Goal: Information Seeking & Learning: Compare options

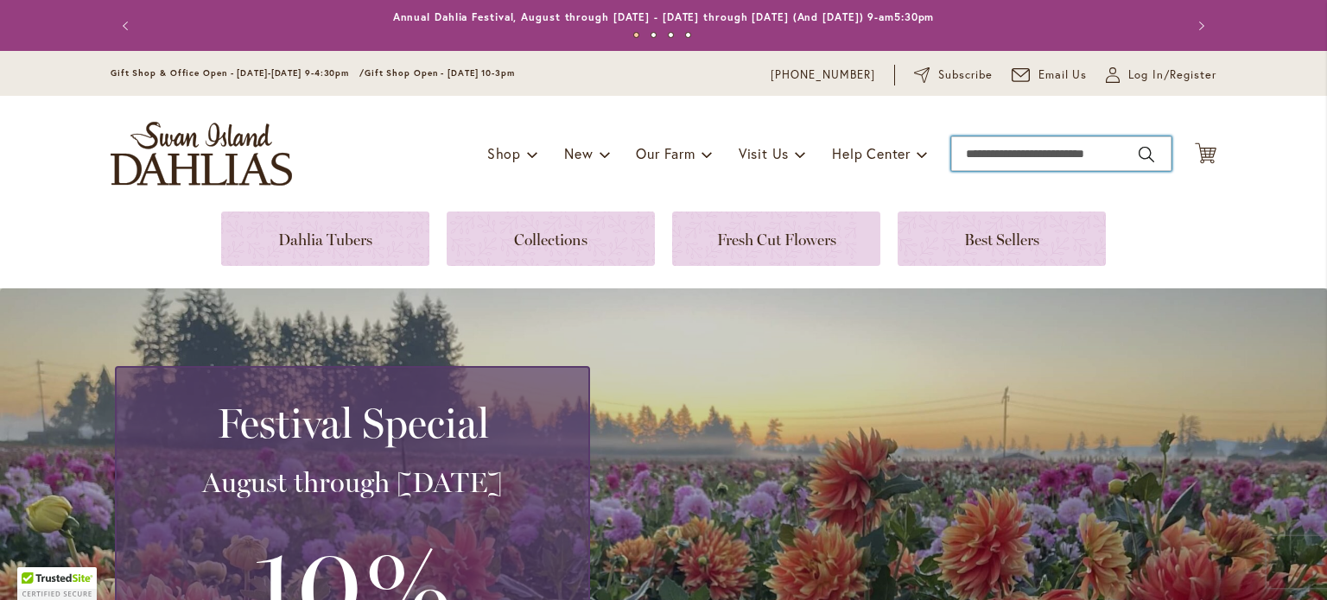
click at [1024, 158] on input "Search" at bounding box center [1061, 153] width 220 height 35
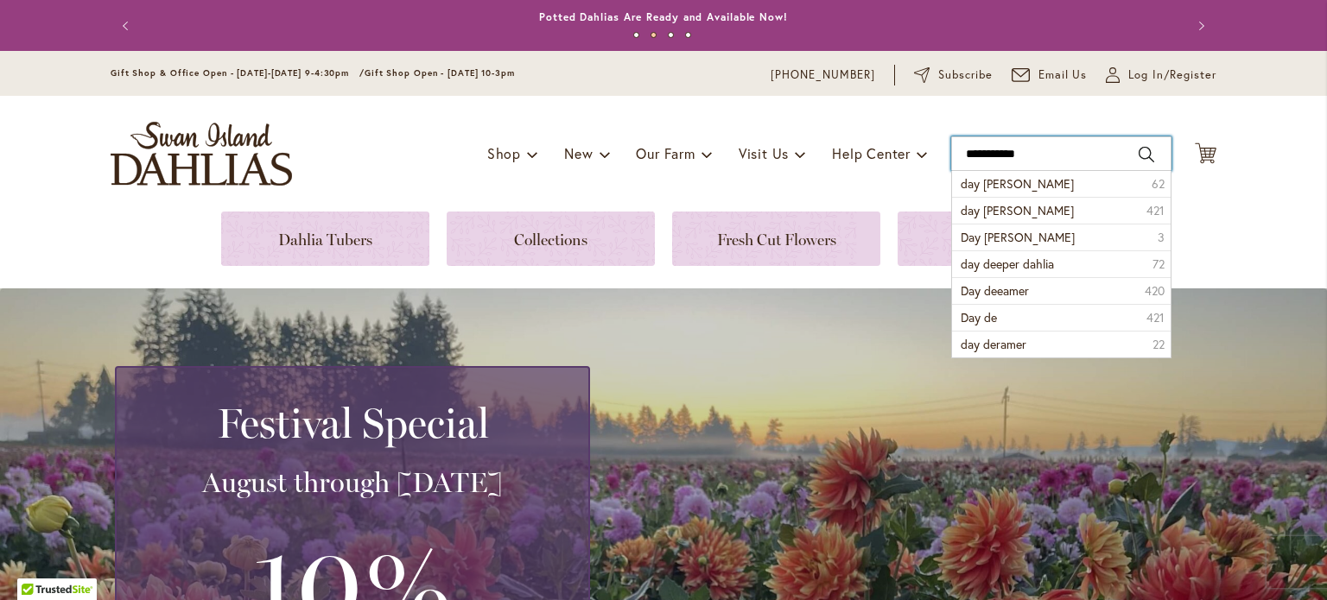
type input "**********"
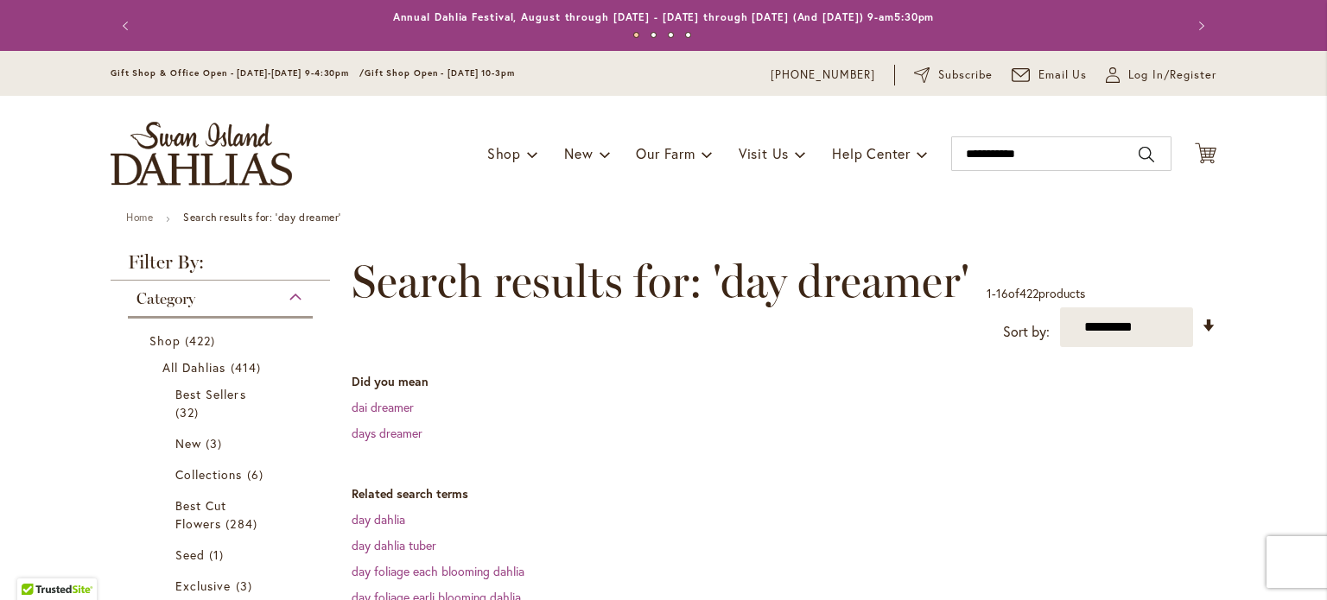
scroll to position [35, 0]
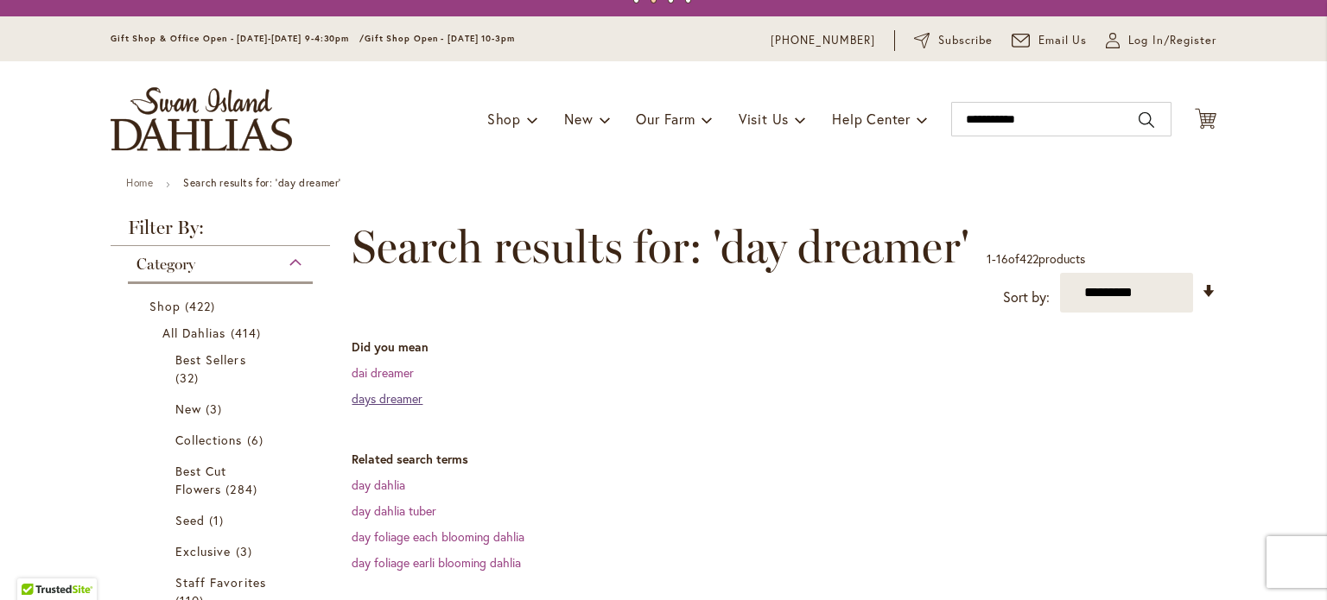
click at [408, 400] on link "days dreamer" at bounding box center [387, 398] width 71 height 16
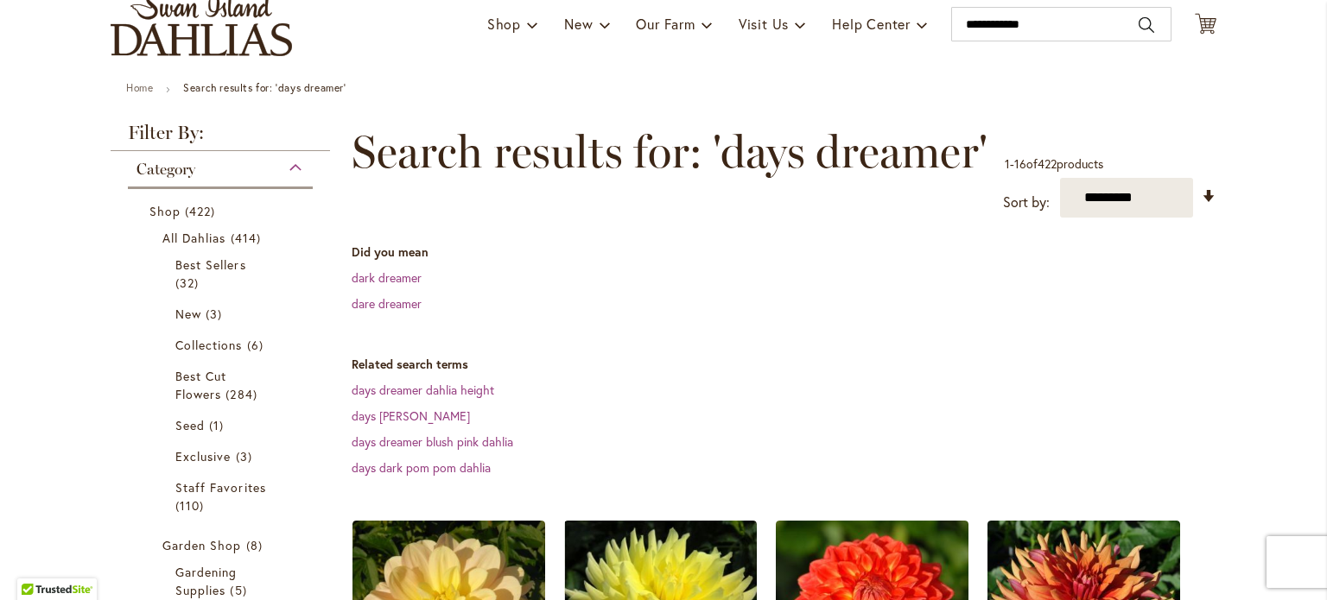
scroll to position [140, 0]
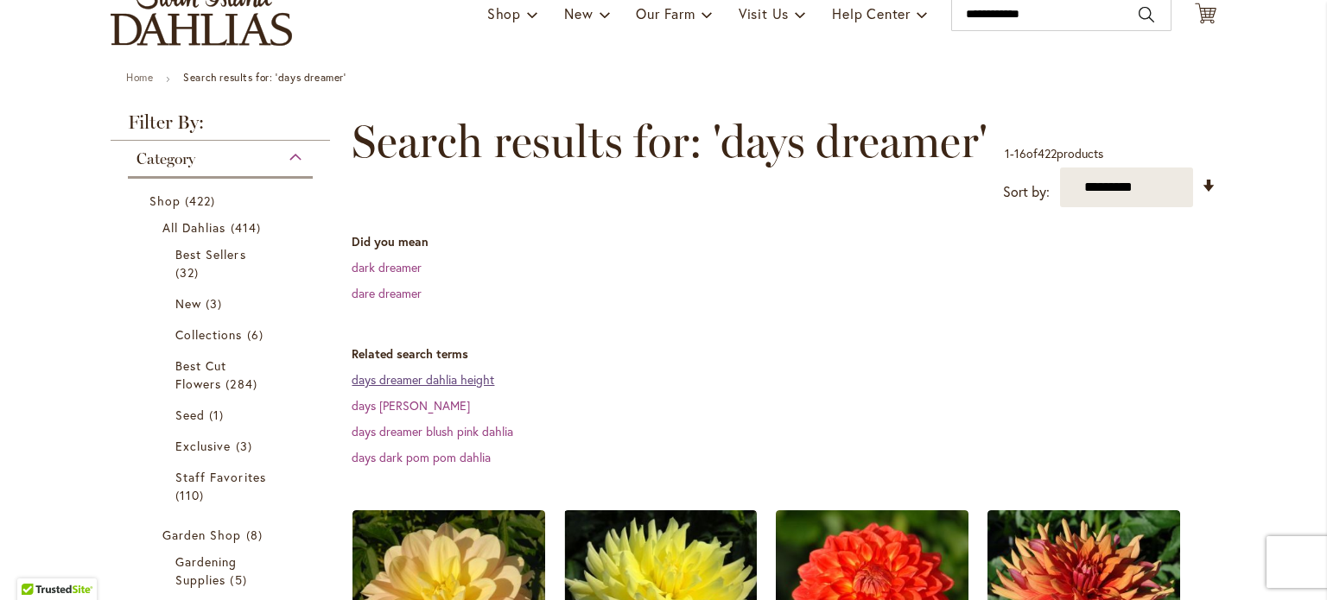
click at [470, 376] on link "days dreamer dahlia height" at bounding box center [423, 379] width 143 height 16
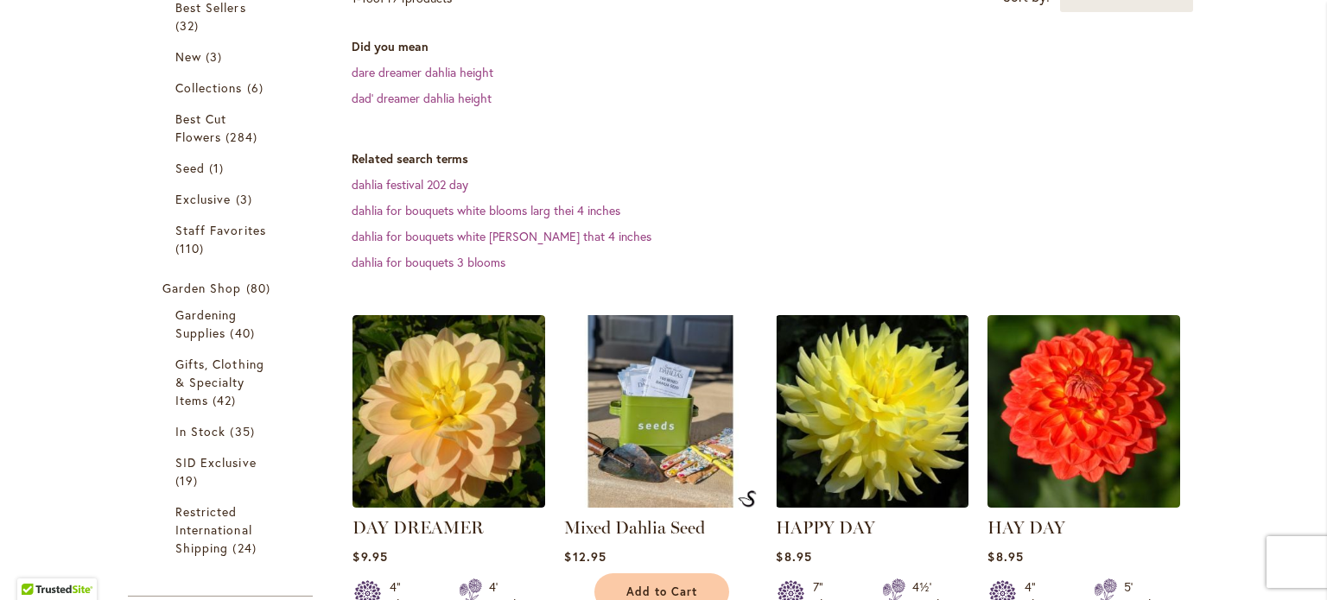
scroll to position [393, 0]
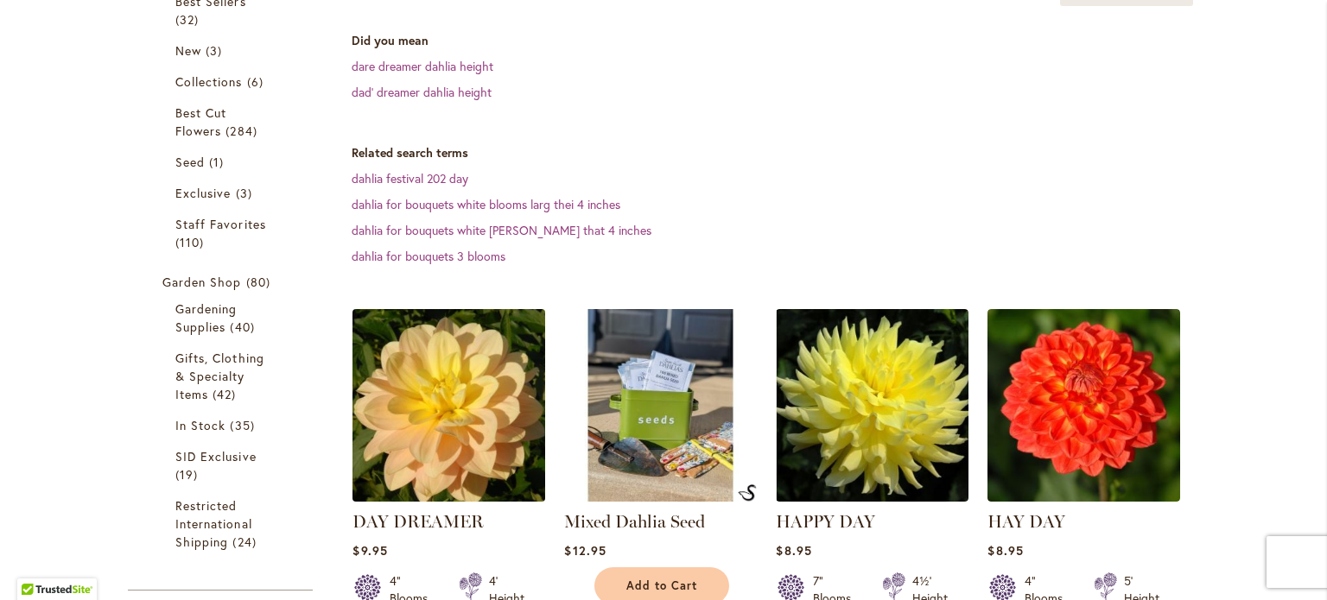
click at [415, 473] on img at bounding box center [449, 406] width 202 height 202
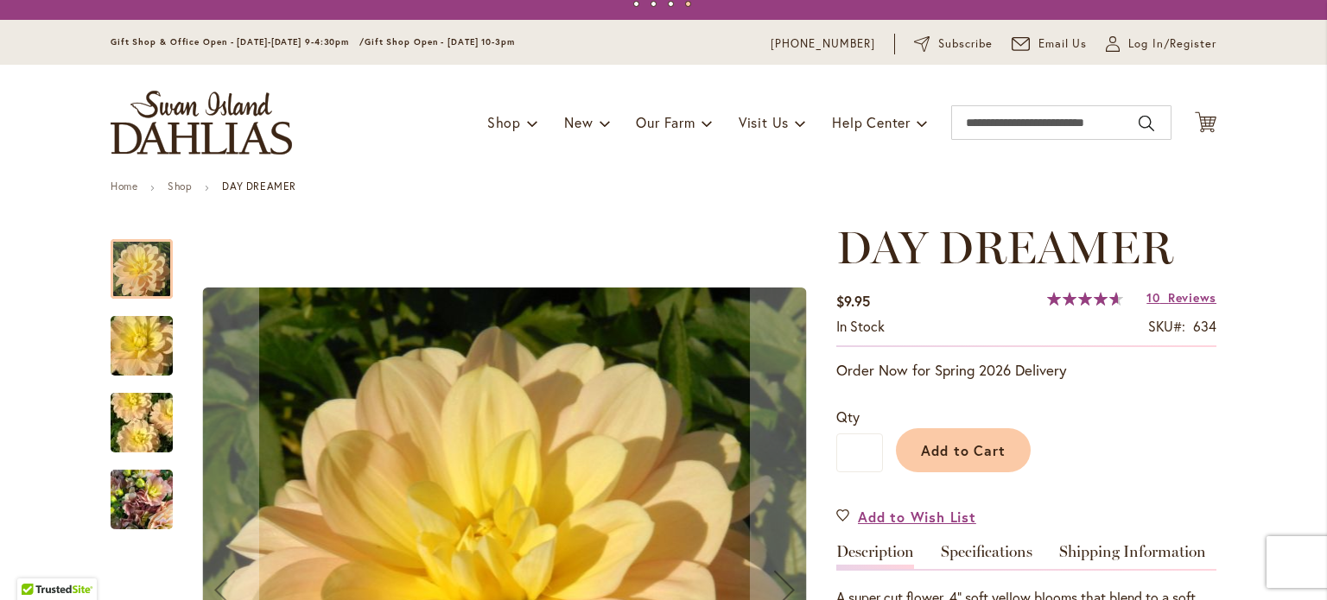
scroll to position [28, 0]
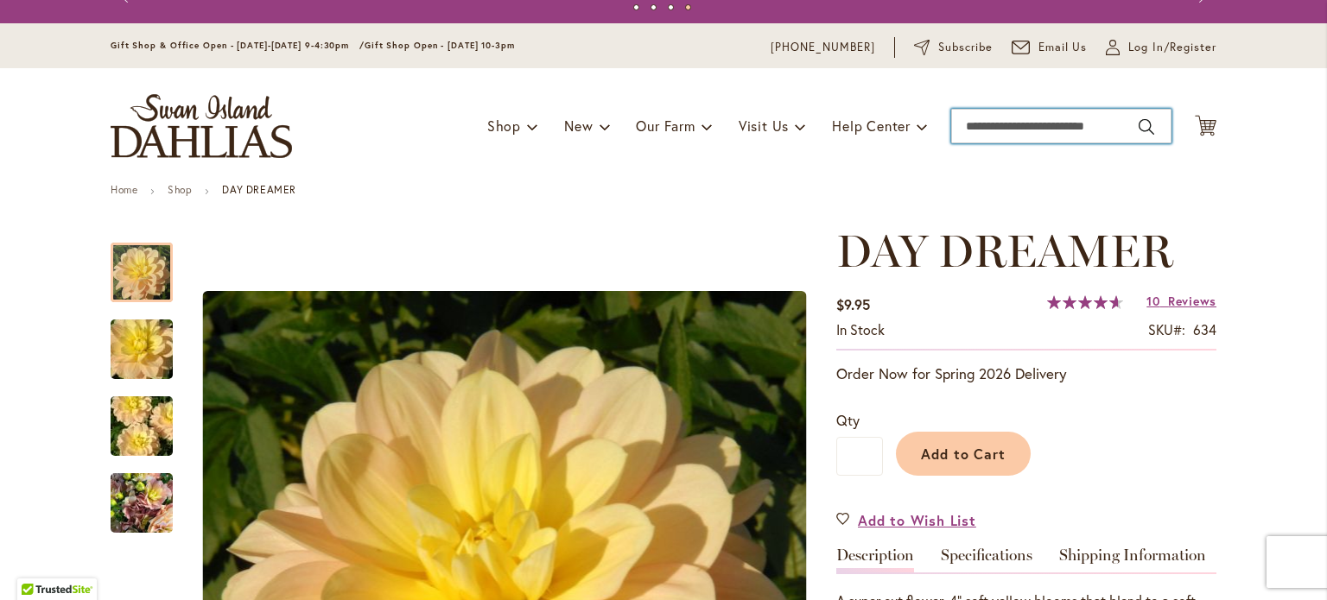
click at [987, 123] on input "Search" at bounding box center [1061, 126] width 220 height 35
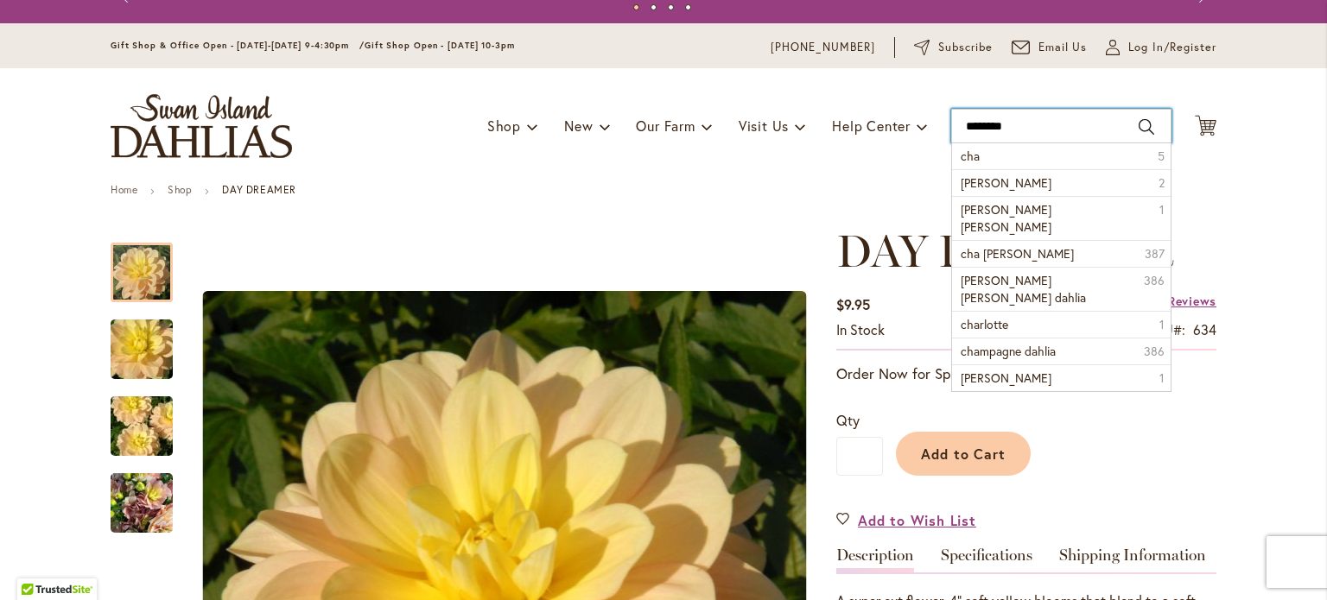
type input "*********"
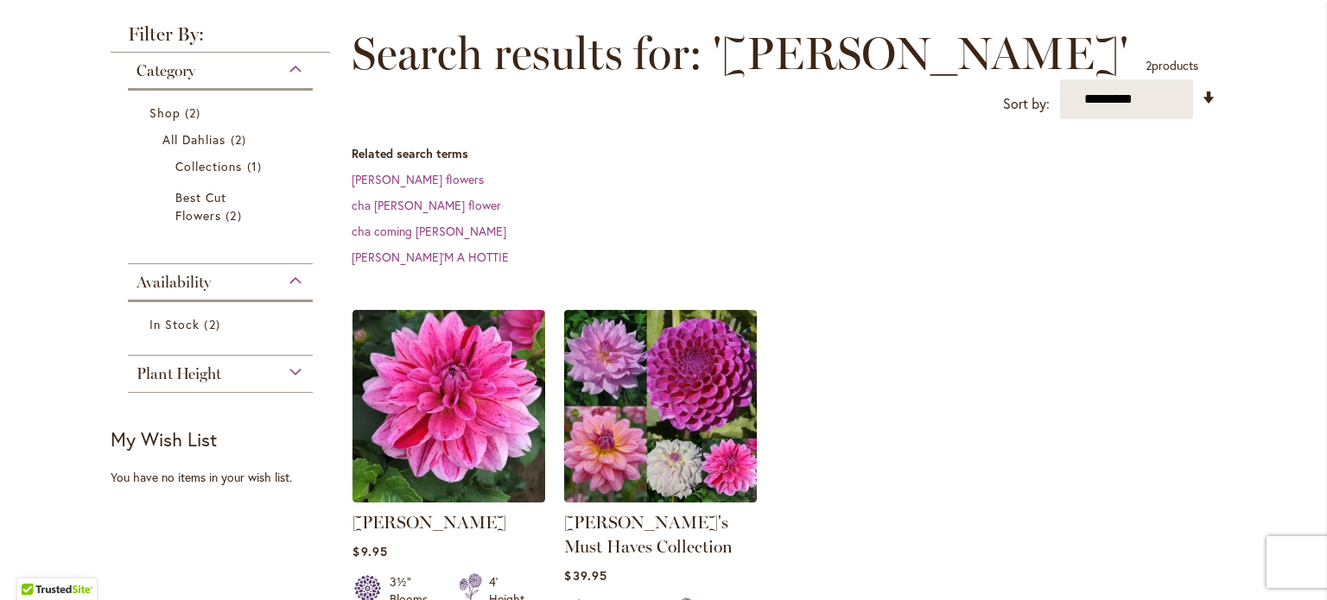
scroll to position [230, 0]
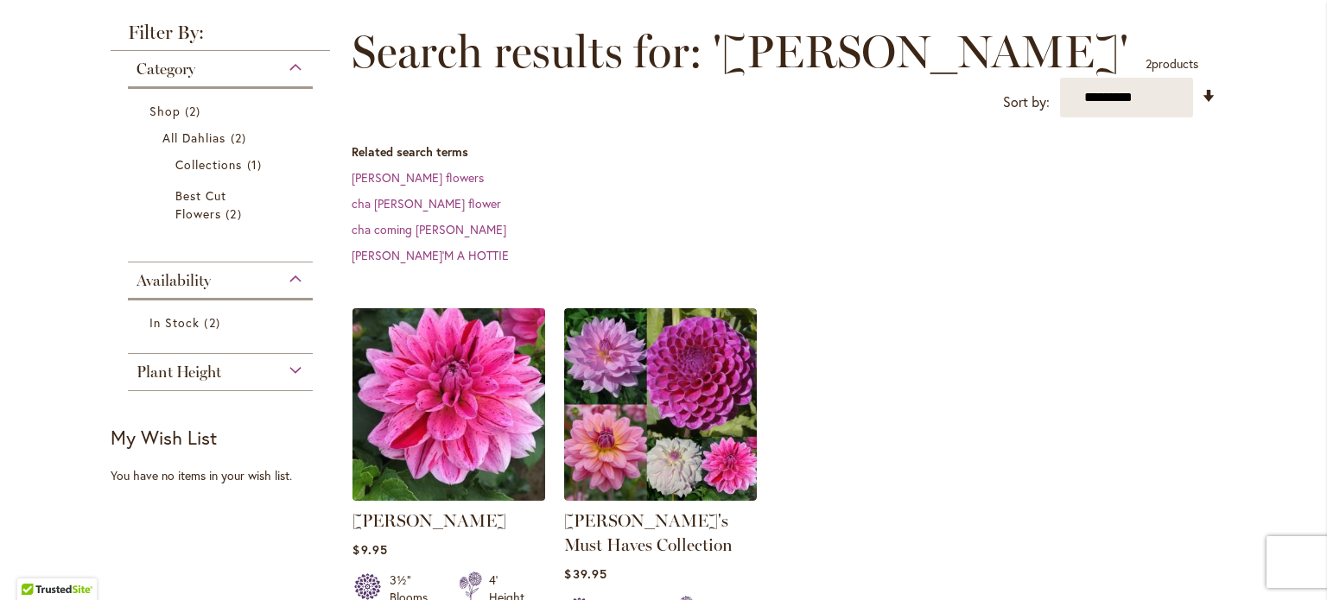
click at [408, 430] on img at bounding box center [449, 405] width 202 height 202
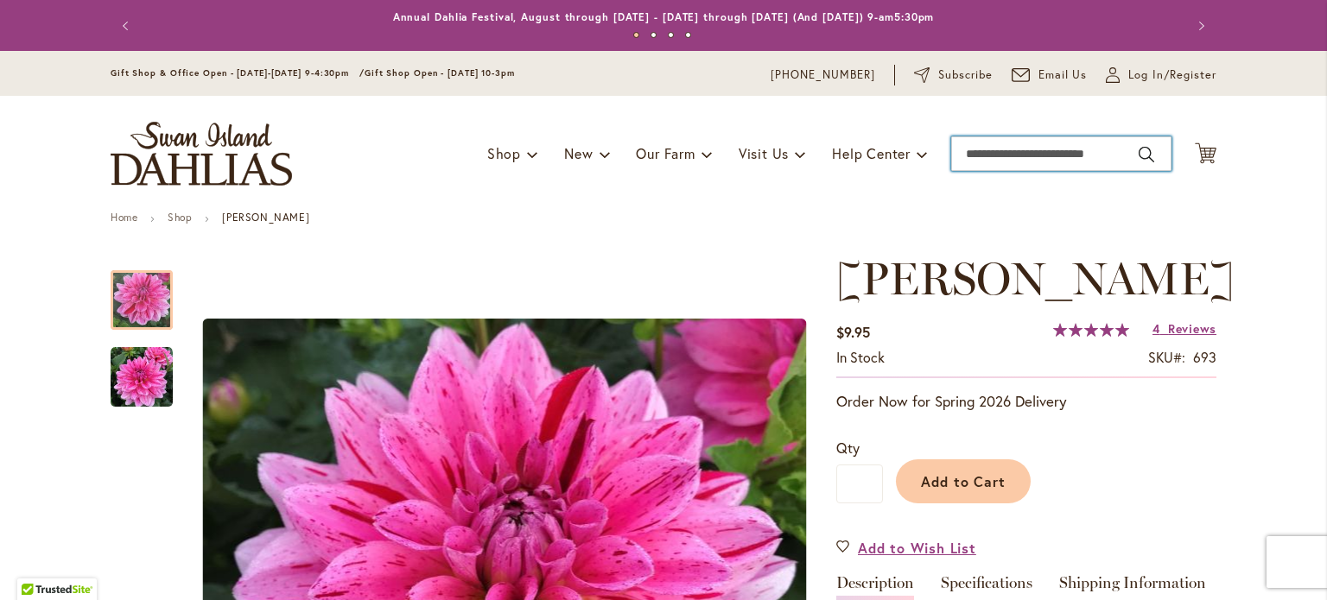
click at [984, 153] on input "Search" at bounding box center [1061, 153] width 220 height 35
type input "******"
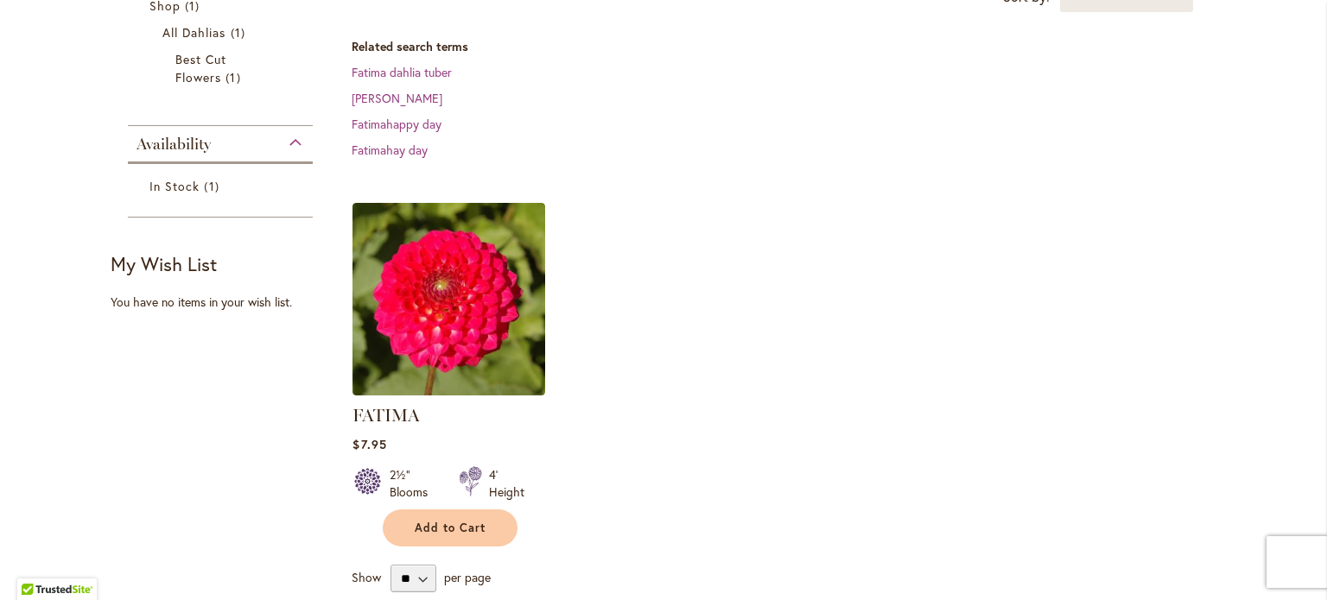
scroll to position [339, 0]
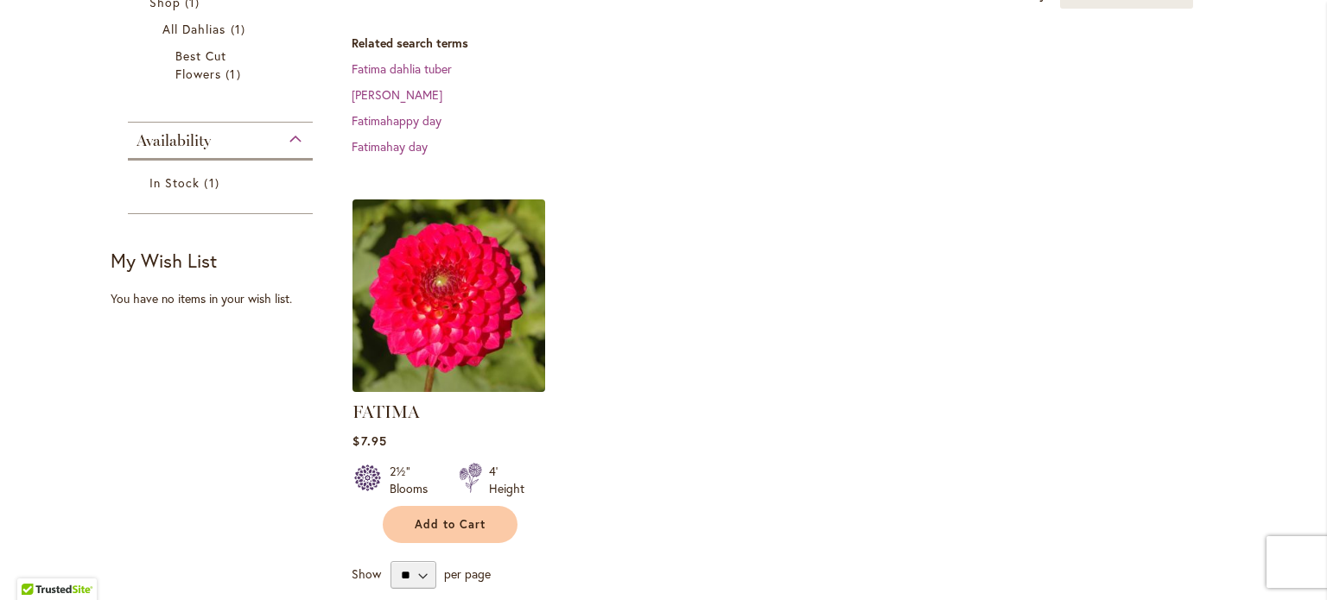
click at [499, 293] on img at bounding box center [449, 296] width 202 height 202
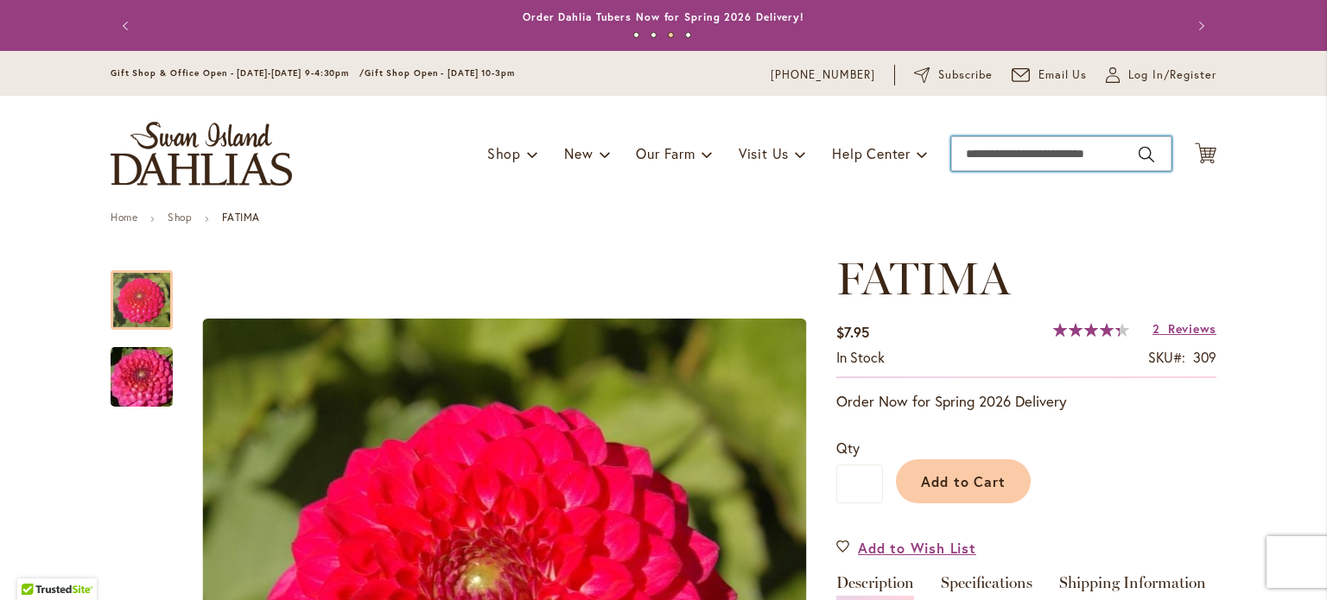
click at [971, 154] on input "Search" at bounding box center [1061, 153] width 220 height 35
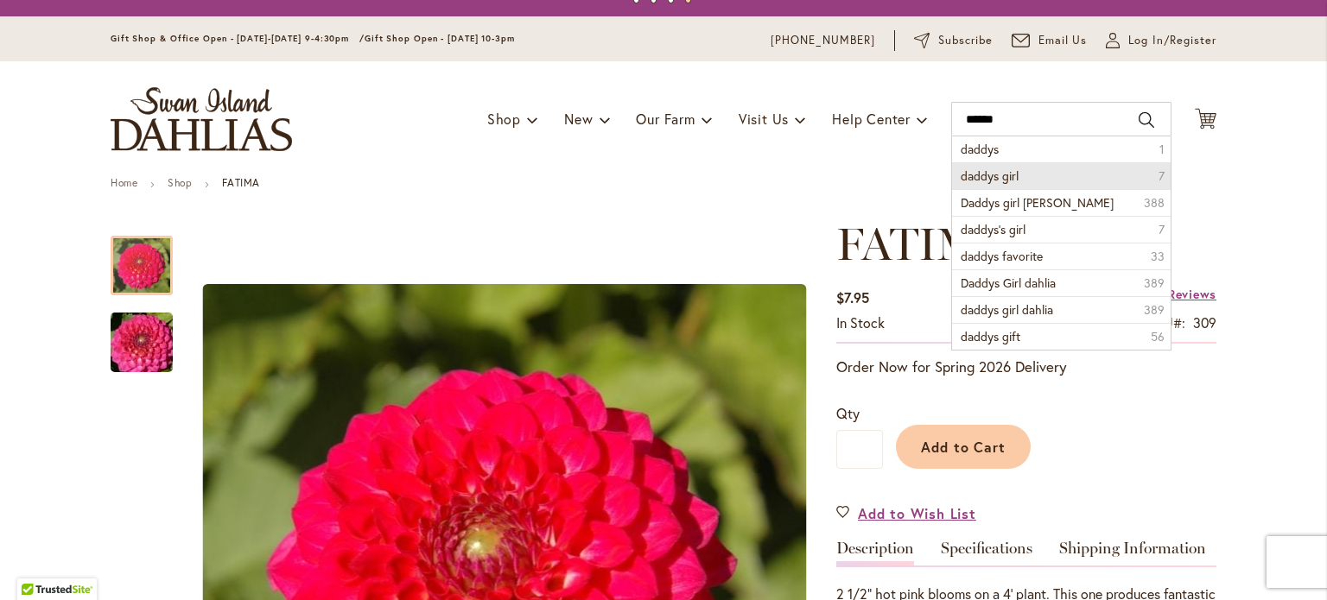
click at [974, 173] on span "daddys girl" at bounding box center [990, 176] width 58 height 16
type input "**********"
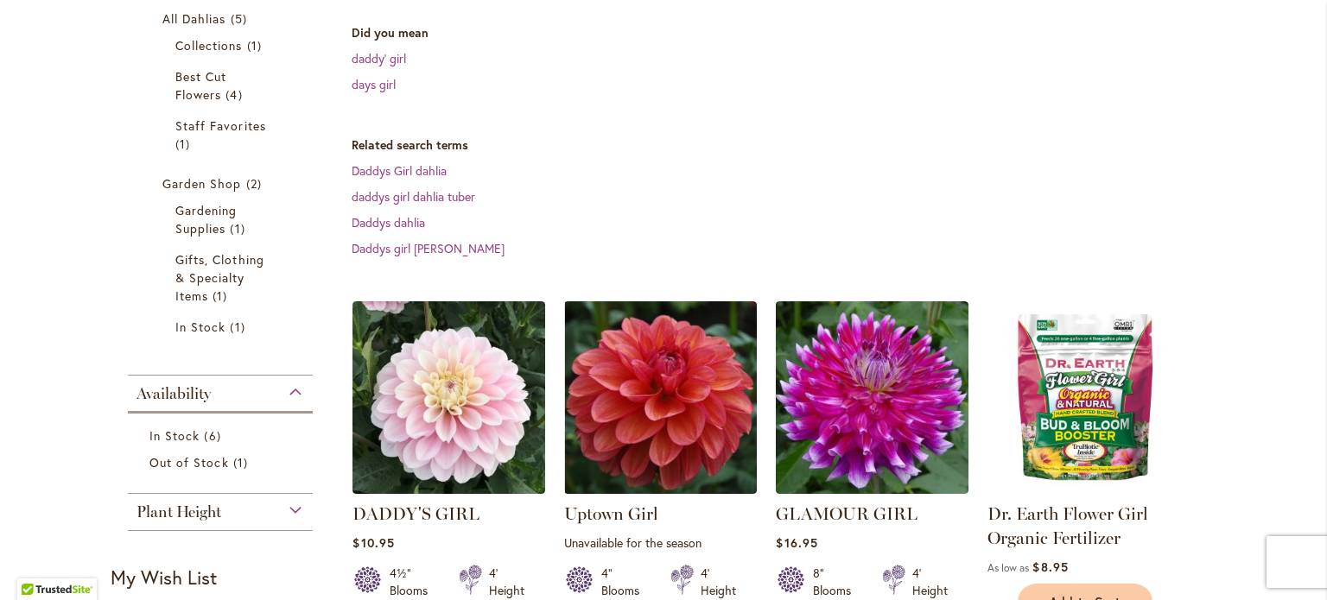
scroll to position [505, 0]
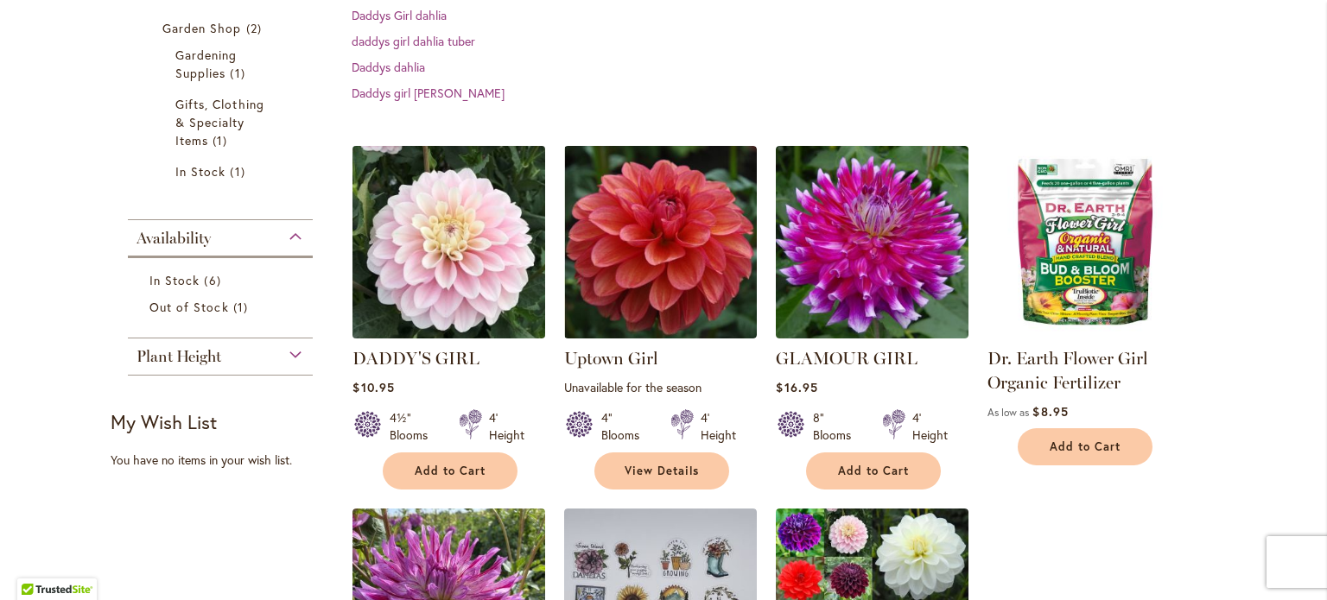
click at [430, 316] on img at bounding box center [449, 243] width 202 height 202
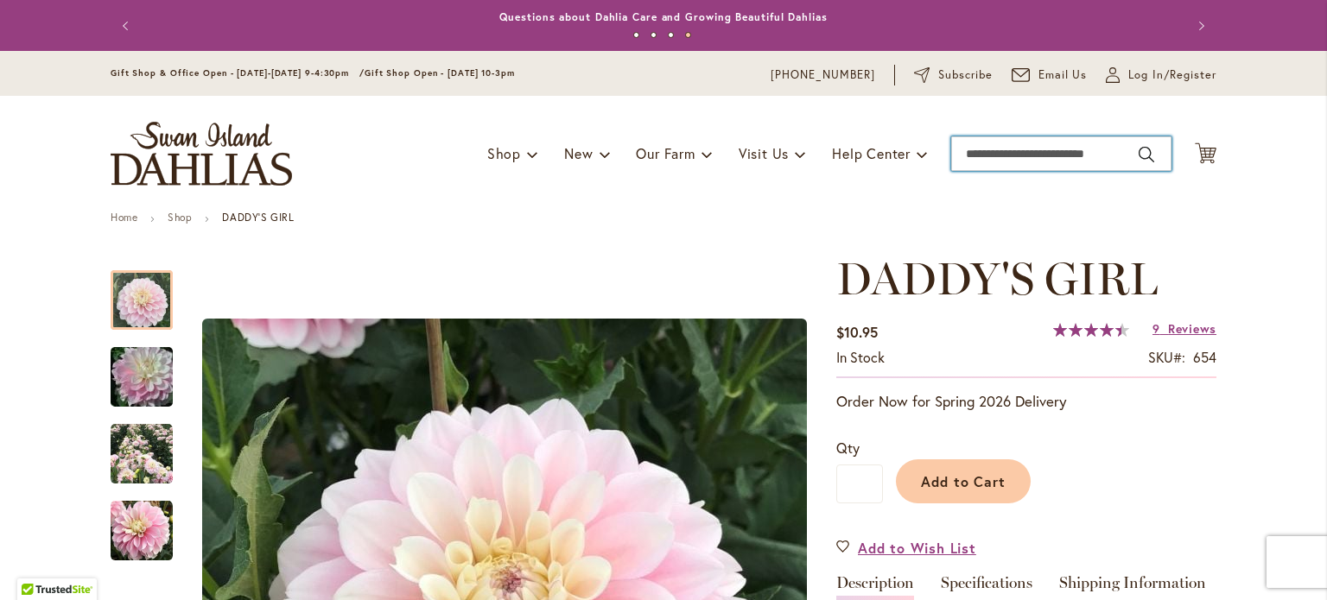
click at [975, 153] on input "Search" at bounding box center [1061, 153] width 220 height 35
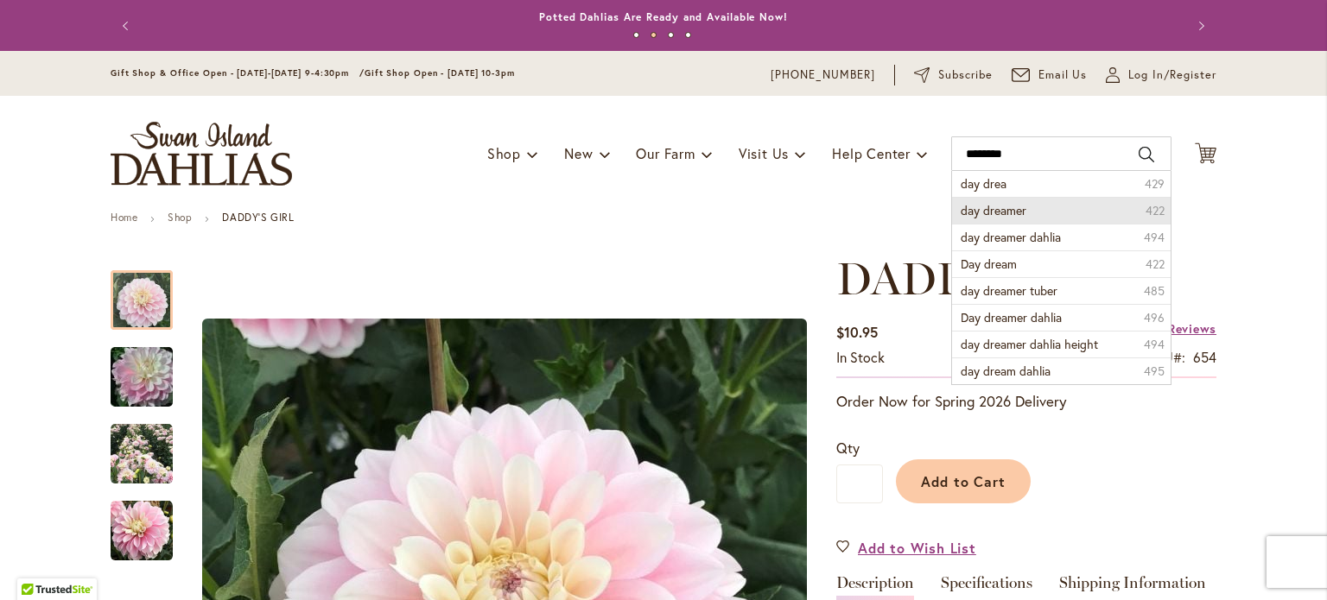
click at [977, 213] on span "day dreamer" at bounding box center [994, 210] width 66 height 16
type input "**********"
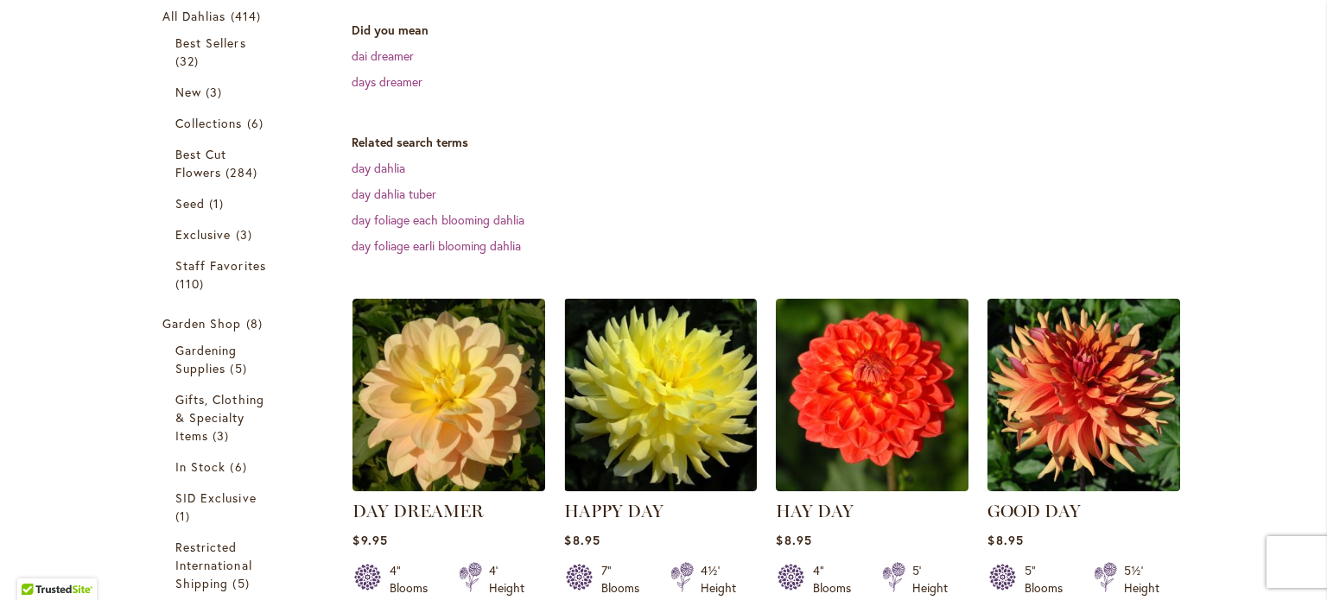
scroll to position [455, 0]
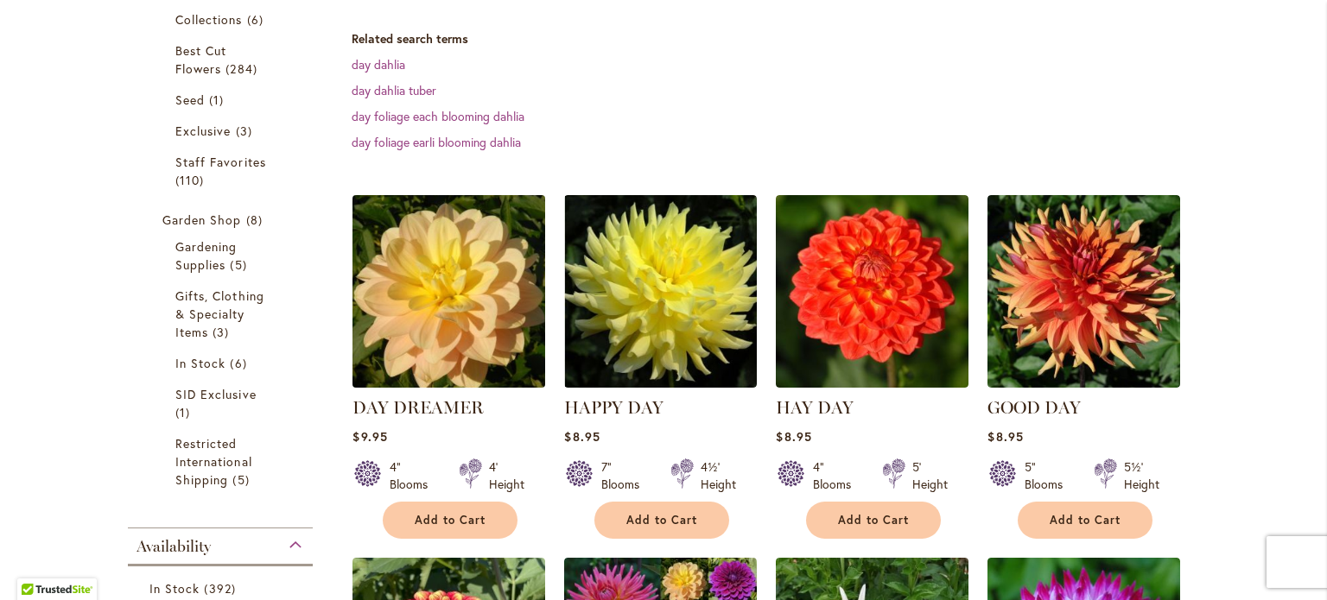
click at [404, 338] on img at bounding box center [449, 292] width 202 height 202
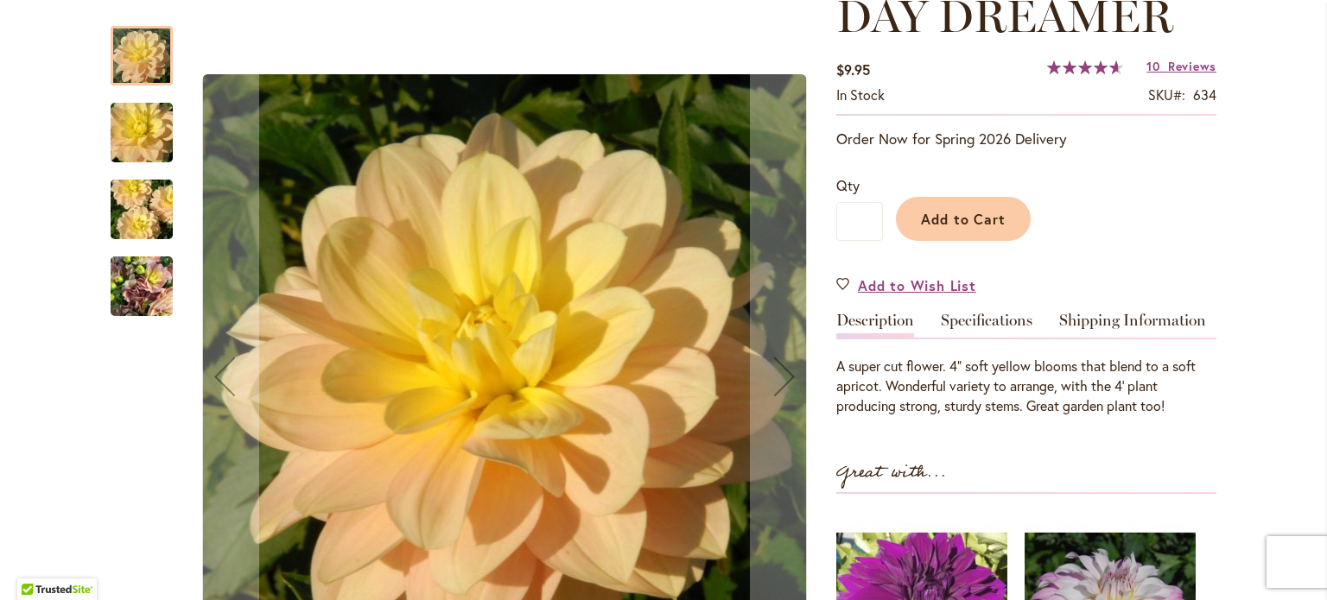
scroll to position [264, 0]
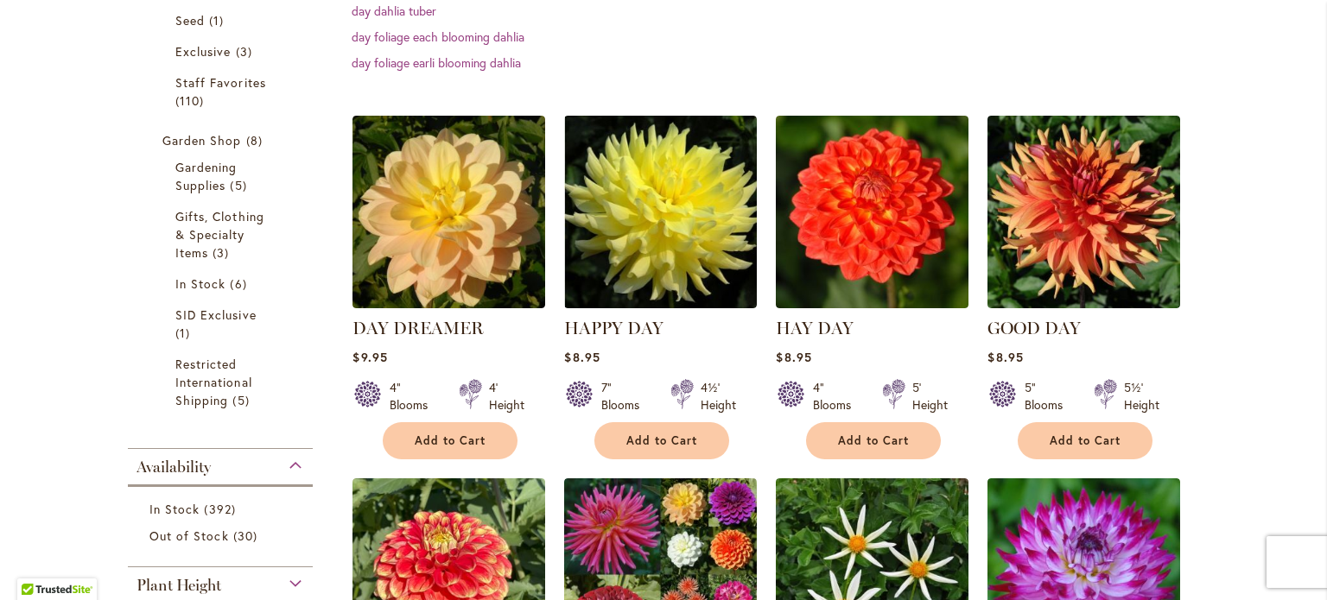
scroll to position [538, 0]
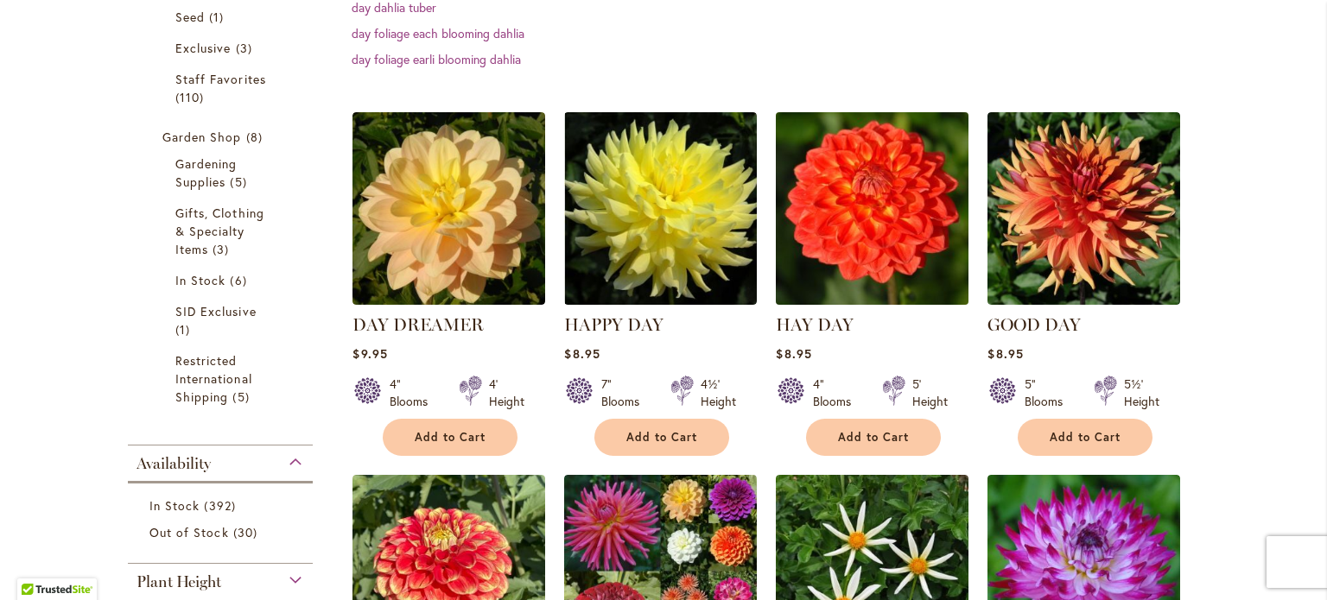
click at [843, 259] on img at bounding box center [872, 209] width 202 height 202
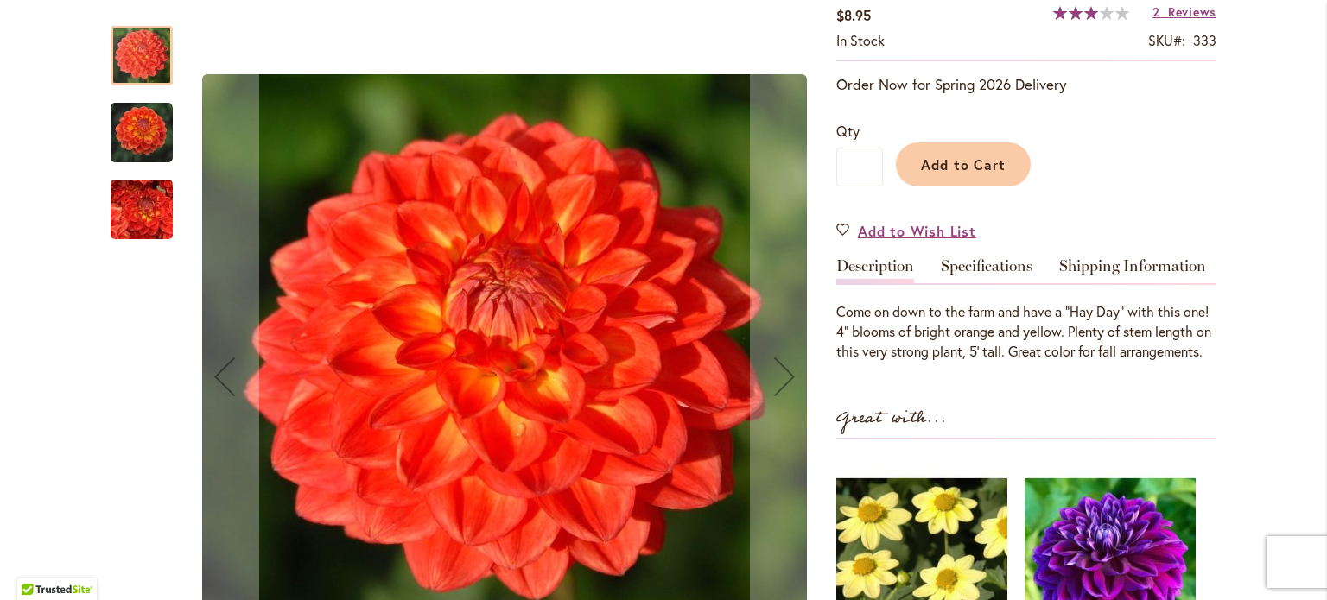
scroll to position [107, 0]
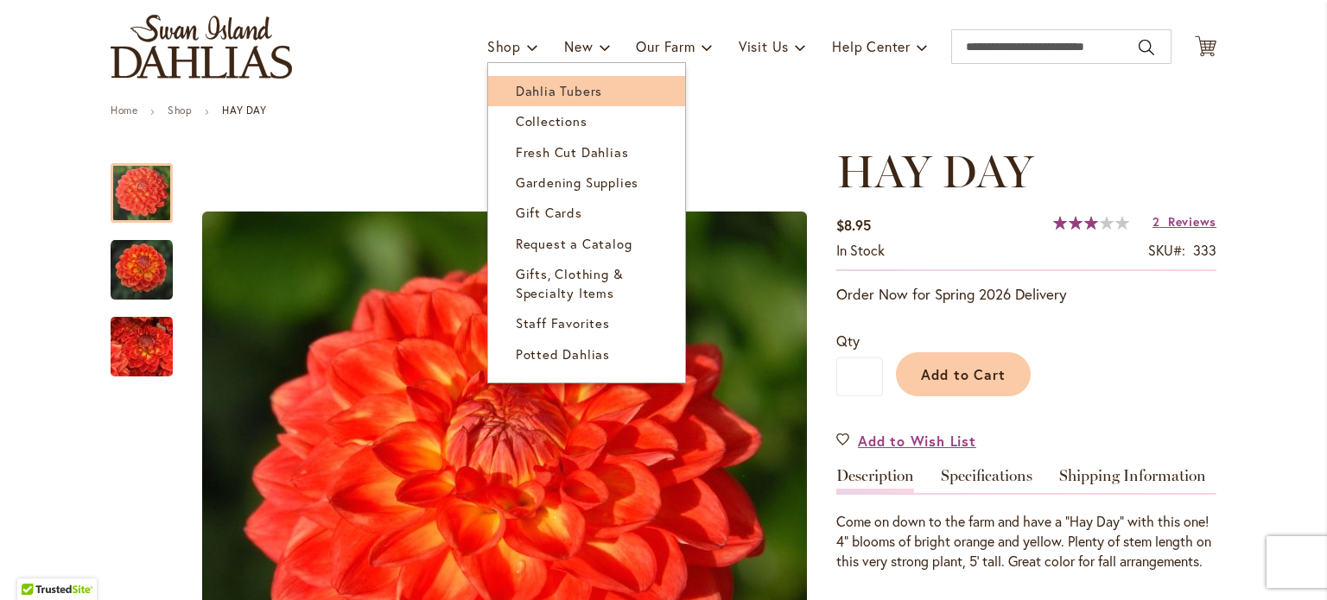
click at [516, 82] on span "Dahlia Tubers" at bounding box center [559, 90] width 86 height 17
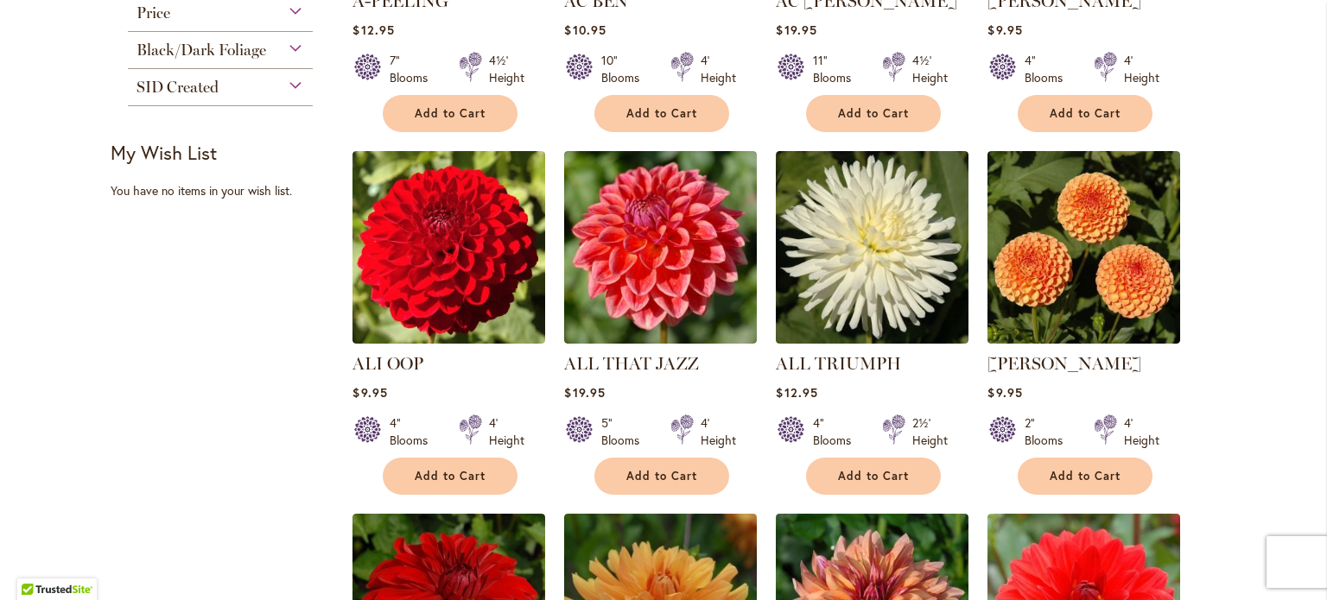
scroll to position [645, 0]
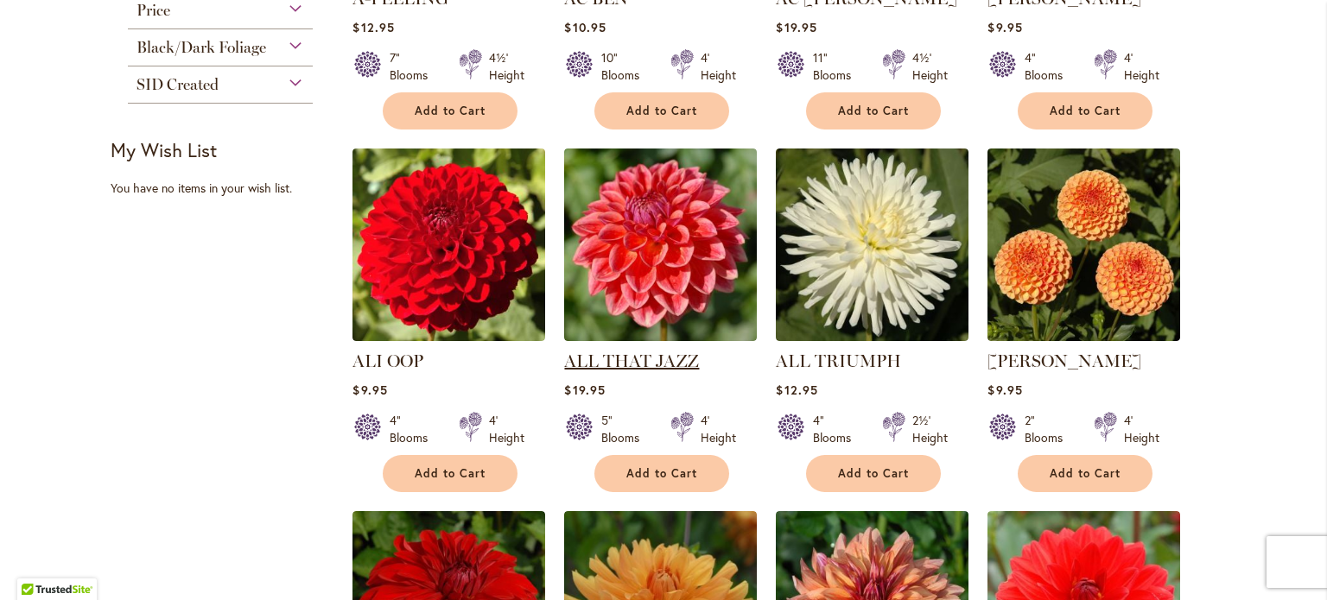
click at [607, 358] on link "ALL THAT JAZZ" at bounding box center [631, 361] width 135 height 21
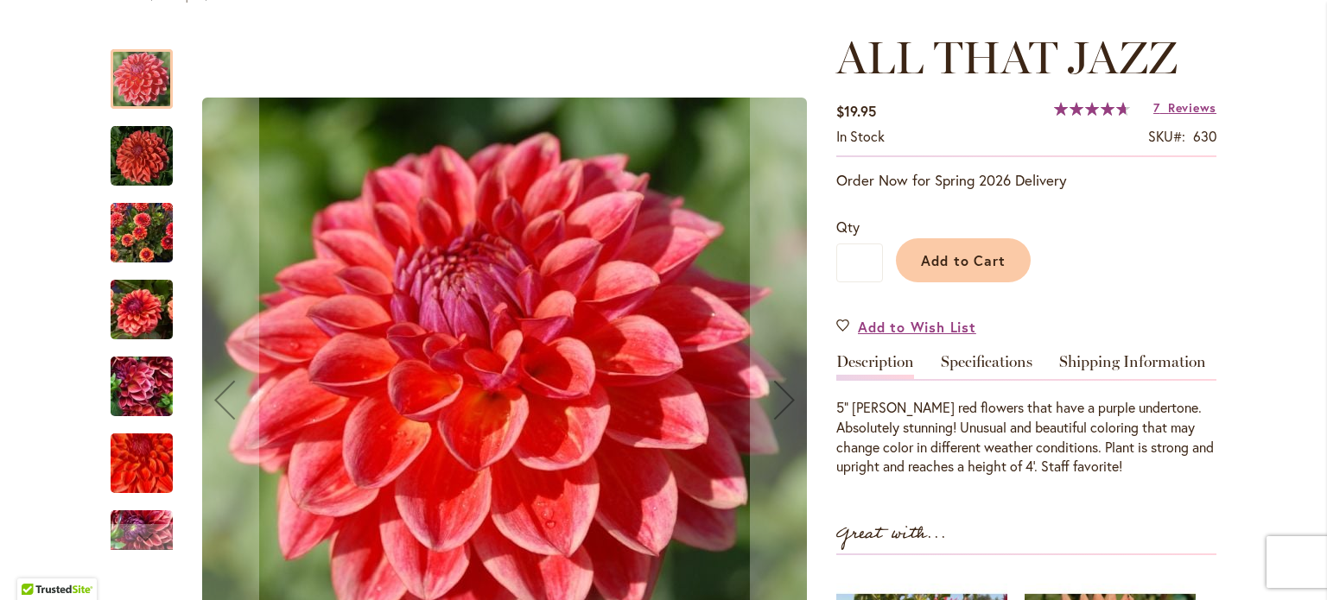
scroll to position [257, 0]
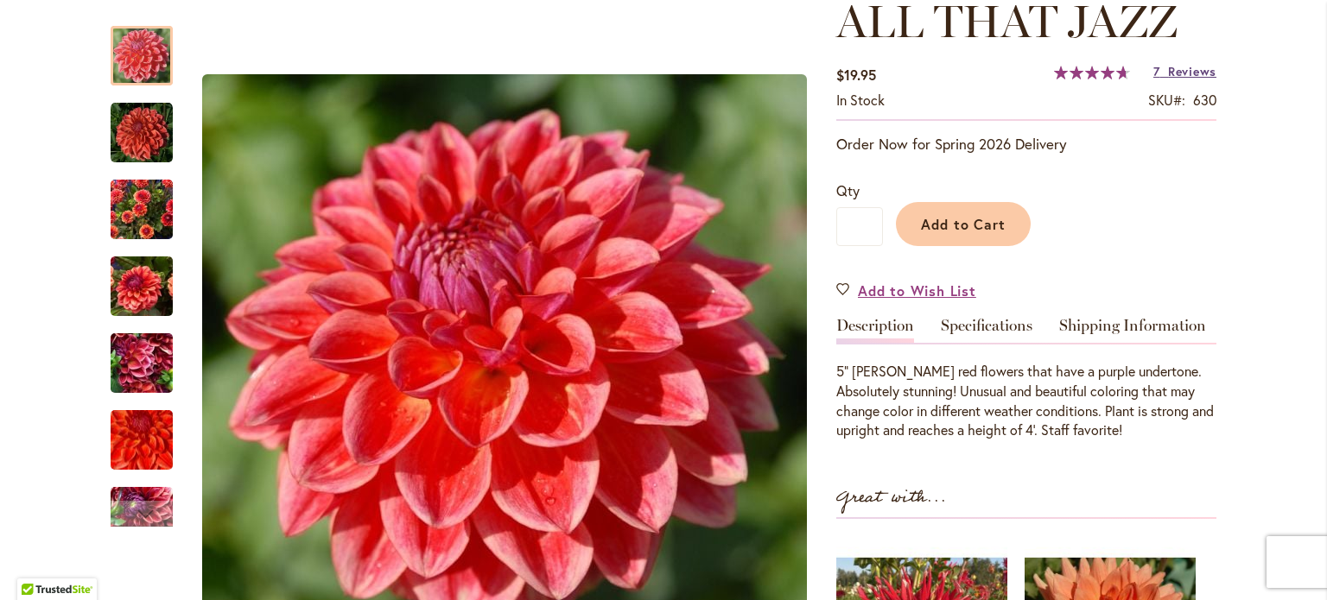
click at [1196, 68] on span "Reviews" at bounding box center [1192, 71] width 48 height 16
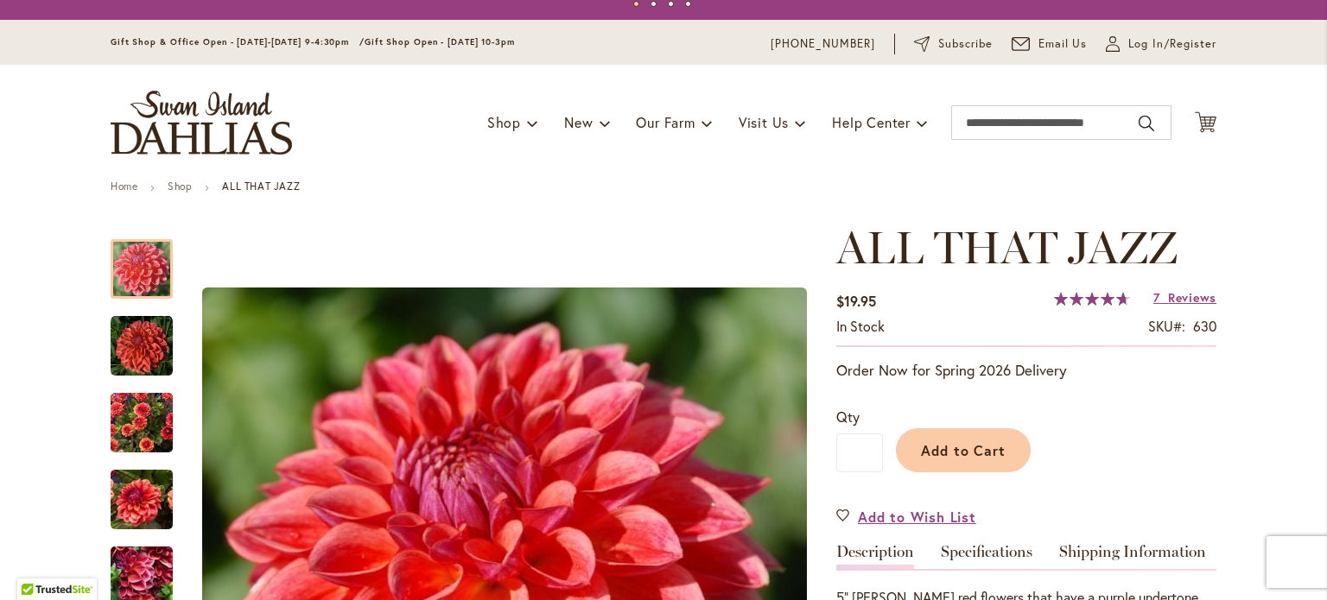
scroll to position [29, 0]
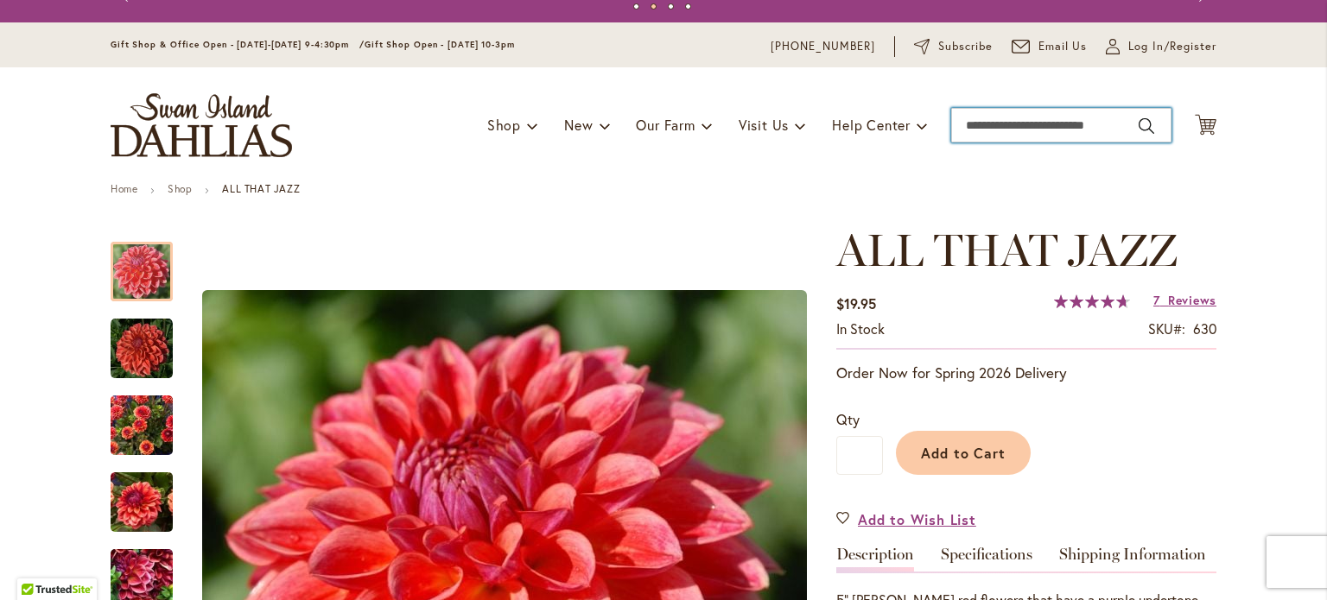
click at [998, 120] on input "Search" at bounding box center [1061, 125] width 220 height 35
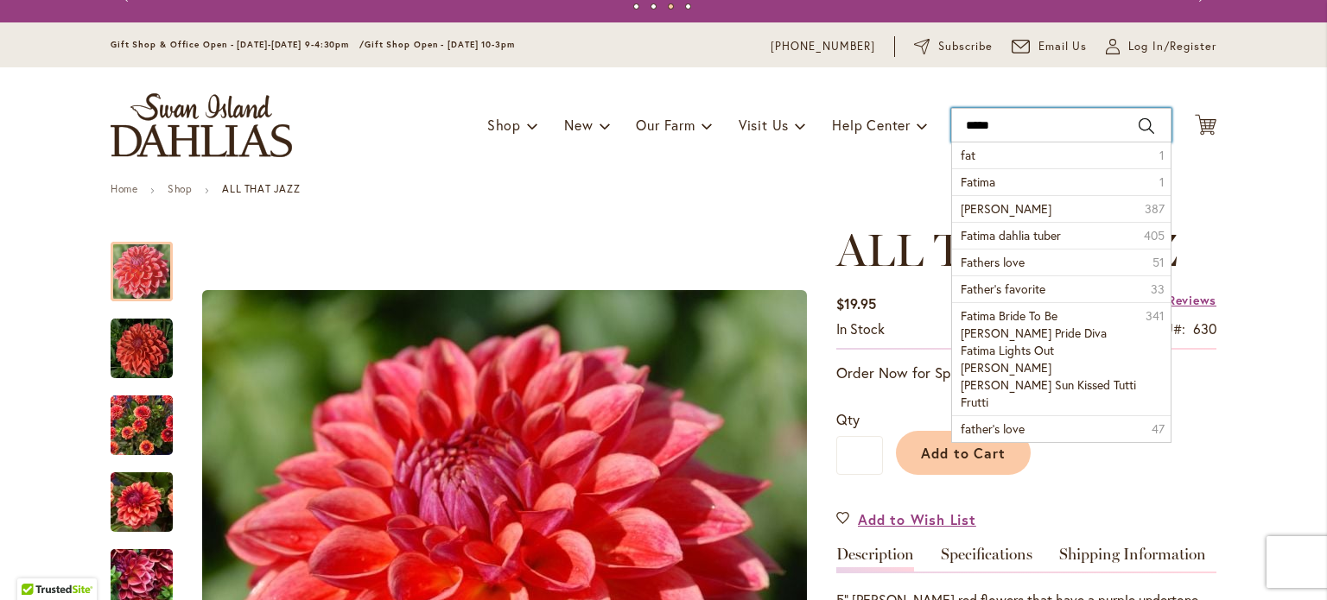
type input "******"
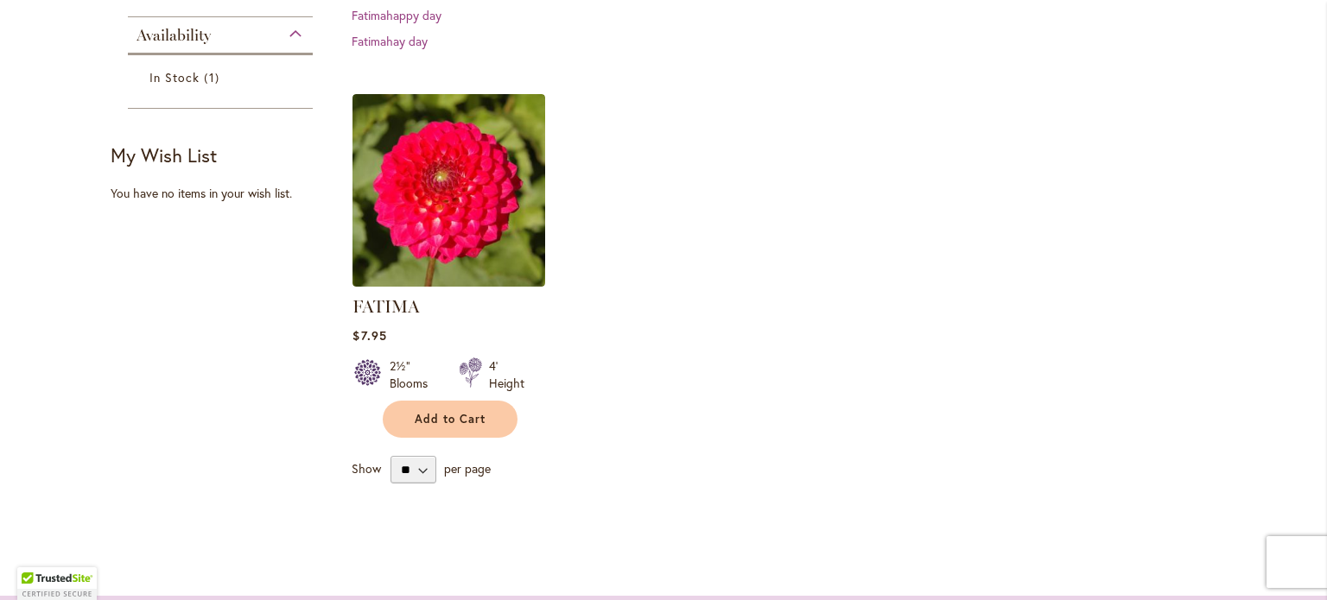
scroll to position [446, 0]
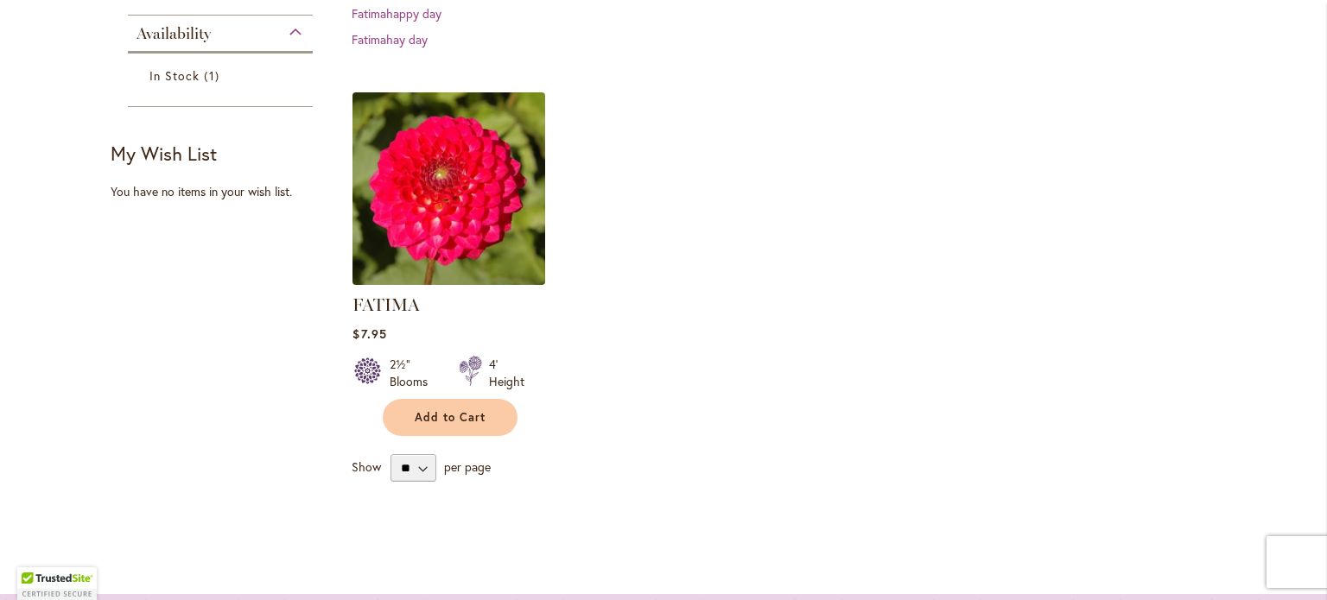
click at [451, 171] on img at bounding box center [449, 189] width 202 height 202
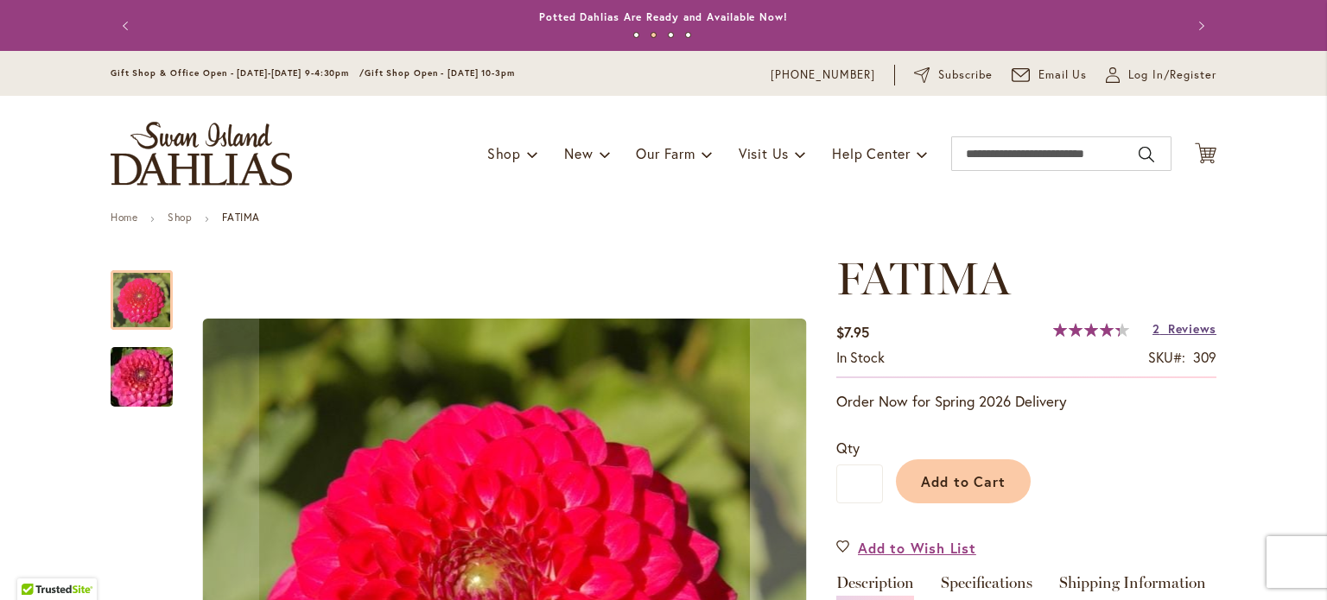
click at [1168, 327] on span "Reviews" at bounding box center [1192, 329] width 48 height 16
click at [1016, 156] on input "Search" at bounding box center [1061, 153] width 220 height 35
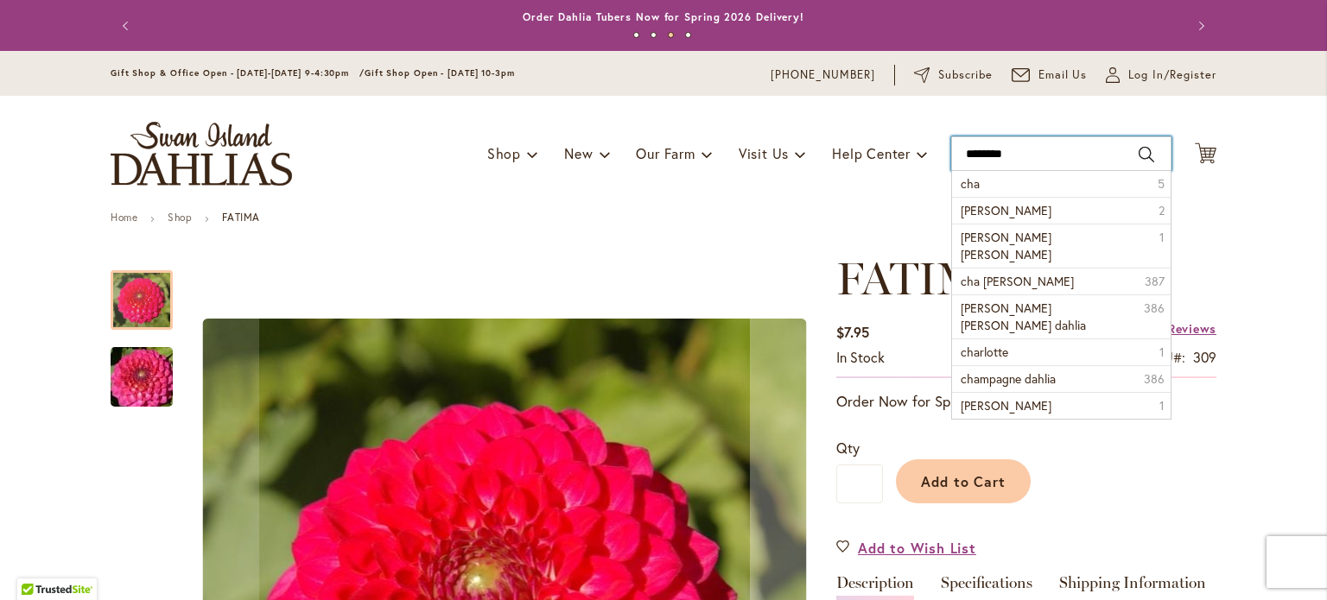
type input "*********"
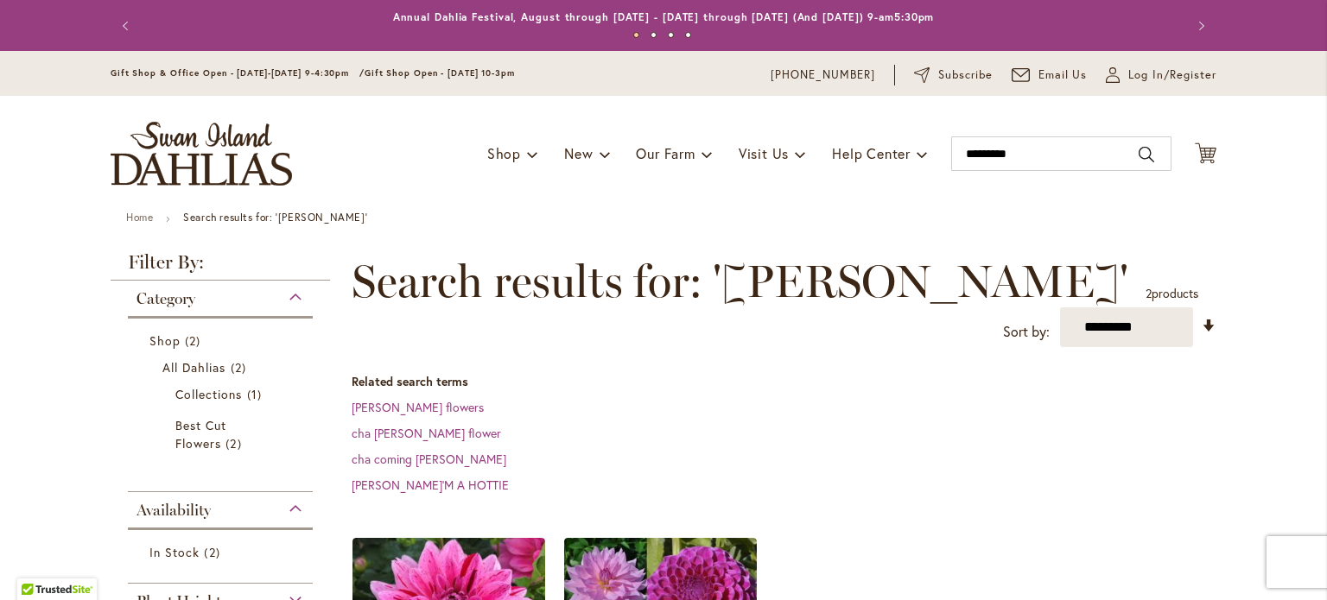
scroll to position [270, 0]
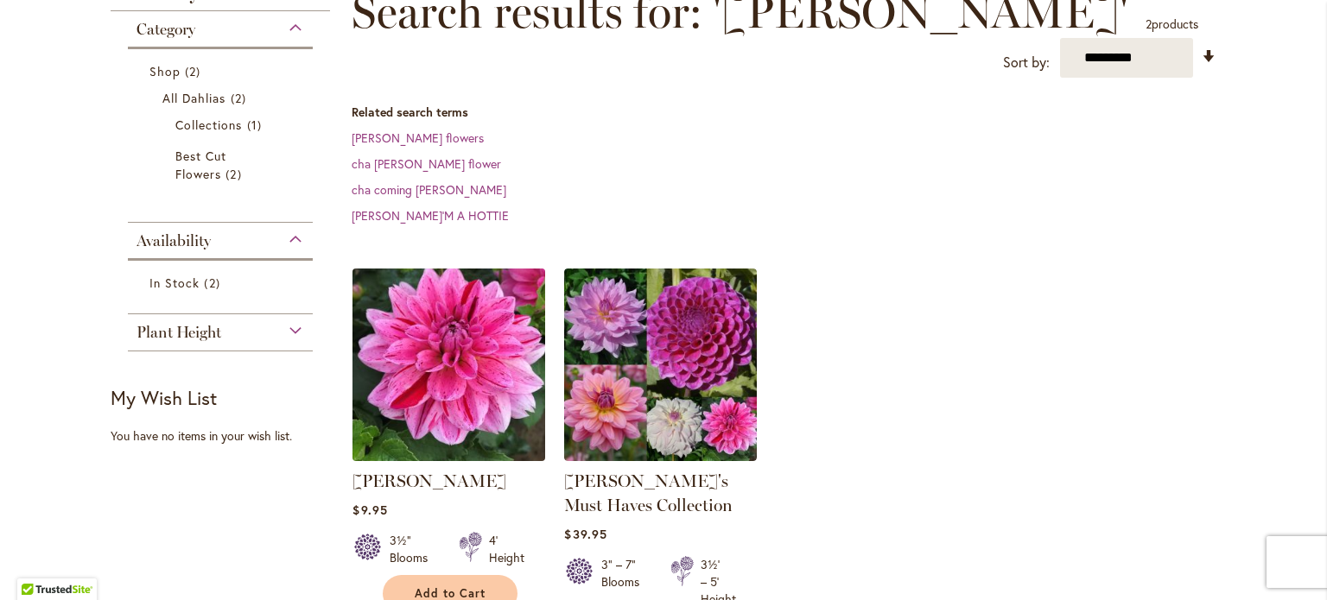
click at [389, 352] on img at bounding box center [449, 365] width 202 height 202
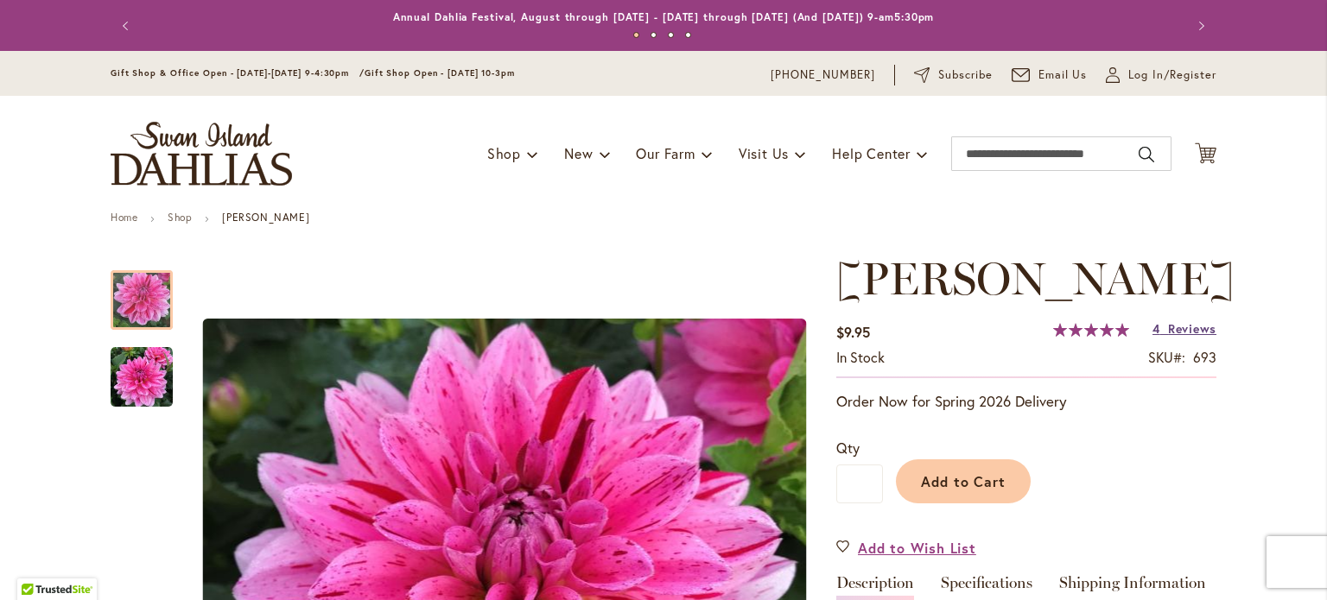
click at [1156, 331] on link "4 Reviews" at bounding box center [1184, 329] width 64 height 16
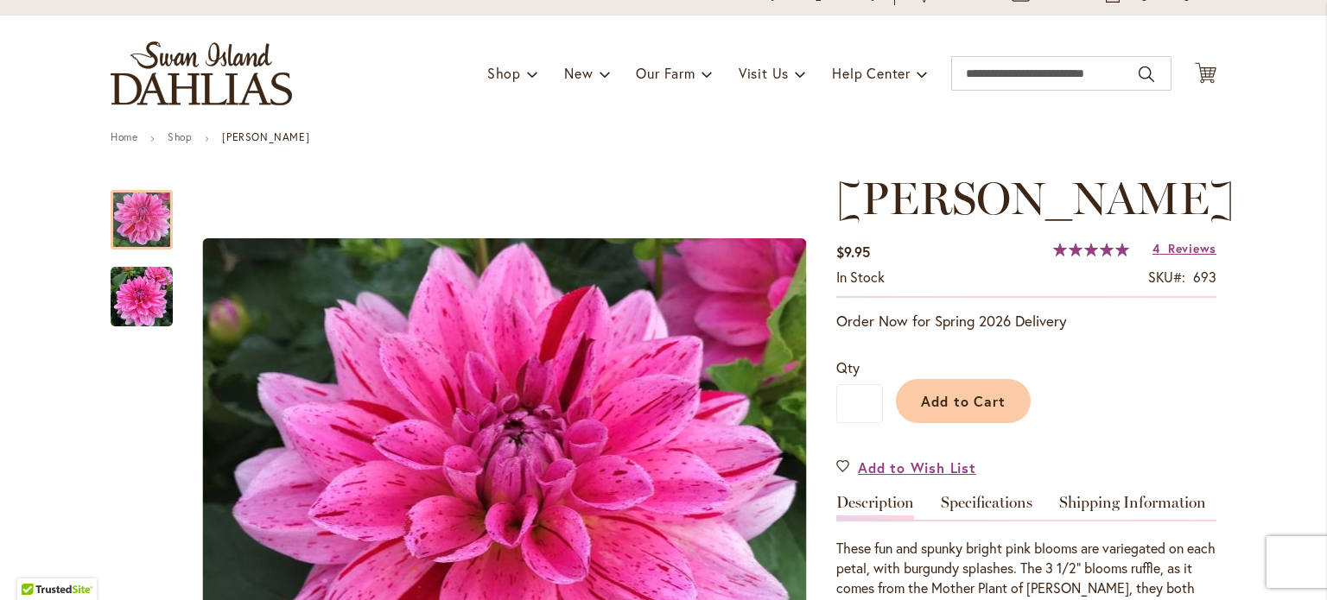
scroll to position [79, 0]
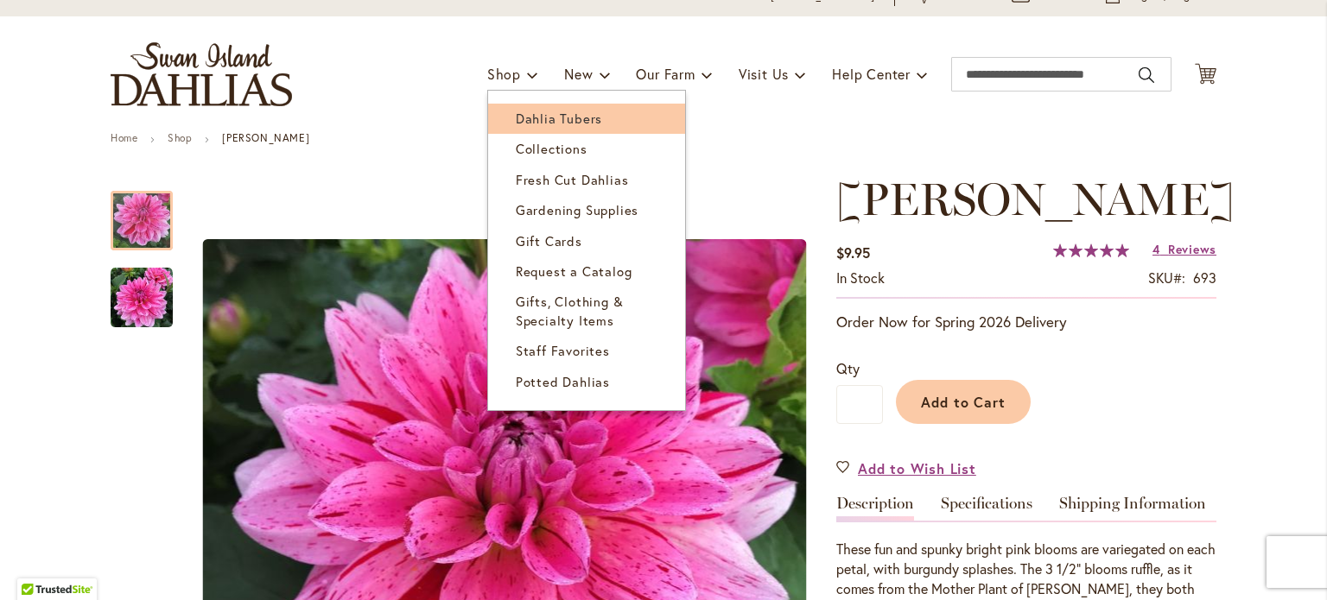
click at [511, 108] on link "Dahlia Tubers" at bounding box center [586, 119] width 197 height 30
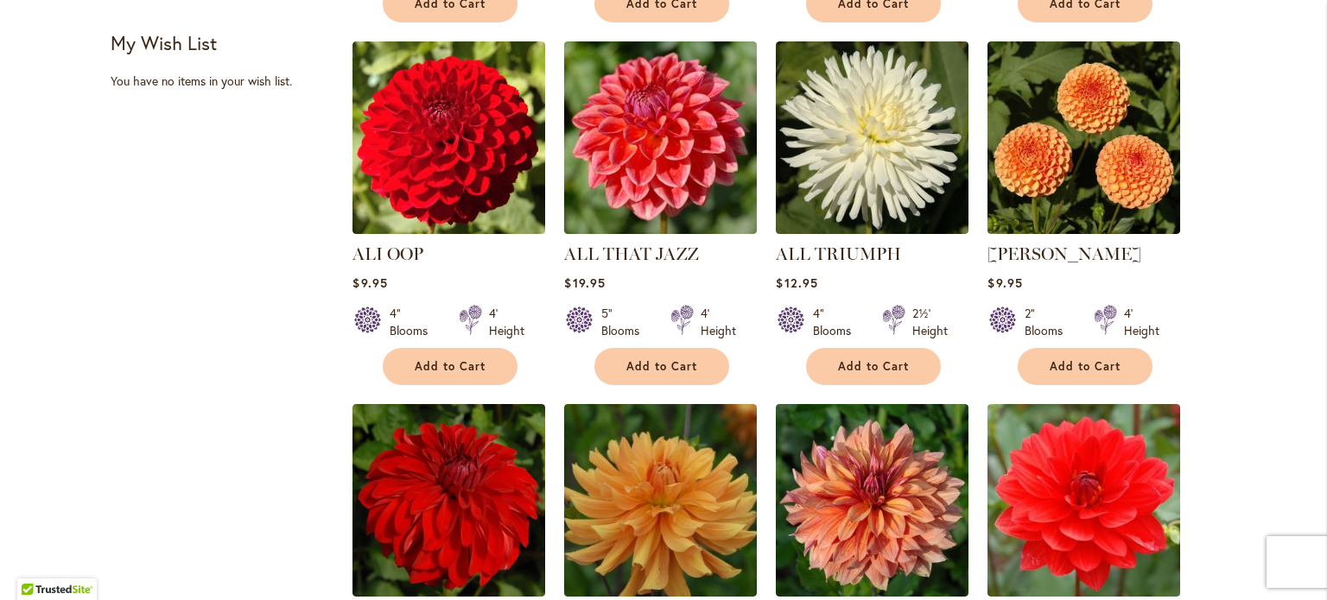
scroll to position [753, 0]
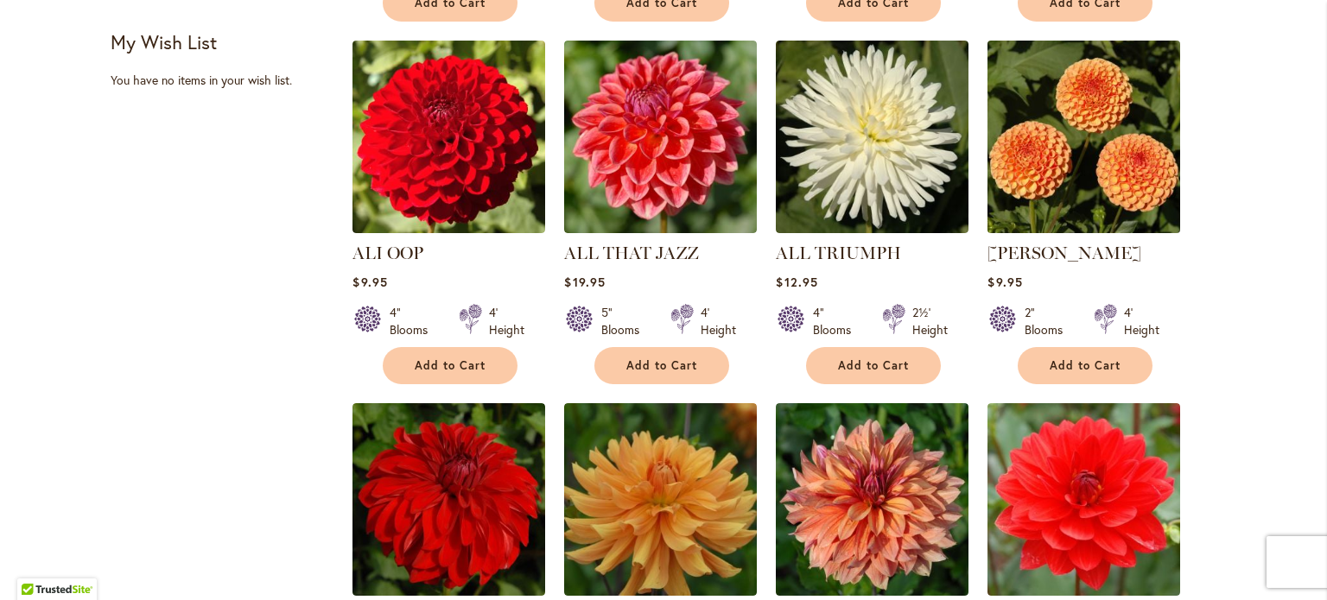
click at [1046, 133] on img at bounding box center [1084, 137] width 202 height 202
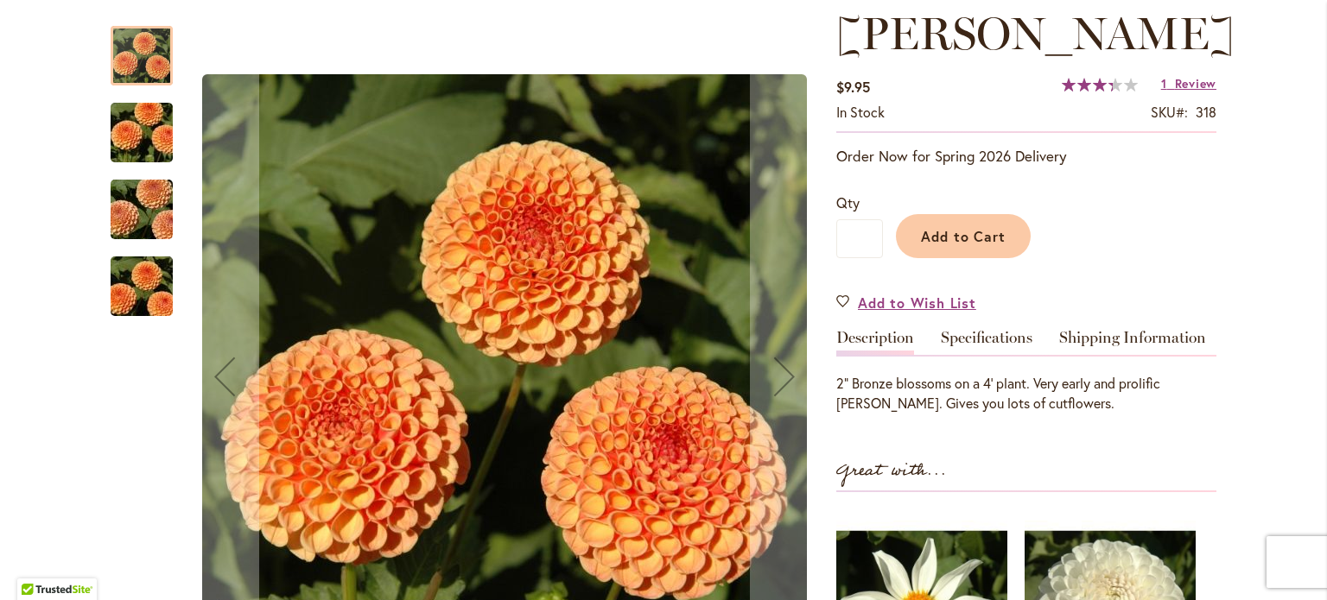
scroll to position [280, 0]
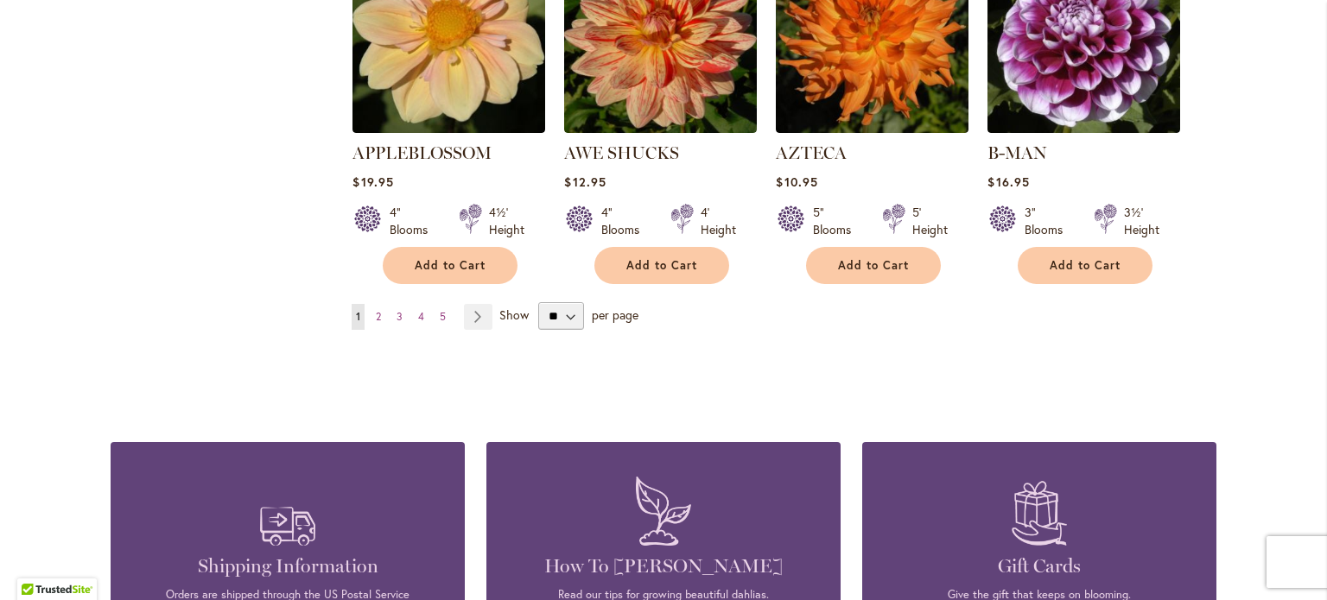
scroll to position [1628, 0]
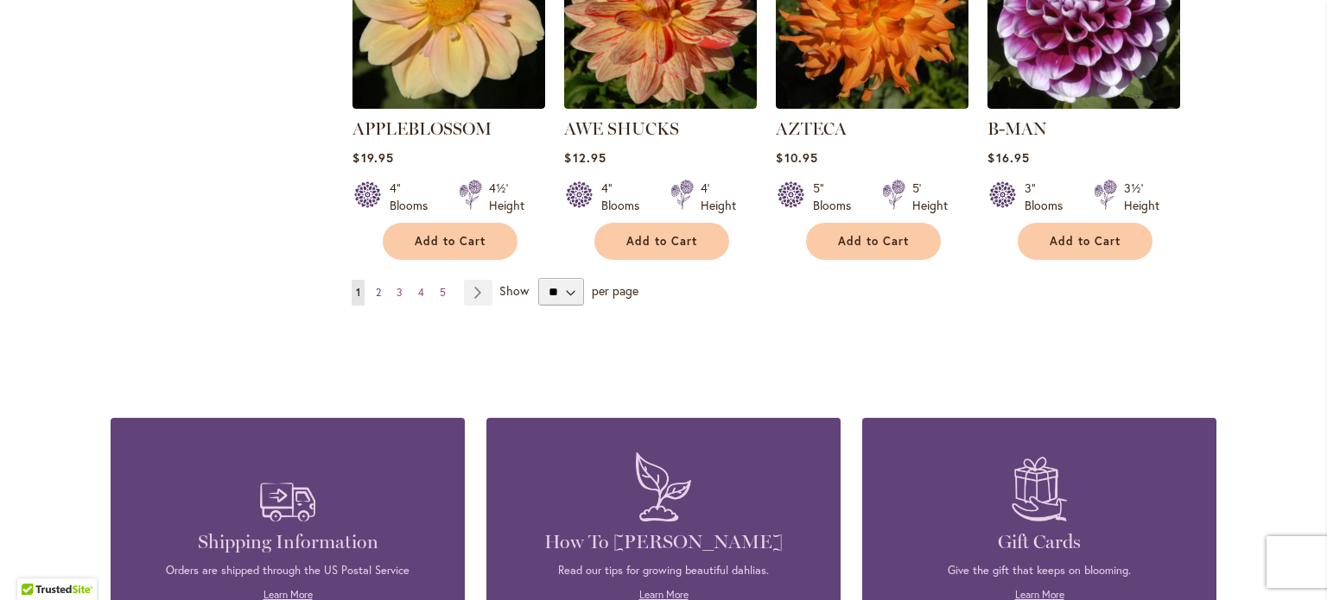
click at [376, 286] on span "2" at bounding box center [378, 292] width 5 height 13
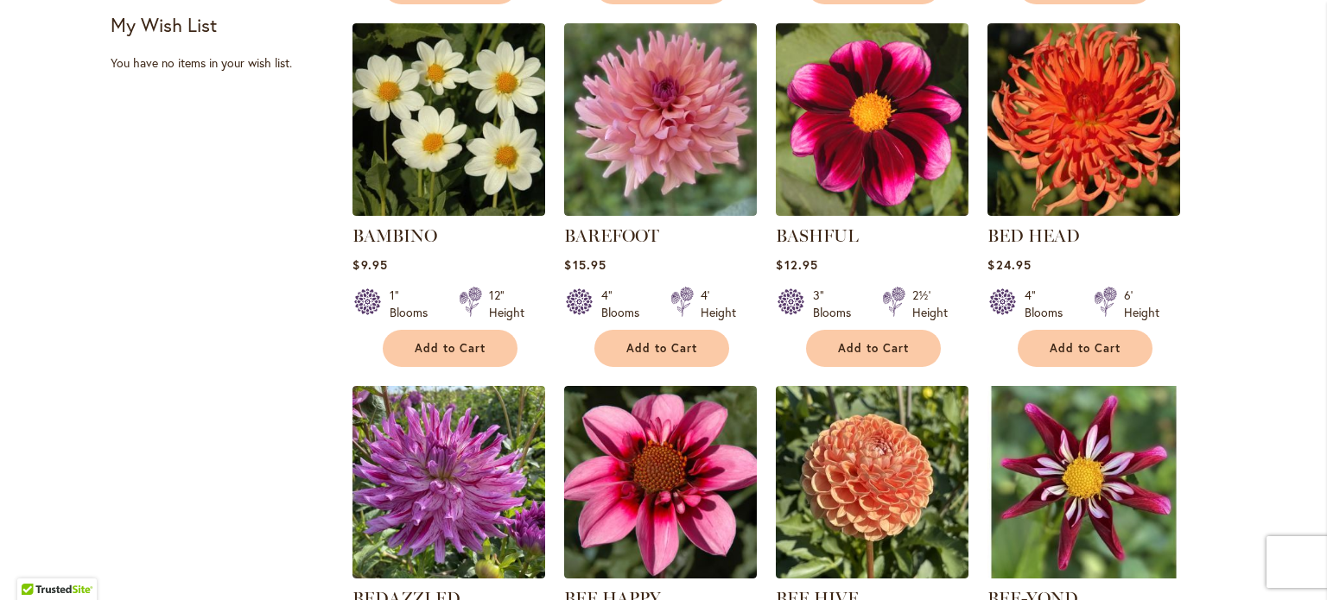
scroll to position [1001, 0]
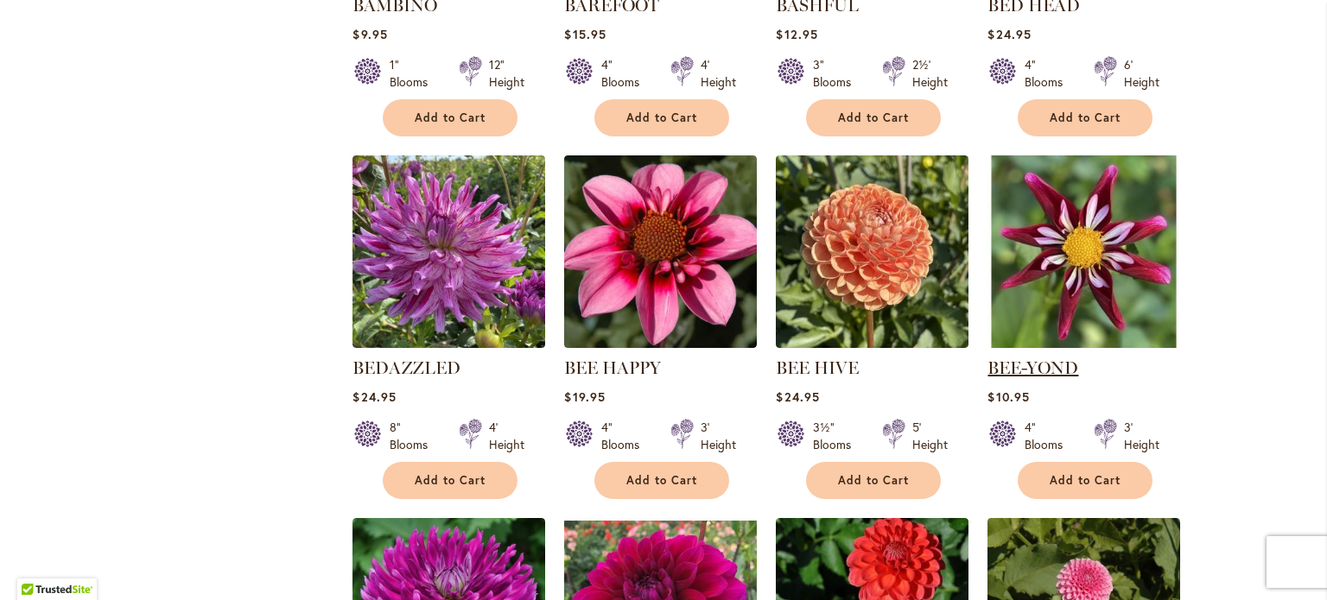
click at [1035, 365] on link "BEE-YOND" at bounding box center [1032, 368] width 91 height 21
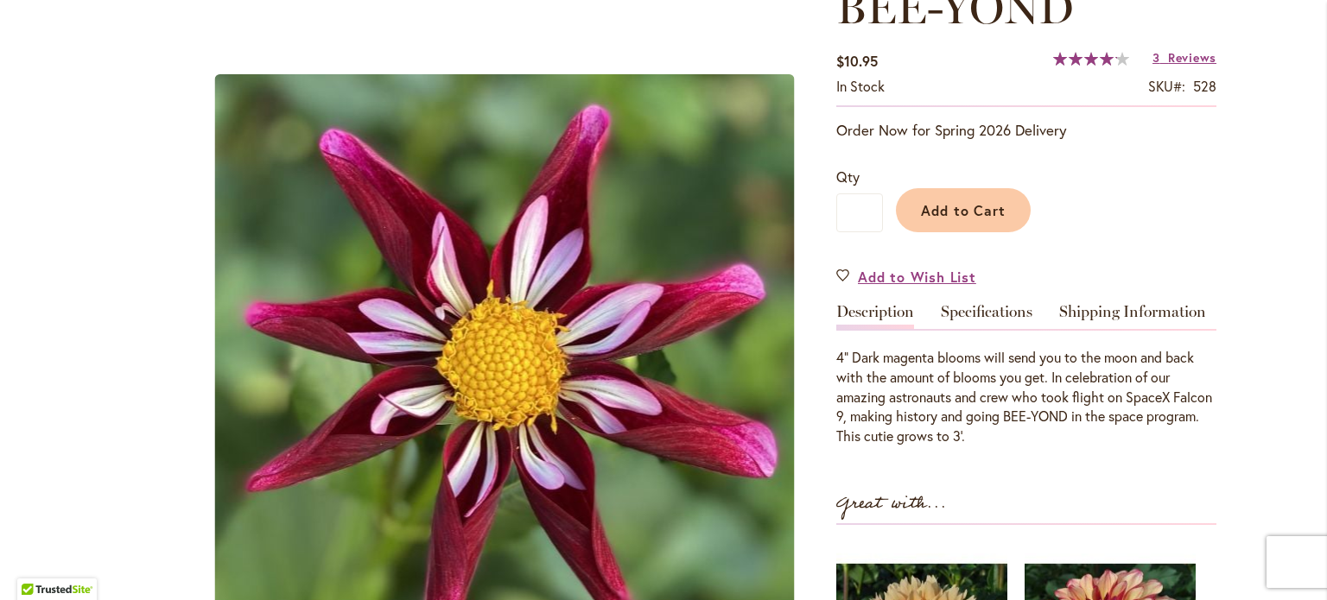
scroll to position [279, 0]
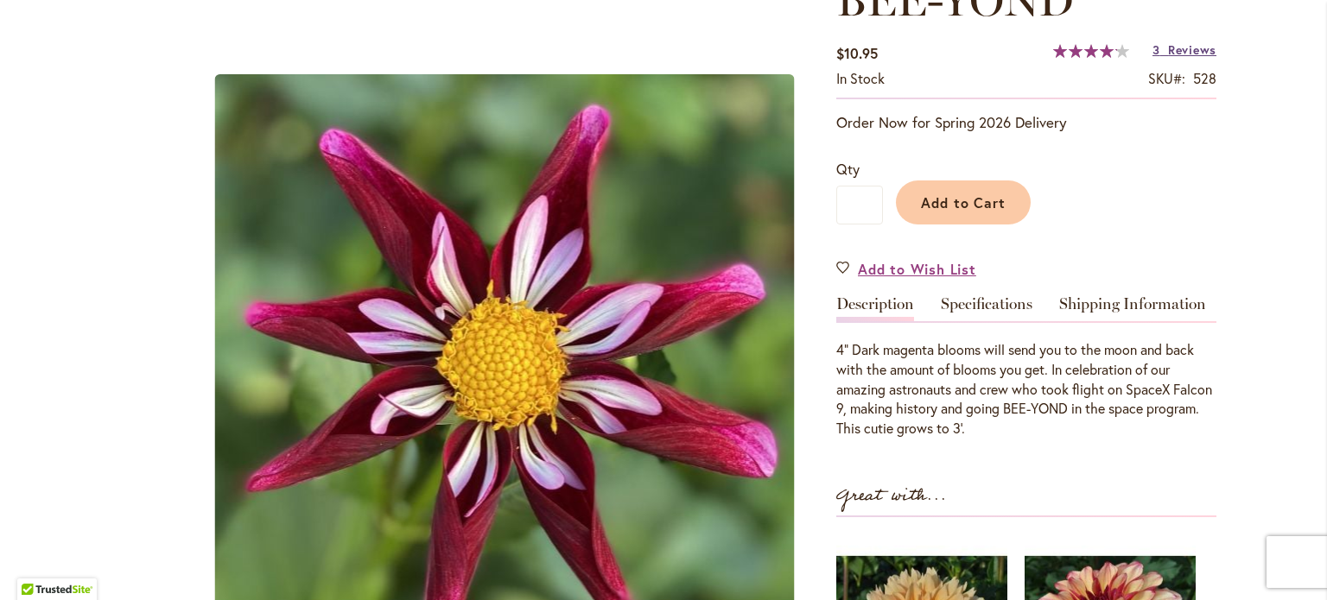
click at [1168, 53] on span "Reviews" at bounding box center [1192, 49] width 48 height 16
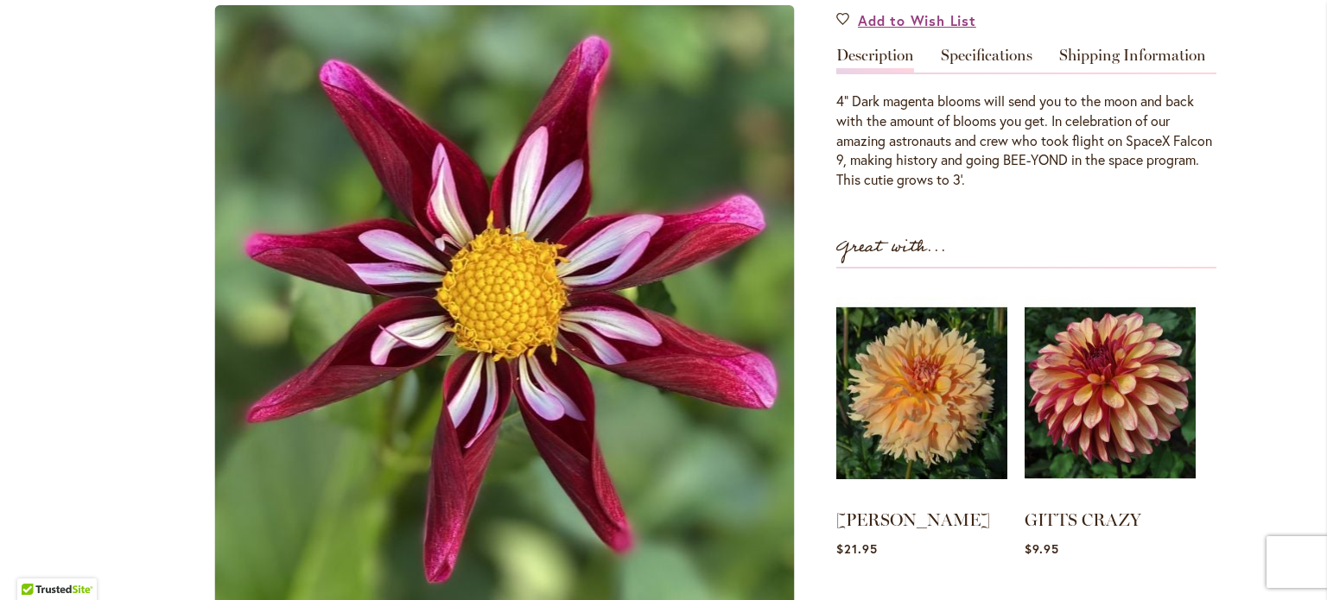
scroll to position [527, 0]
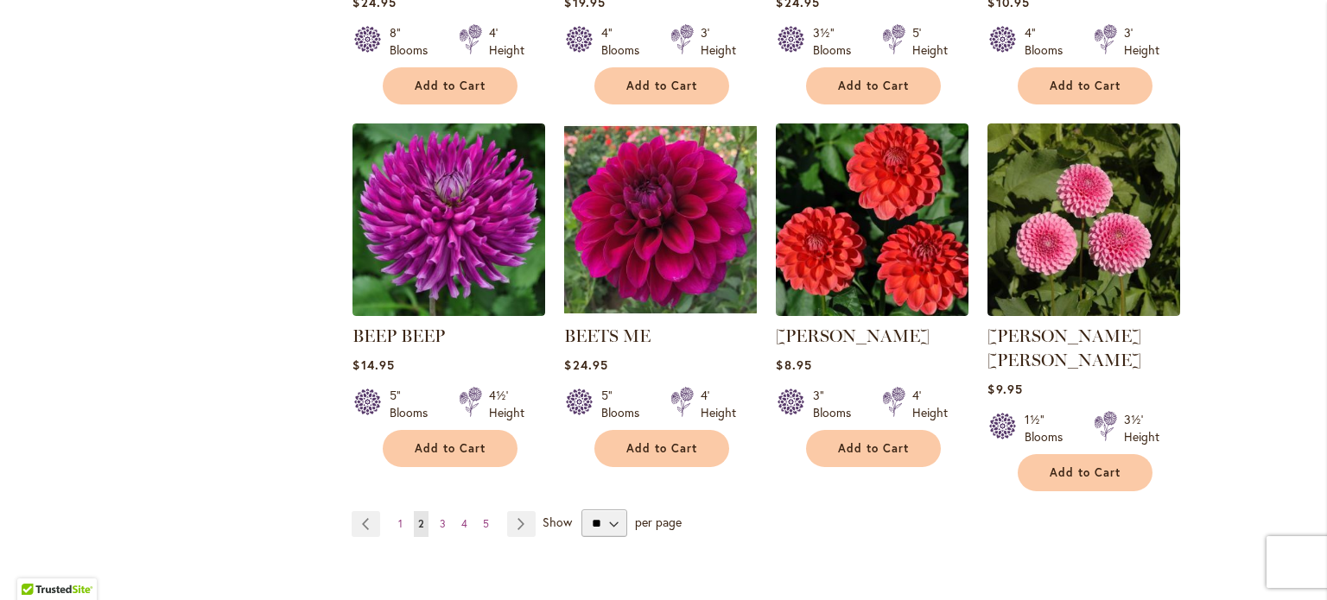
scroll to position [1396, 0]
click at [440, 517] on span "3" at bounding box center [443, 523] width 6 height 13
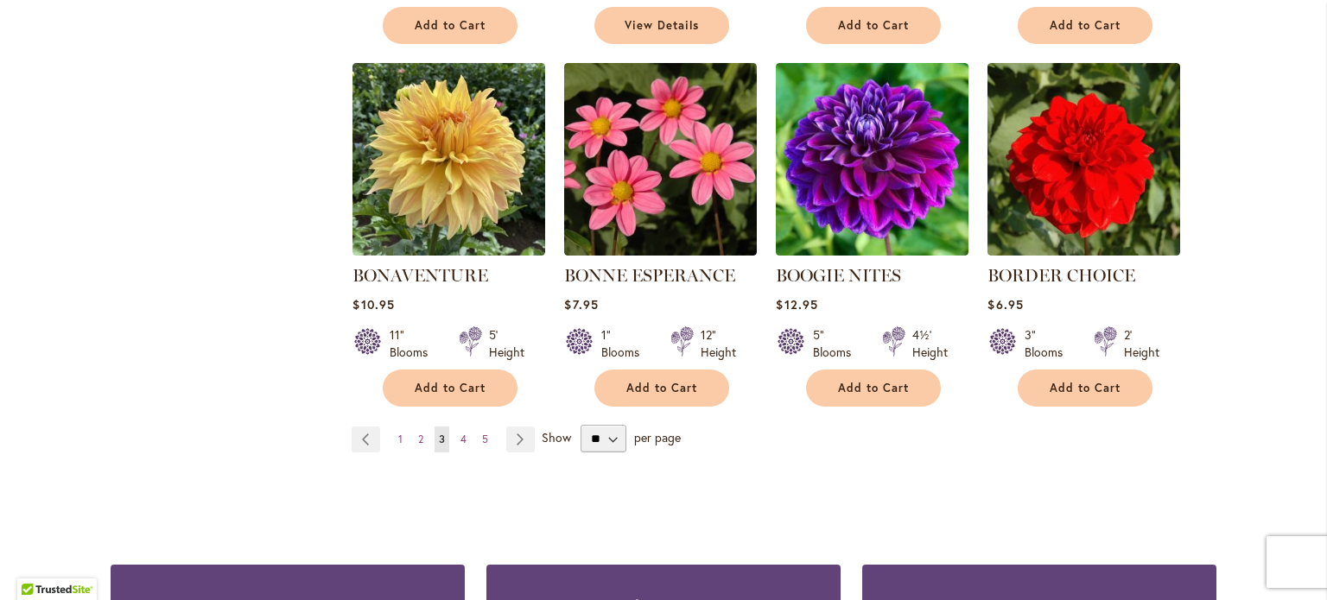
scroll to position [1468, 0]
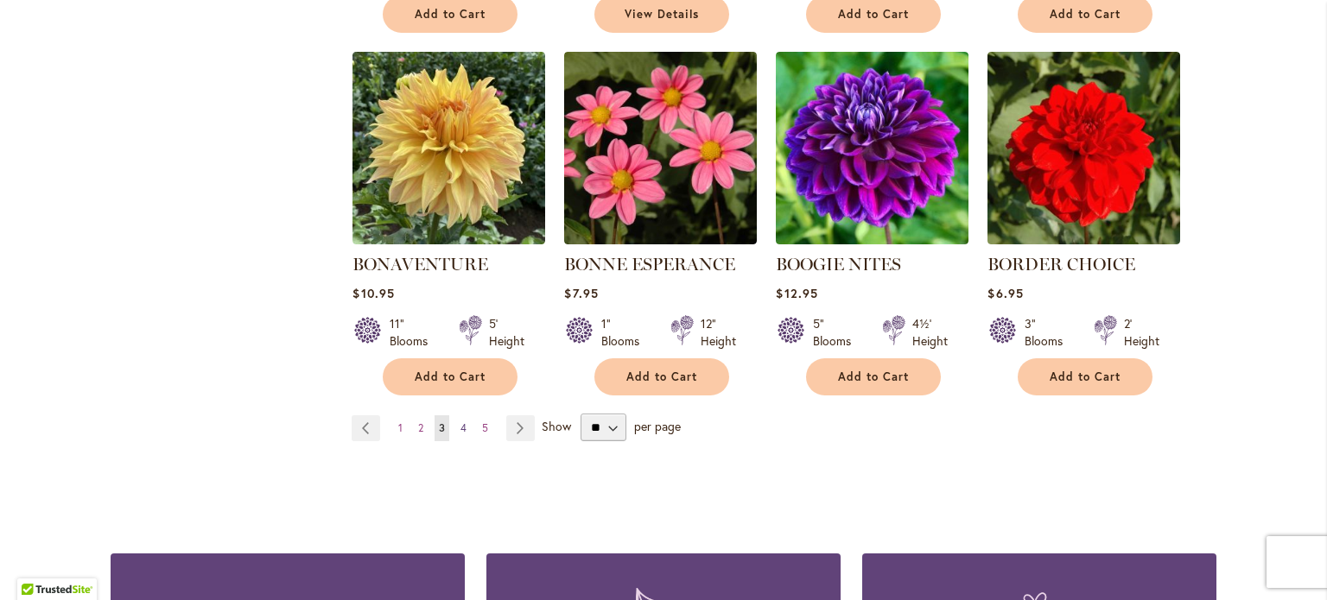
click at [460, 422] on span "4" at bounding box center [463, 428] width 6 height 13
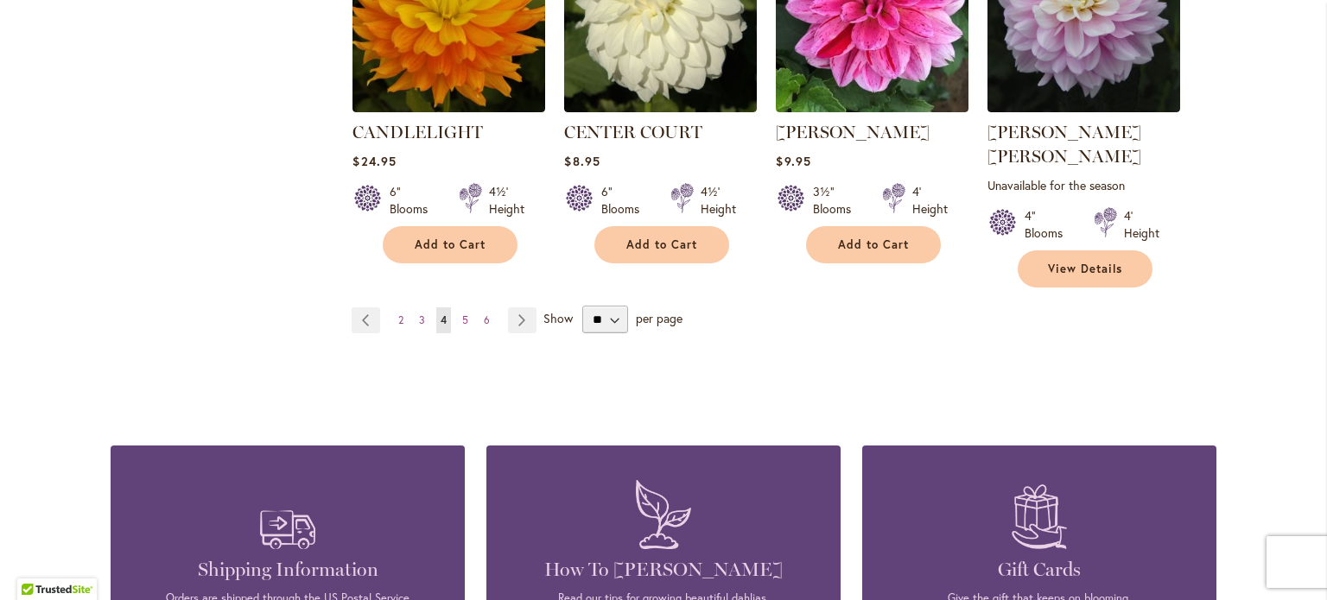
scroll to position [1626, 0]
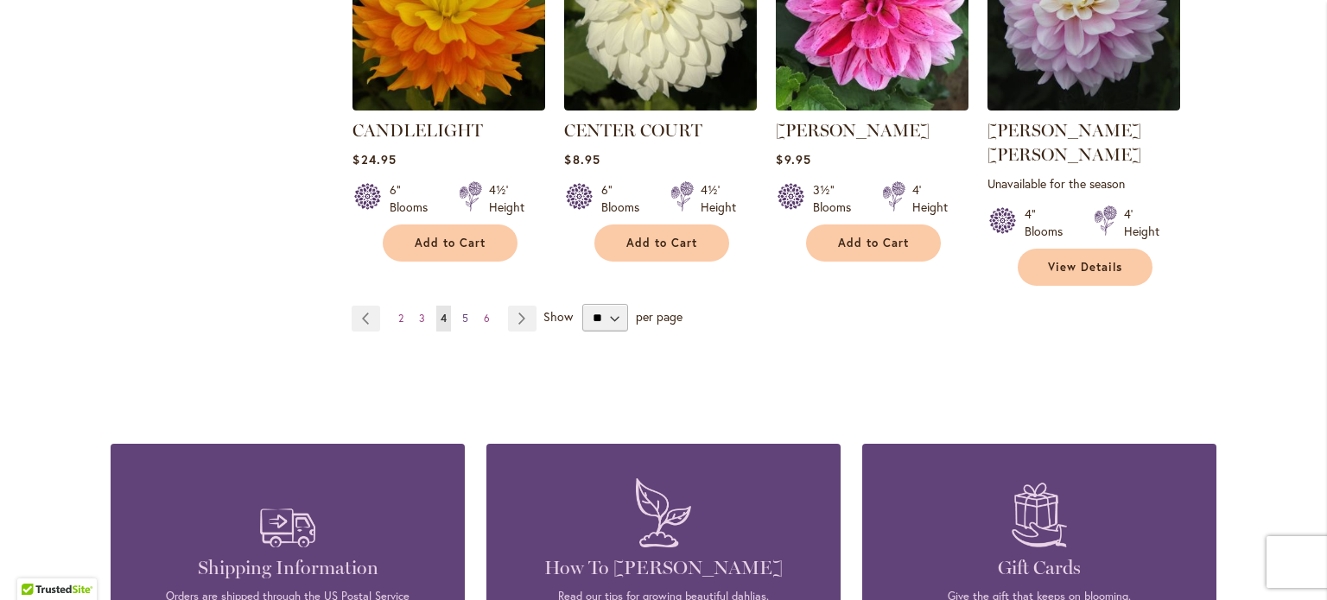
click at [462, 312] on span "5" at bounding box center [465, 318] width 6 height 13
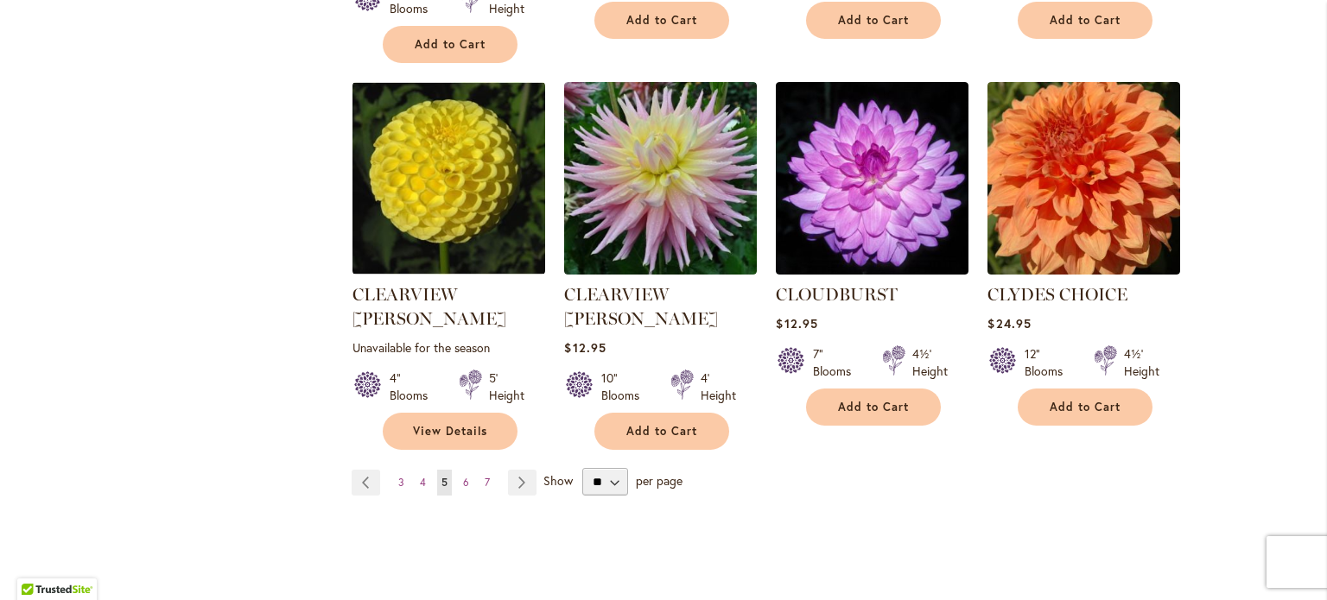
scroll to position [1555, 0]
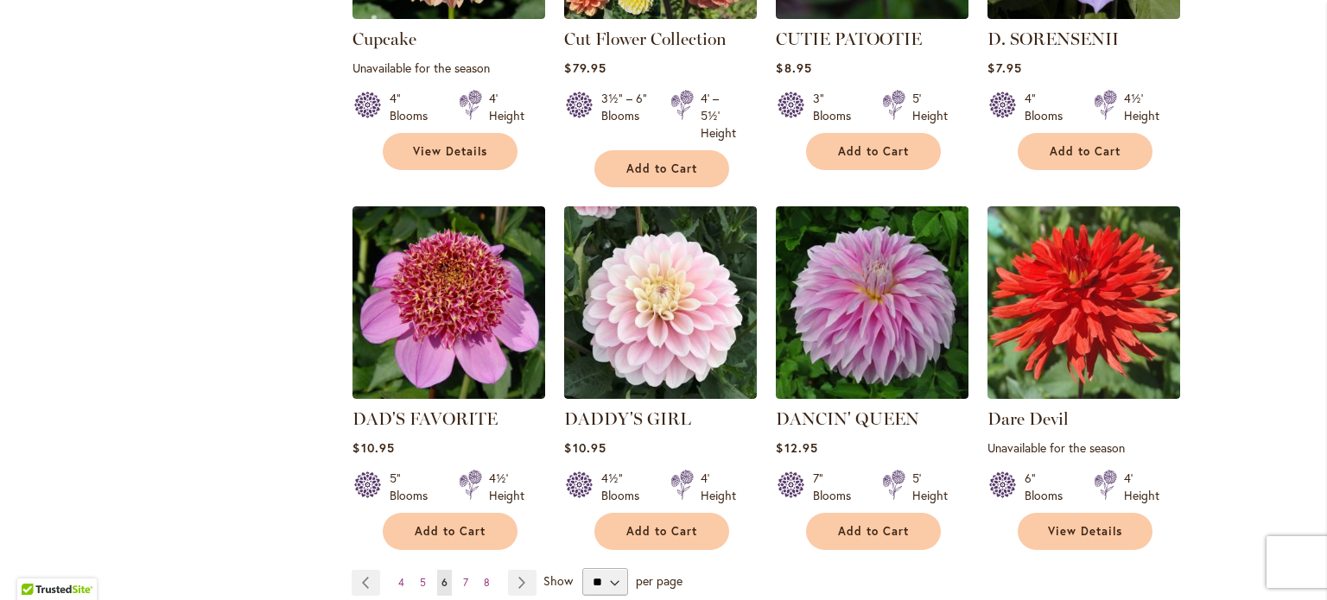
scroll to position [1529, 0]
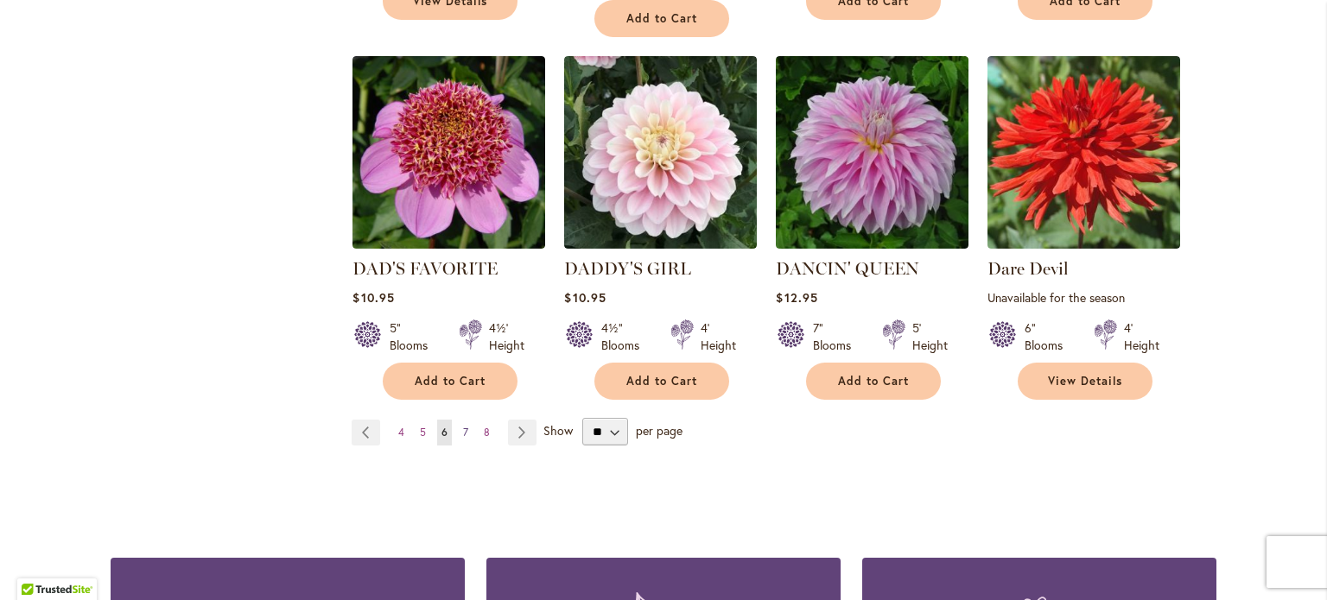
click at [462, 420] on link "Page 7" at bounding box center [466, 433] width 14 height 26
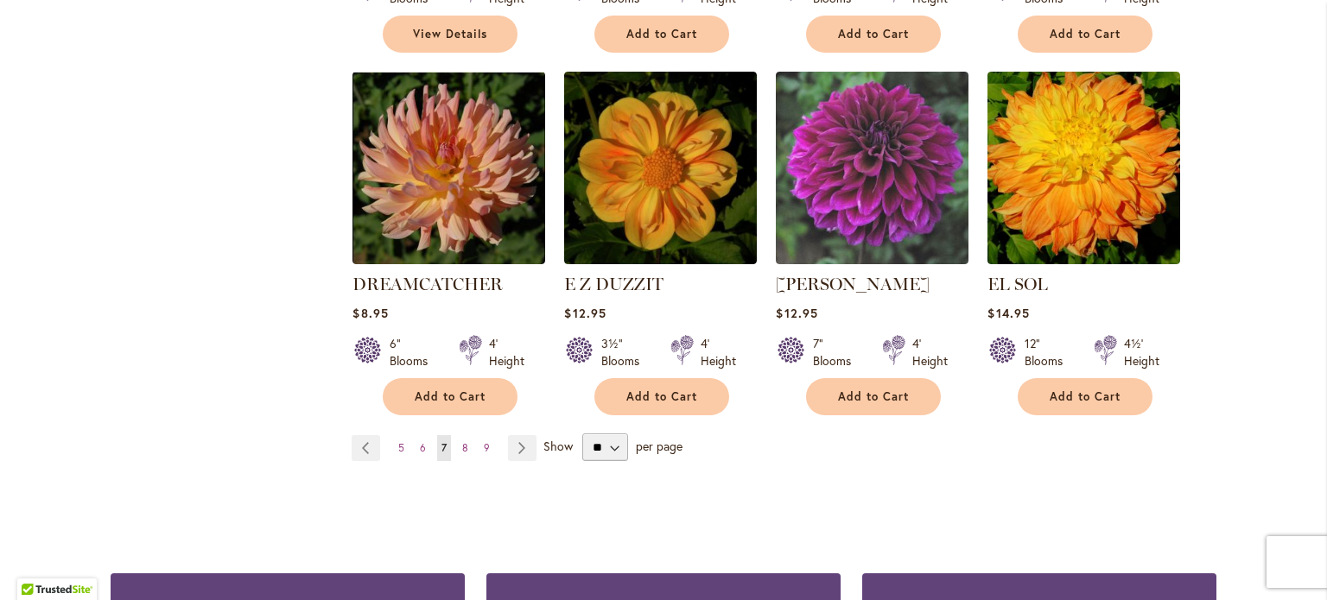
scroll to position [1506, 0]
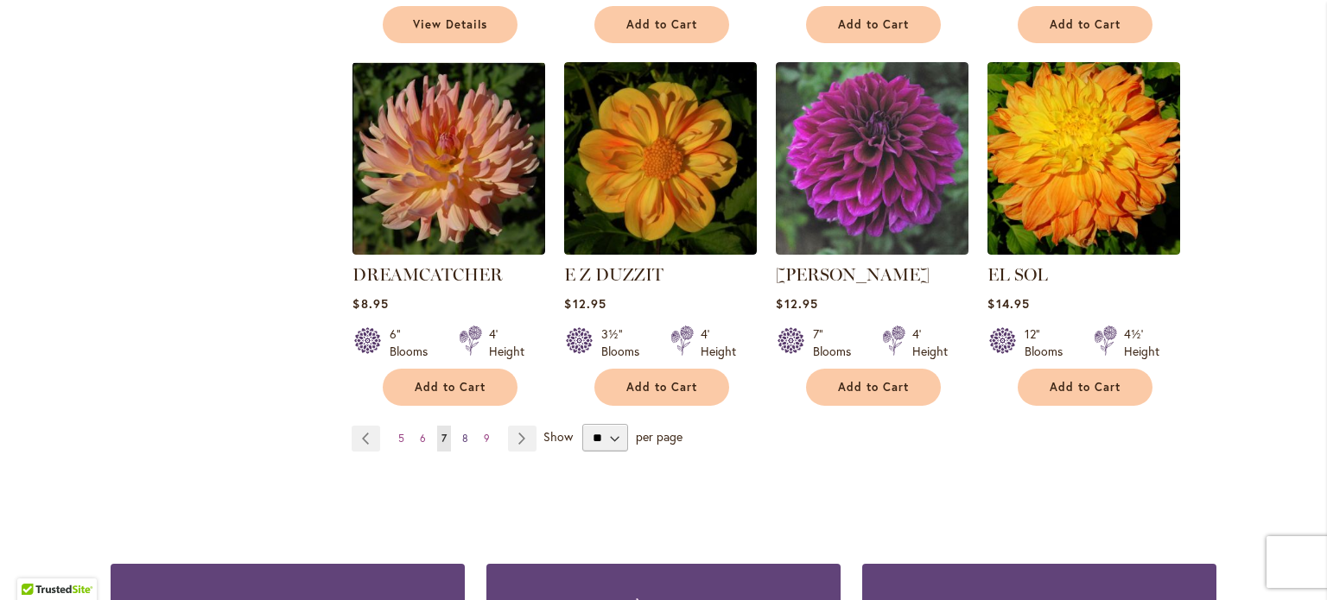
click at [463, 426] on link "Page 8" at bounding box center [465, 439] width 15 height 26
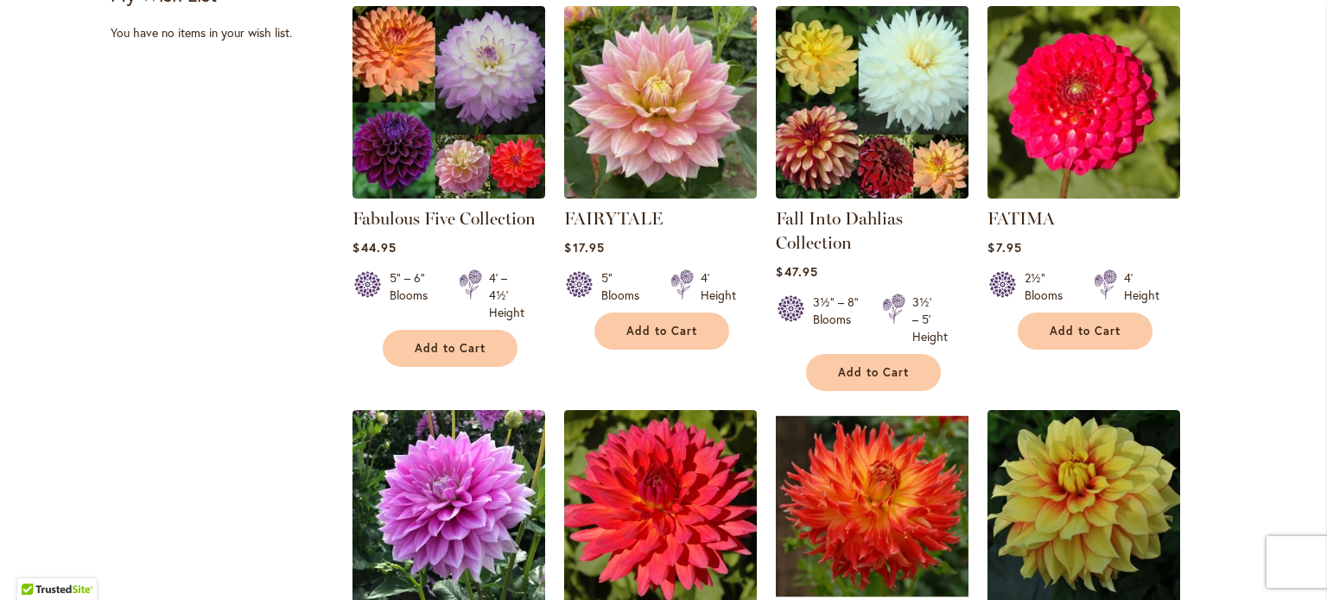
scroll to position [1334, 0]
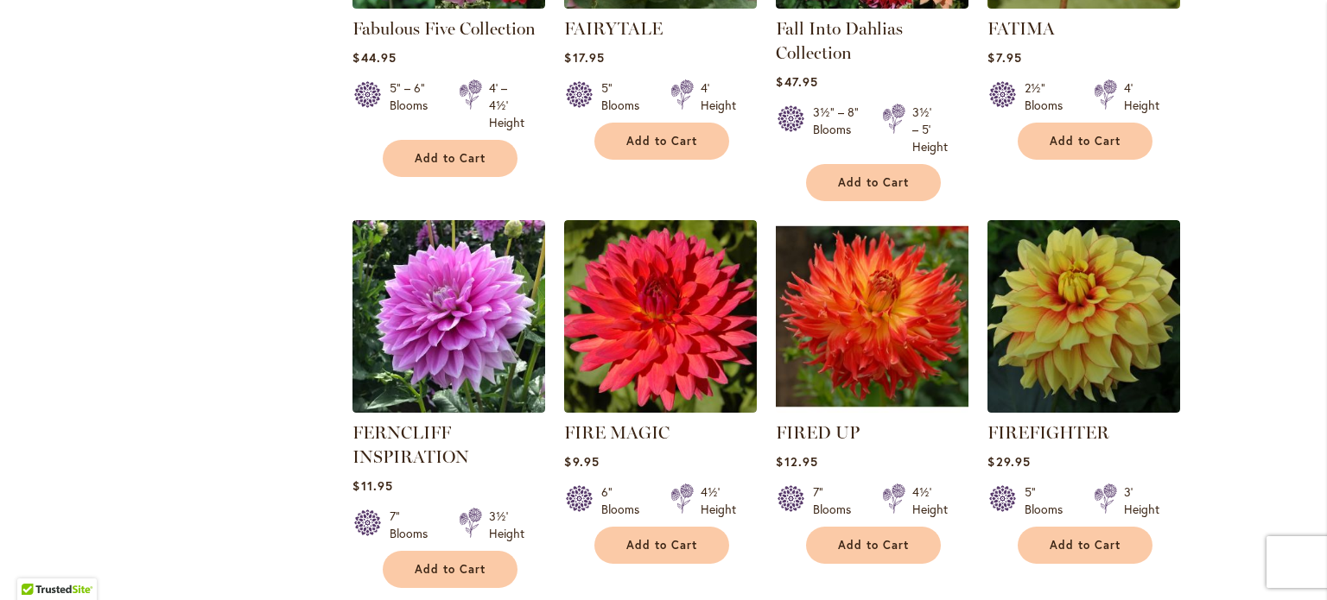
scroll to position [1659, 0]
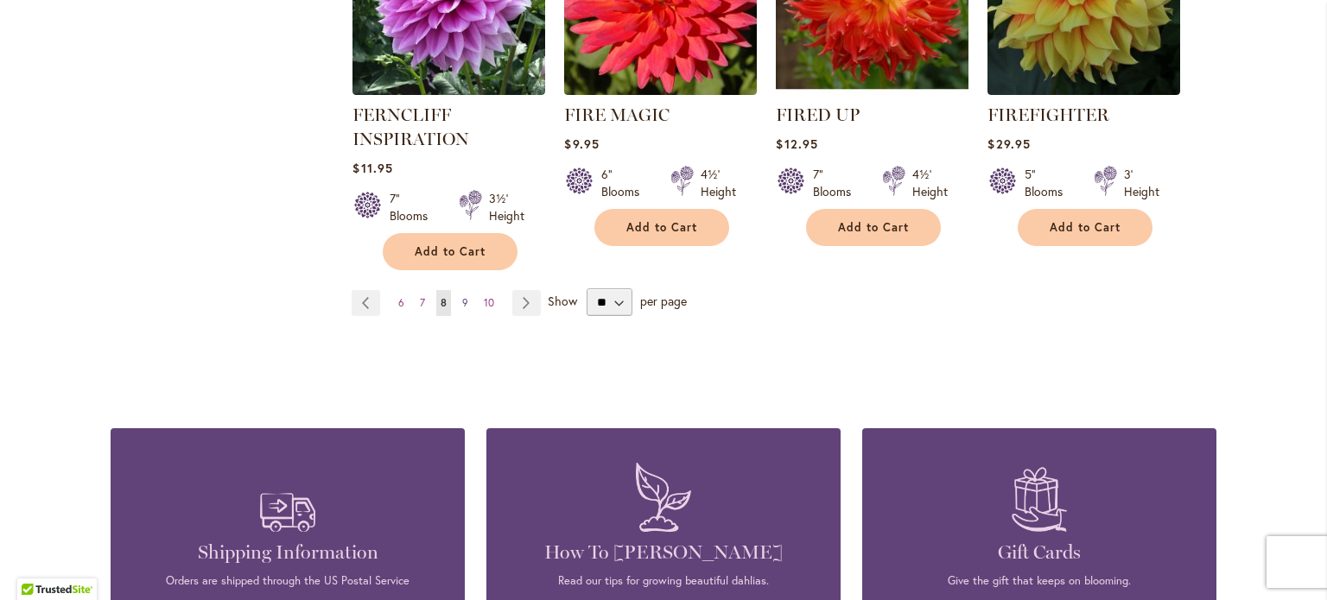
click at [458, 292] on link "Page 9" at bounding box center [465, 303] width 15 height 26
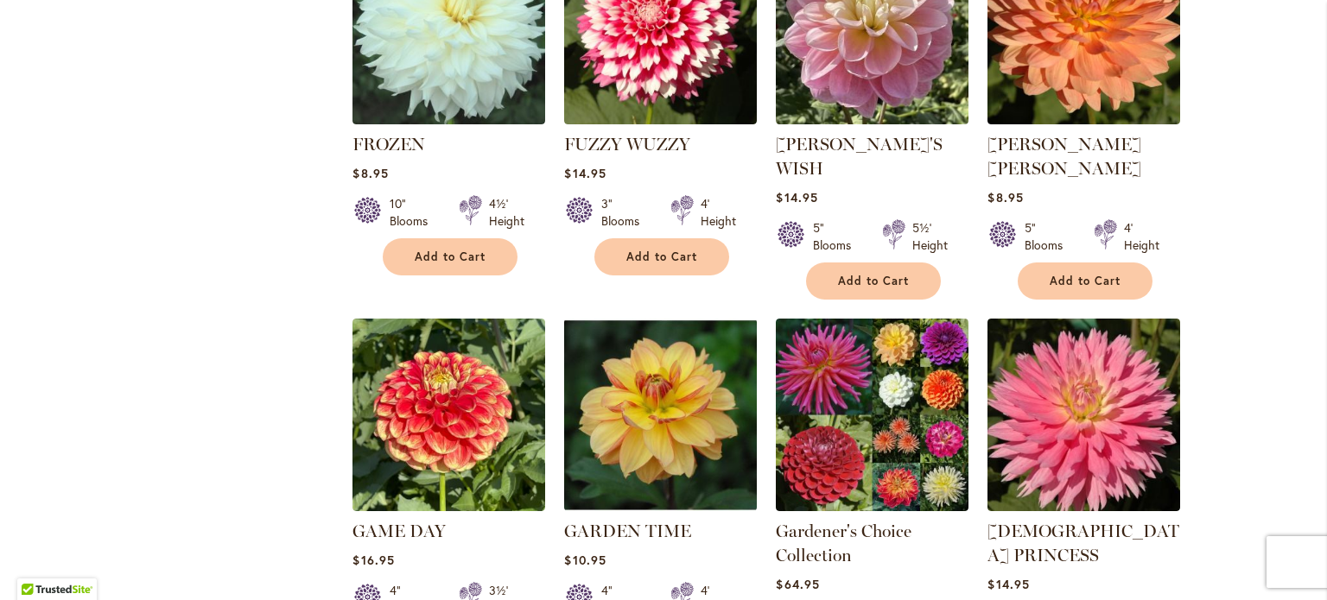
scroll to position [1284, 0]
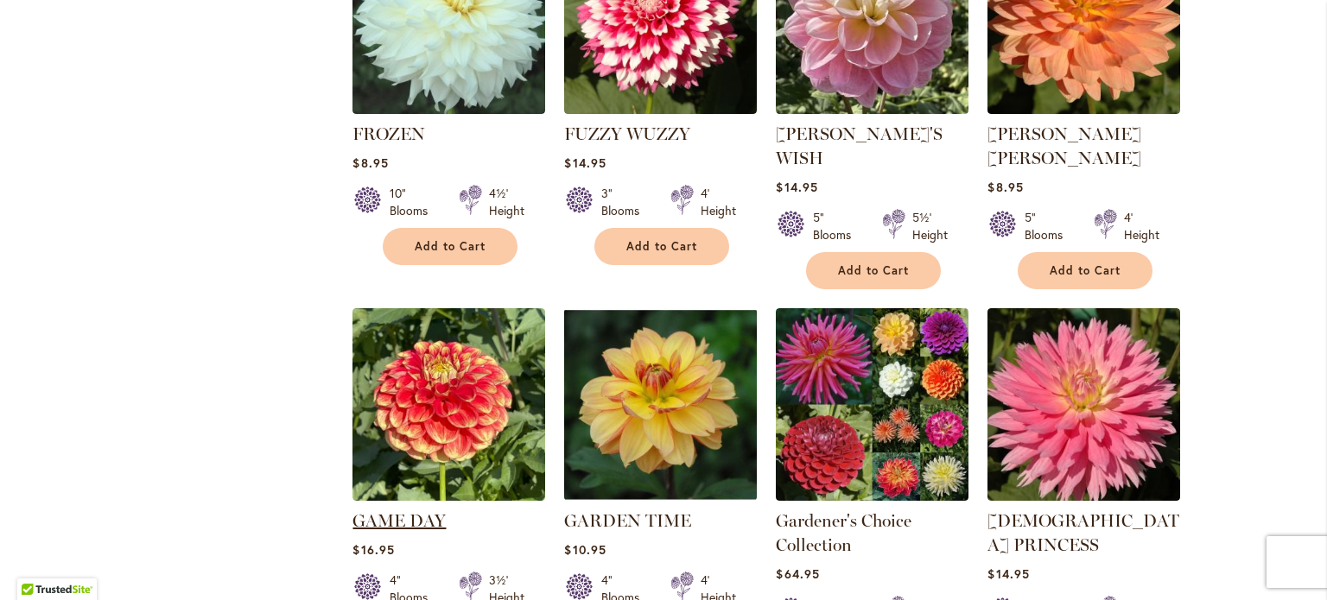
click at [412, 511] on link "GAME DAY" at bounding box center [398, 521] width 93 height 21
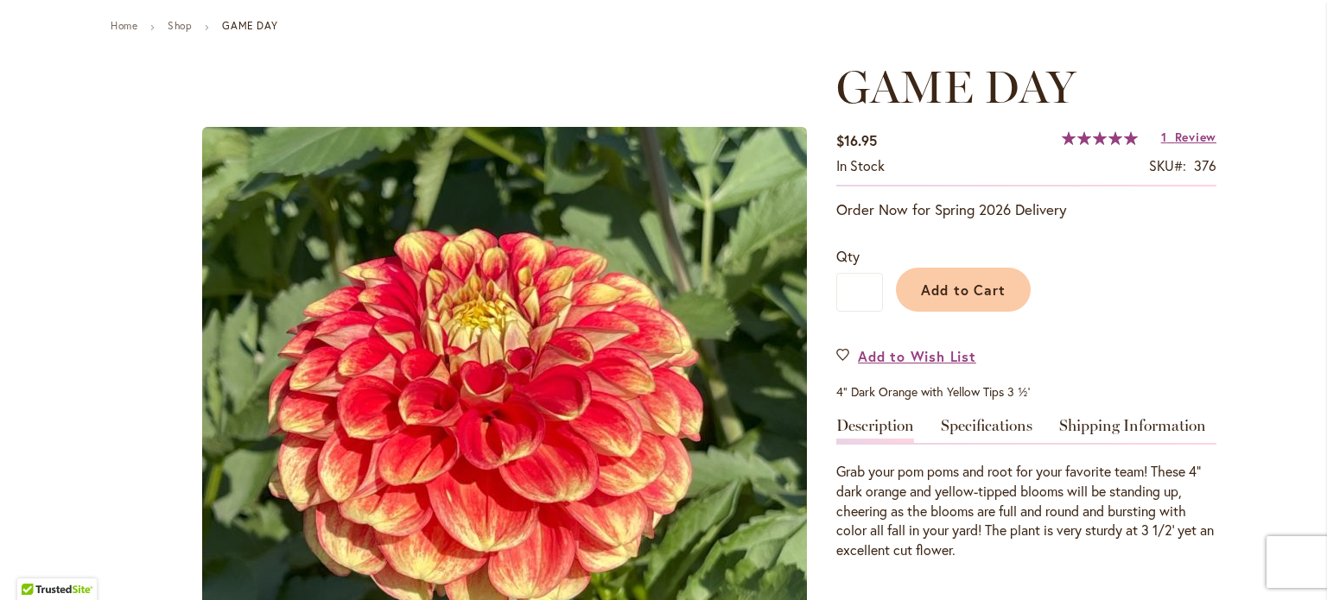
scroll to position [187, 0]
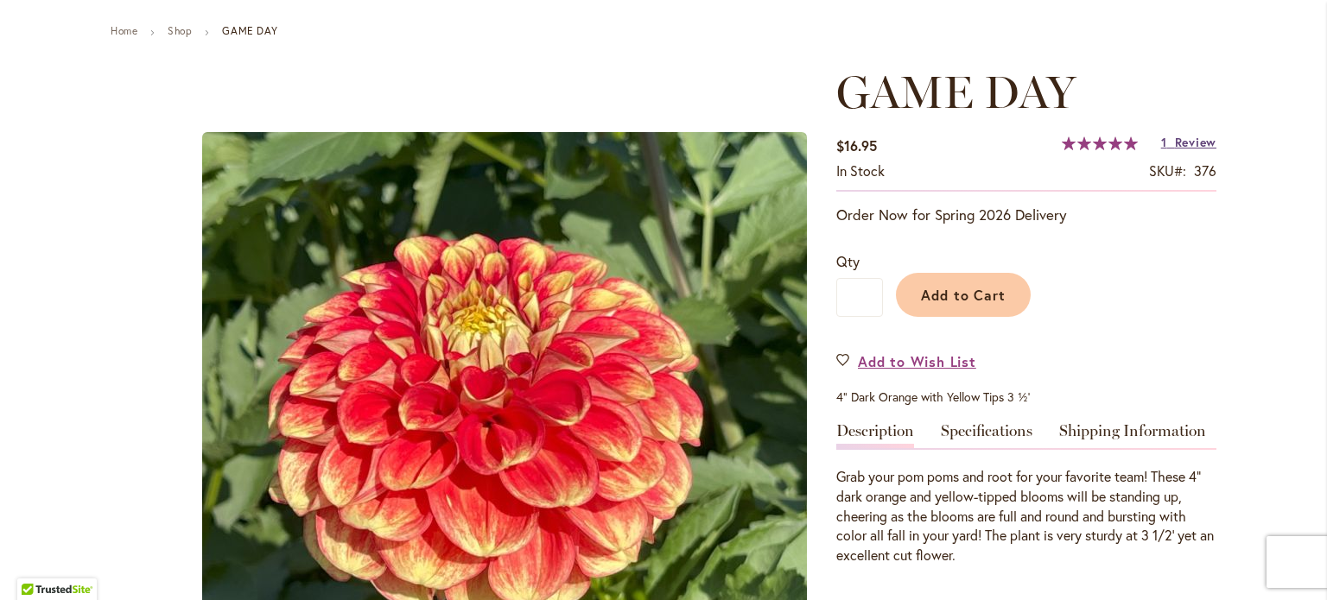
click at [1178, 144] on span "Review" at bounding box center [1195, 142] width 41 height 16
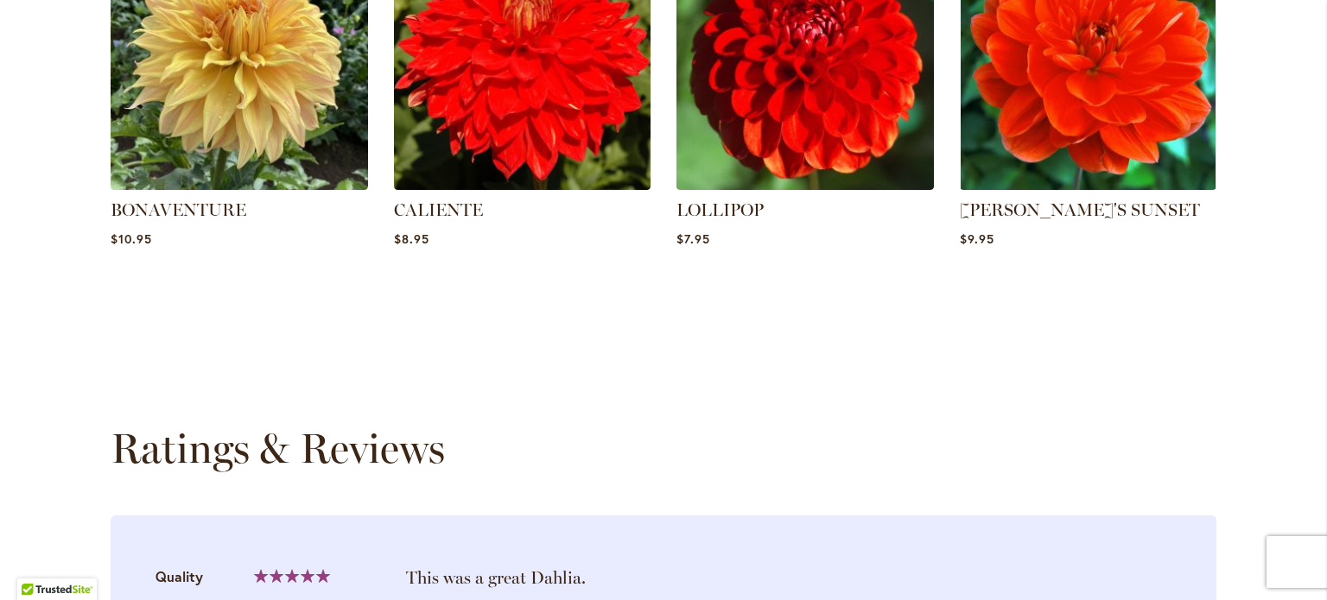
scroll to position [1610, 0]
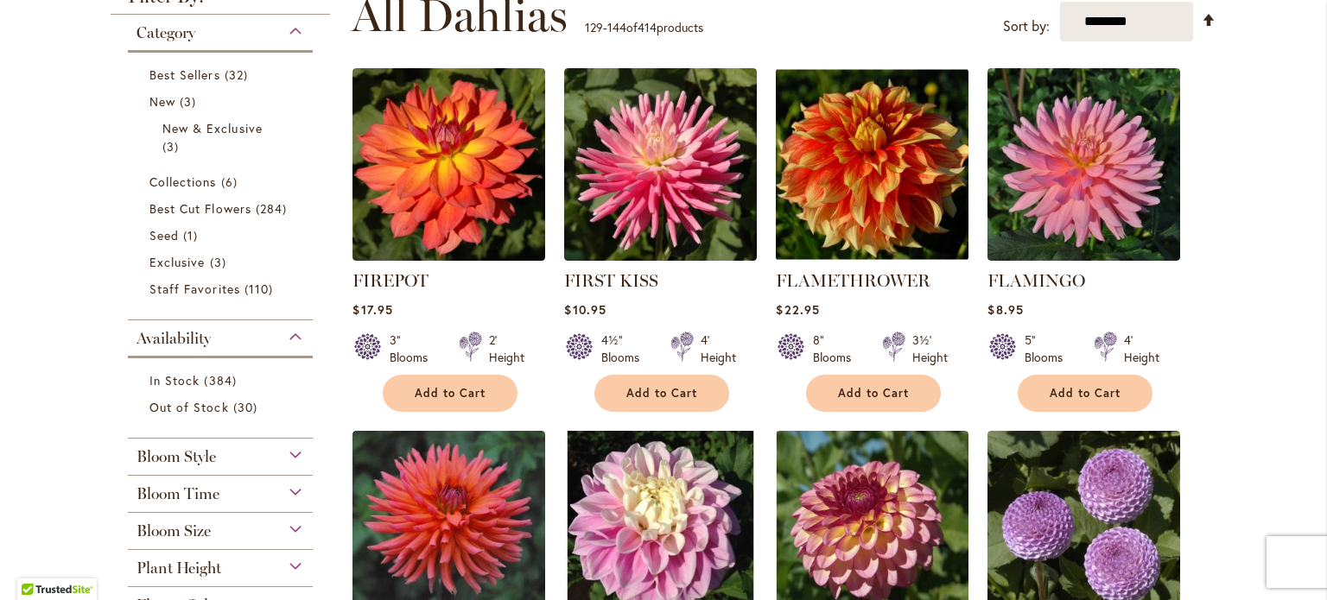
scroll to position [371, 0]
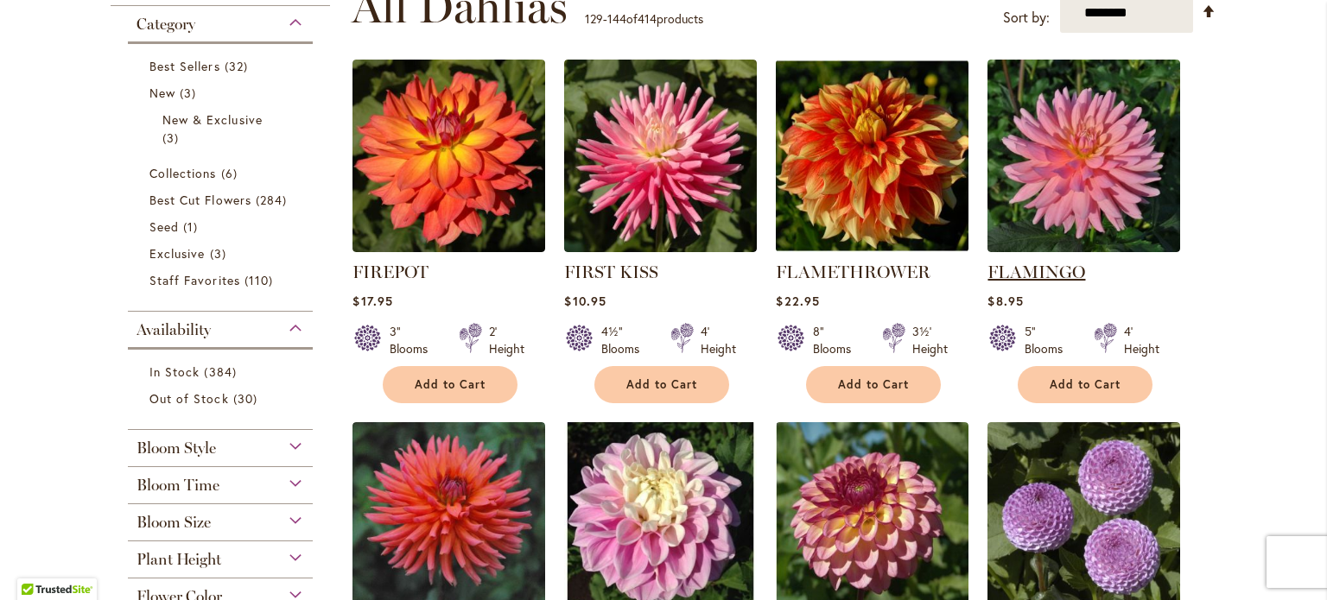
click at [1044, 265] on link "FLAMINGO" at bounding box center [1036, 272] width 98 height 21
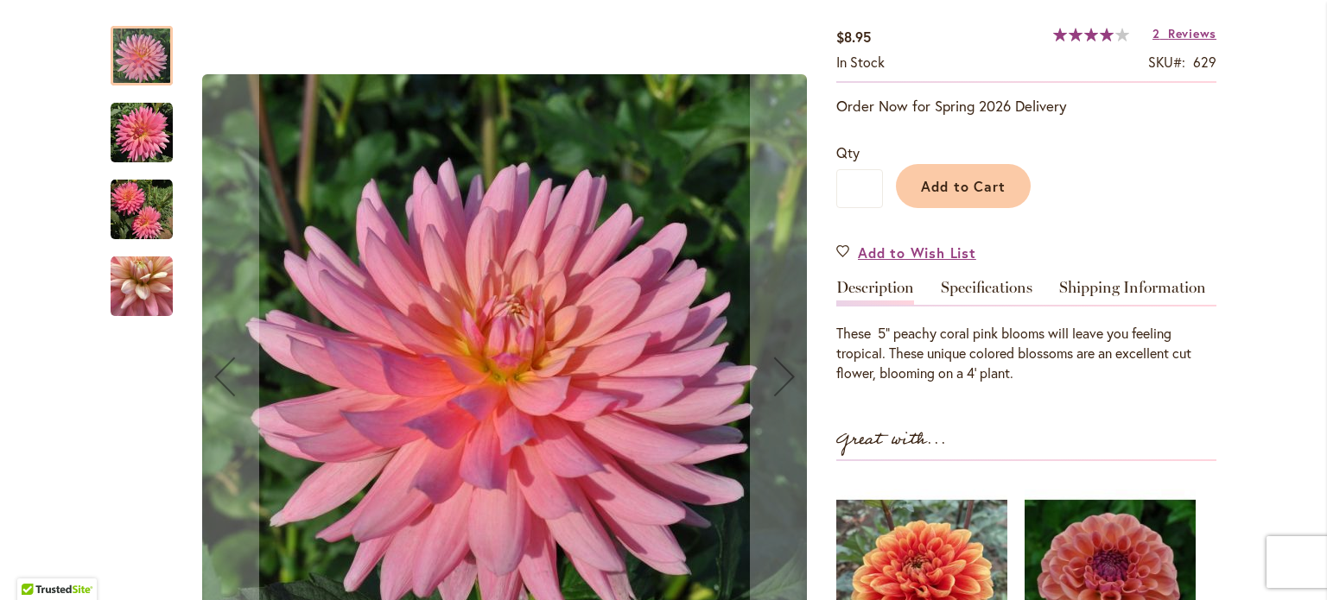
scroll to position [226, 0]
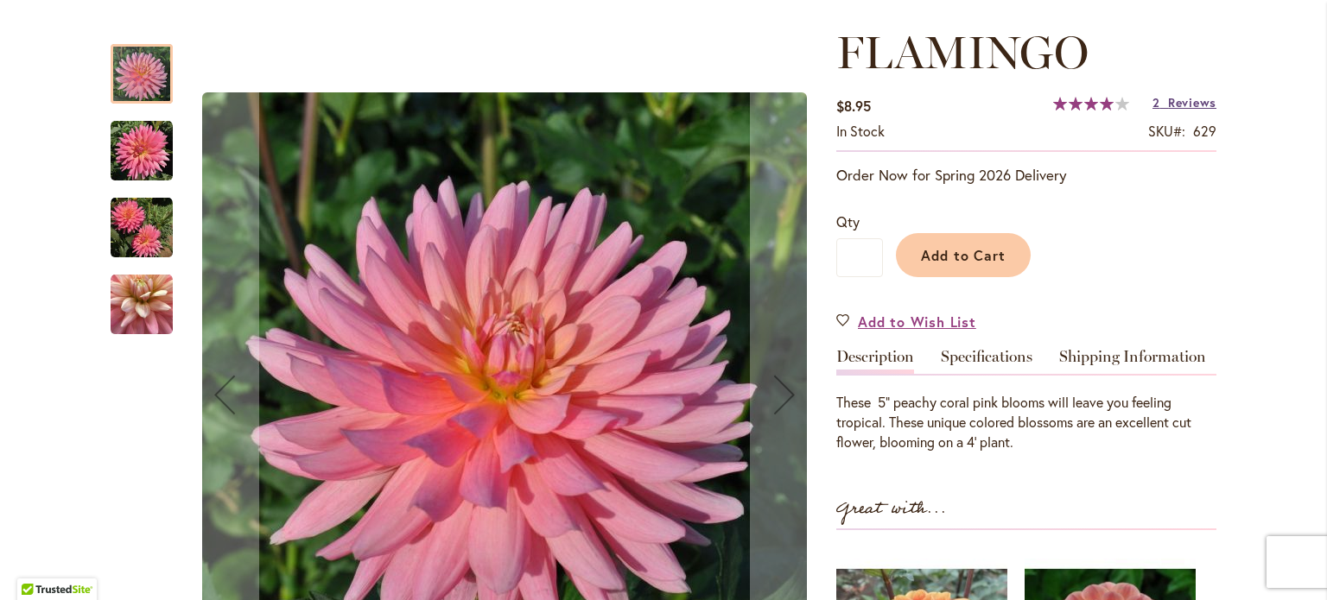
click at [1189, 105] on span "Reviews" at bounding box center [1192, 102] width 48 height 16
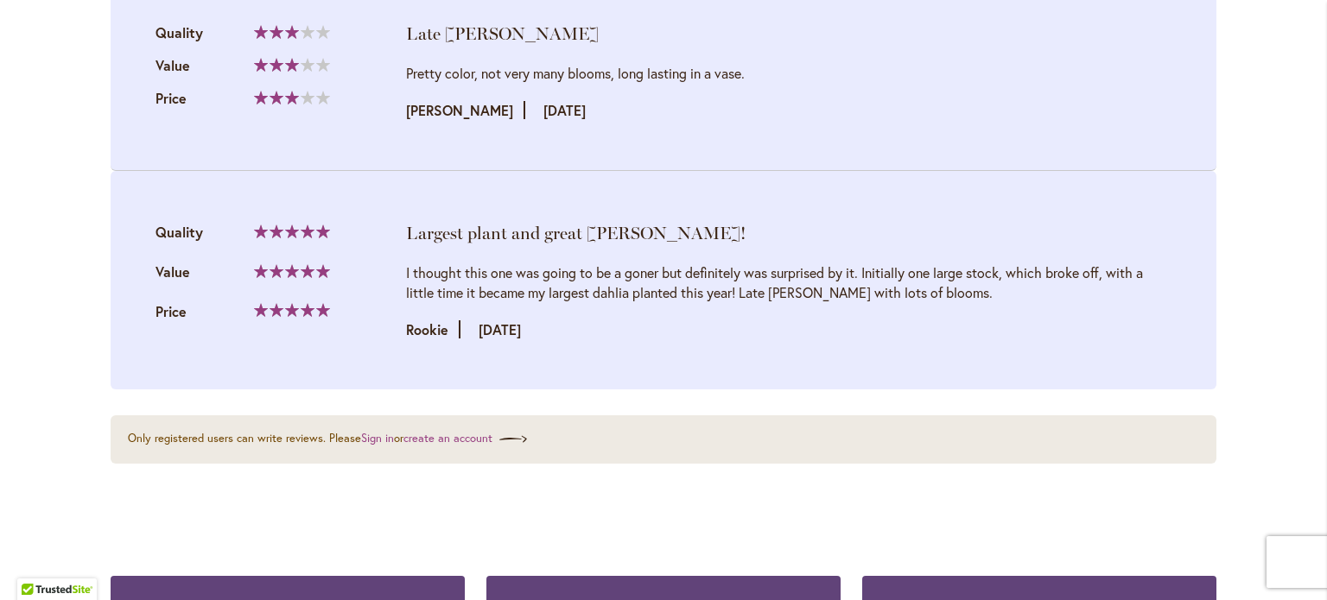
scroll to position [1895, 0]
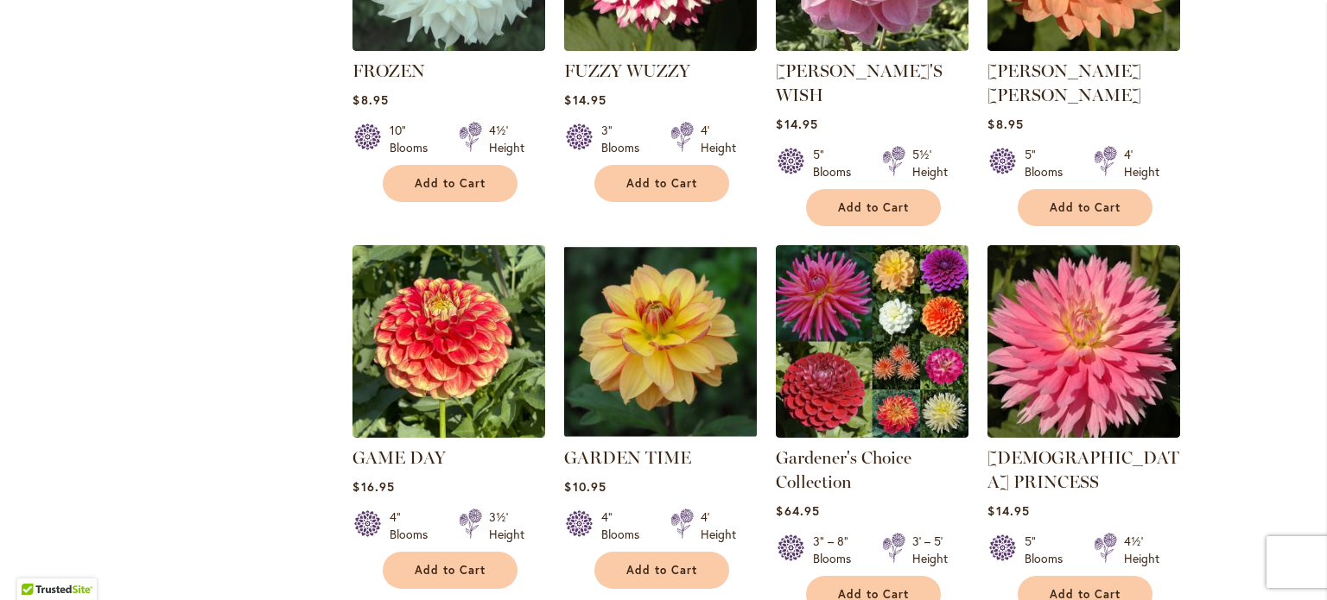
scroll to position [1468, 0]
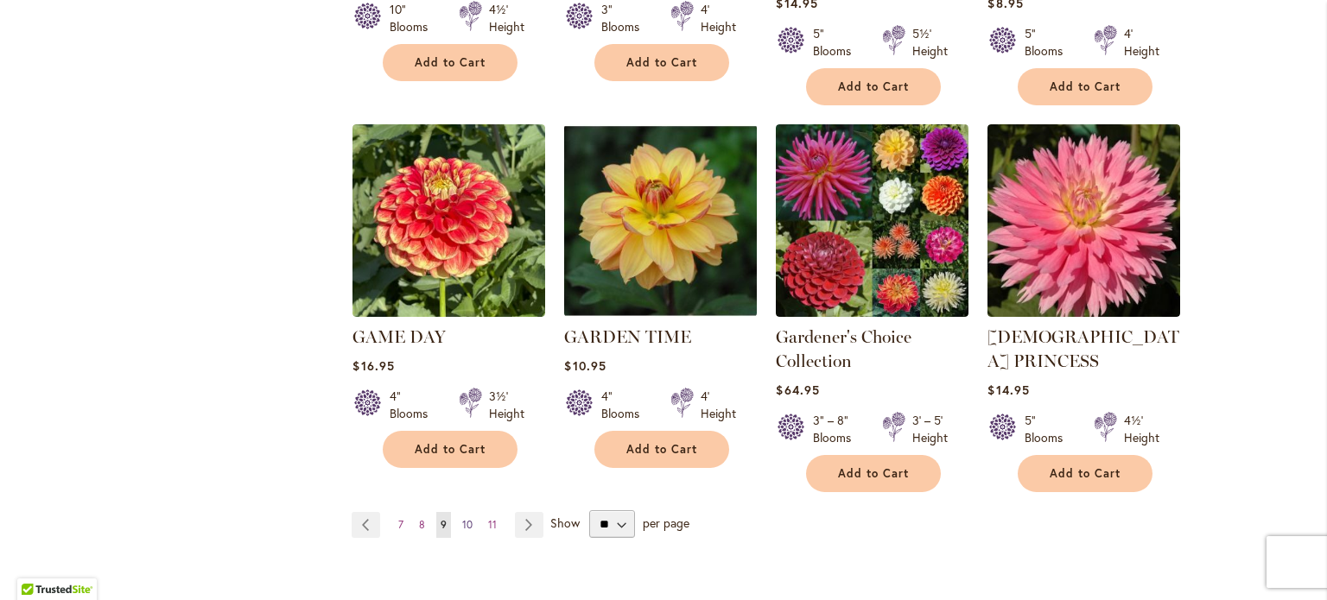
click at [462, 518] on span "10" at bounding box center [467, 524] width 10 height 13
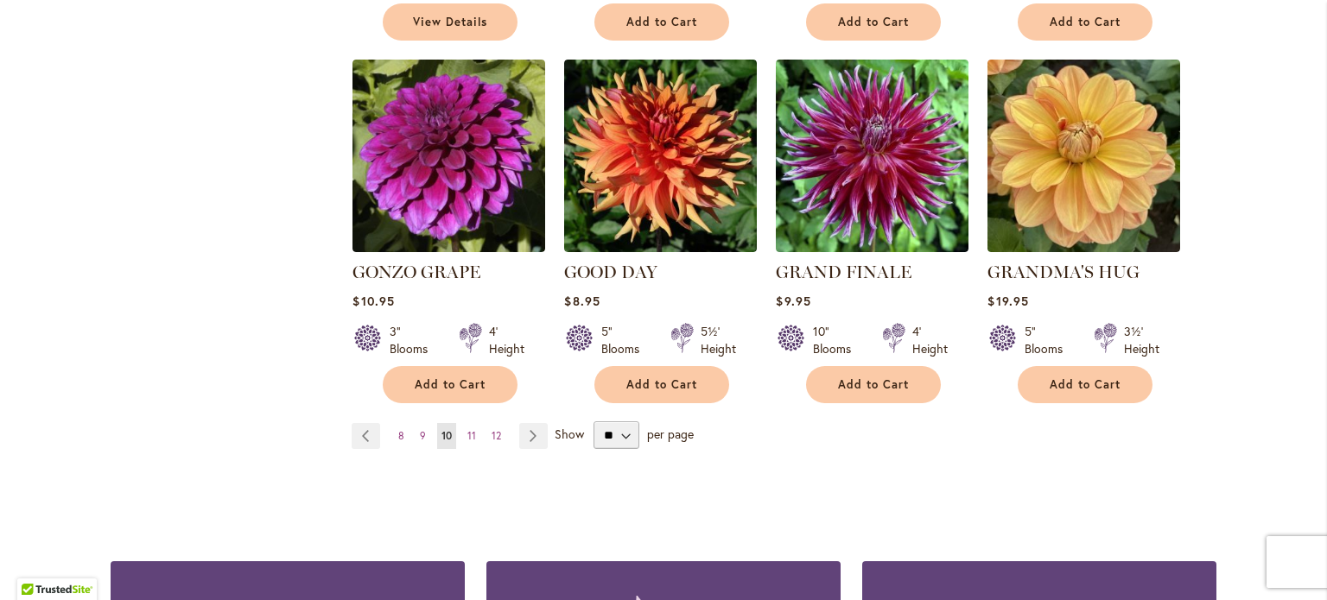
scroll to position [1534, 0]
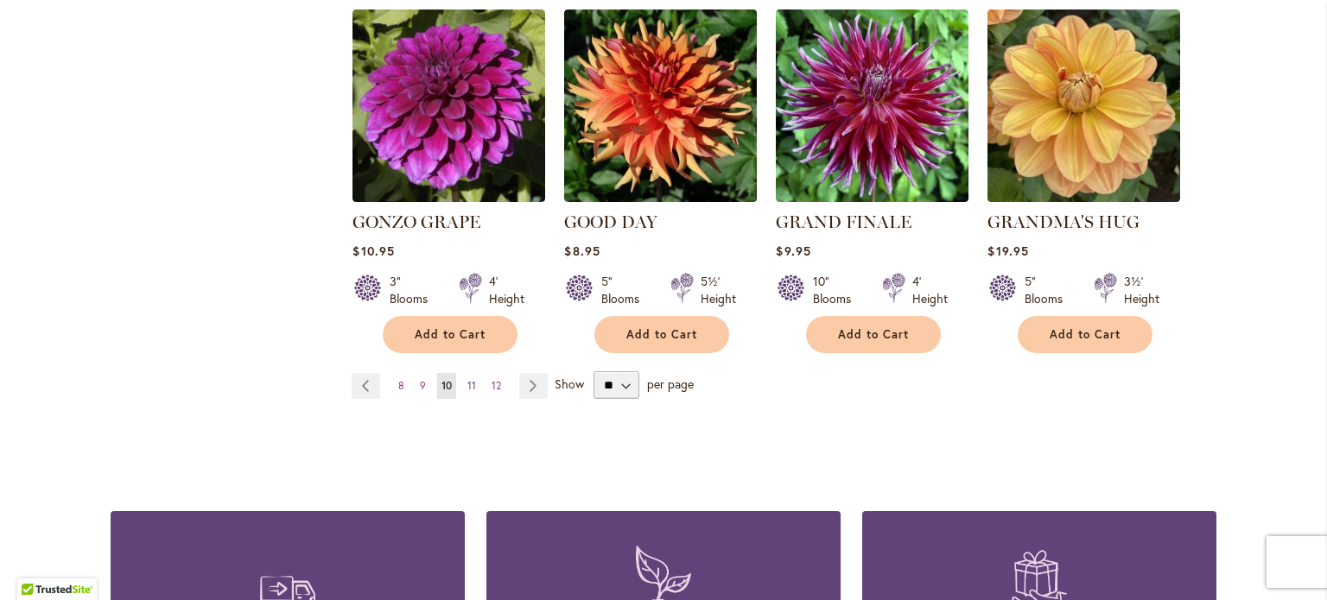
click at [467, 379] on span "11" at bounding box center [471, 385] width 9 height 13
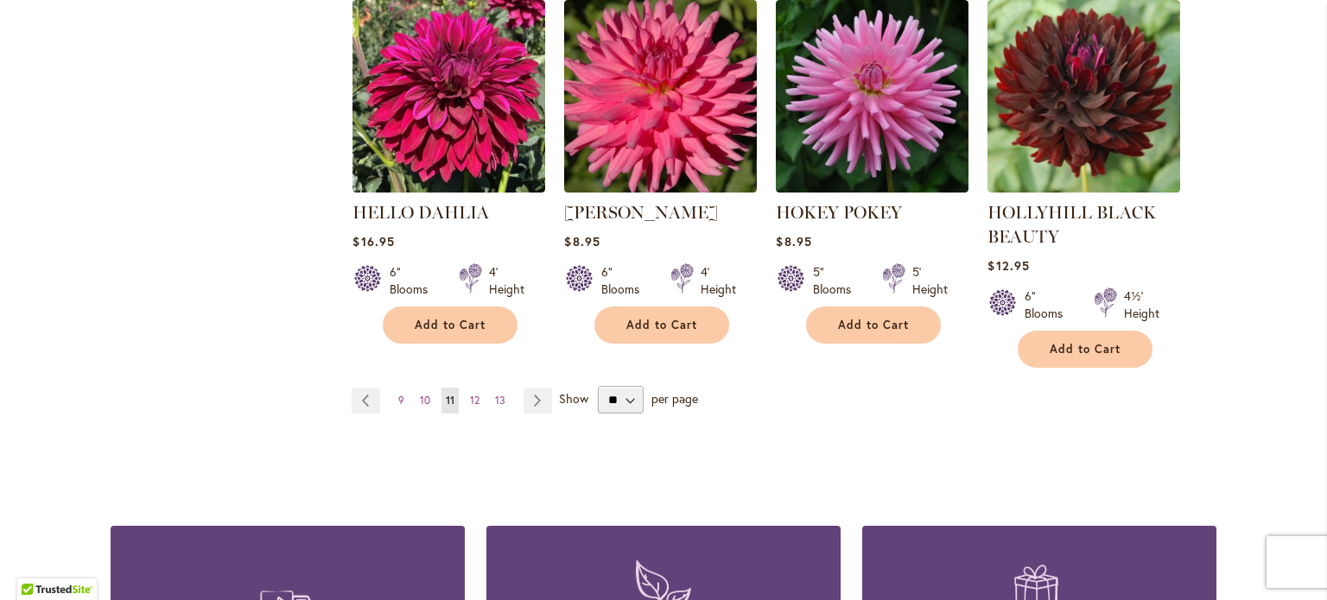
scroll to position [1612, 0]
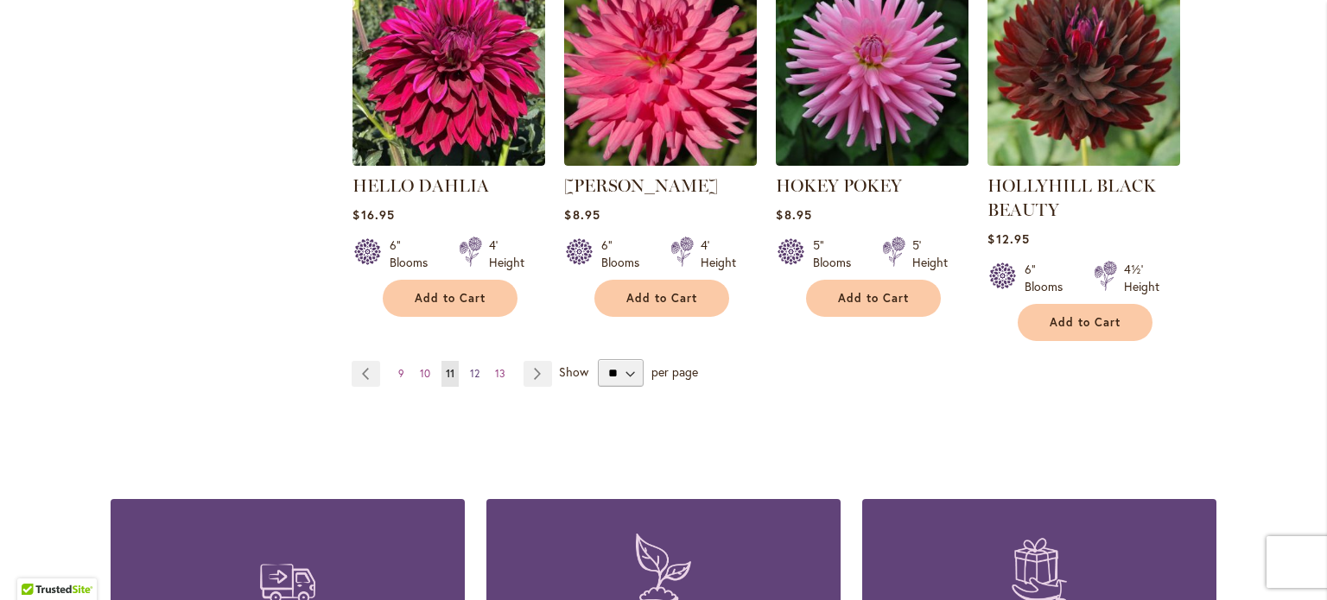
click at [473, 369] on span "12" at bounding box center [475, 373] width 10 height 13
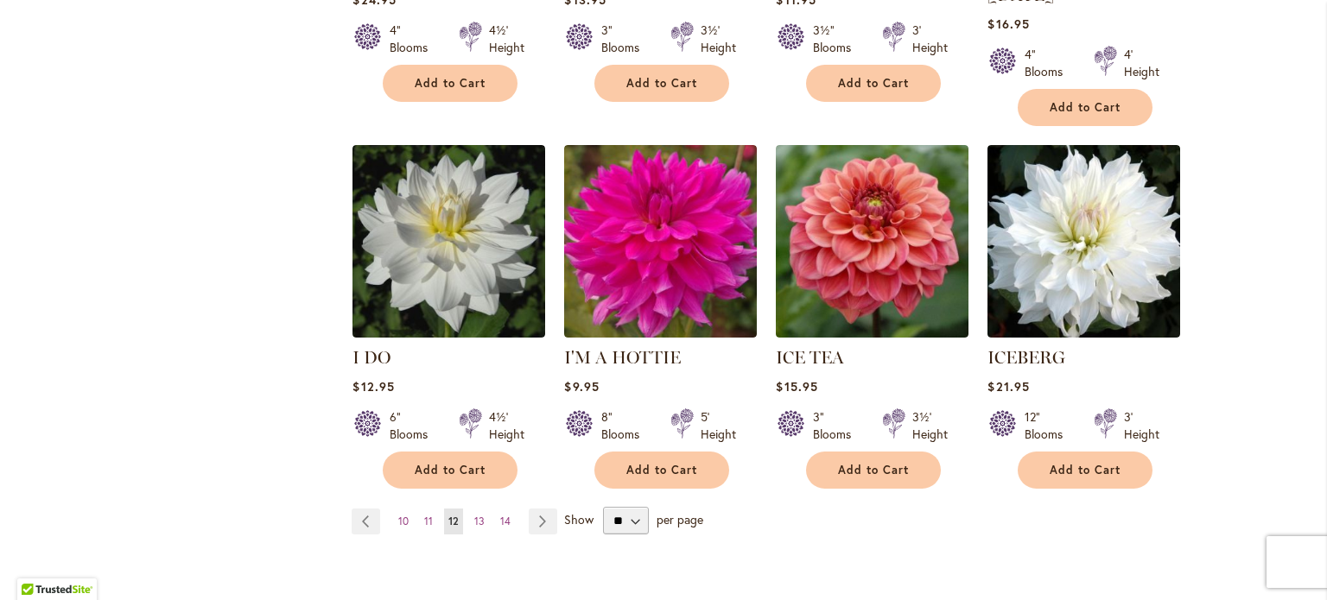
scroll to position [1412, 0]
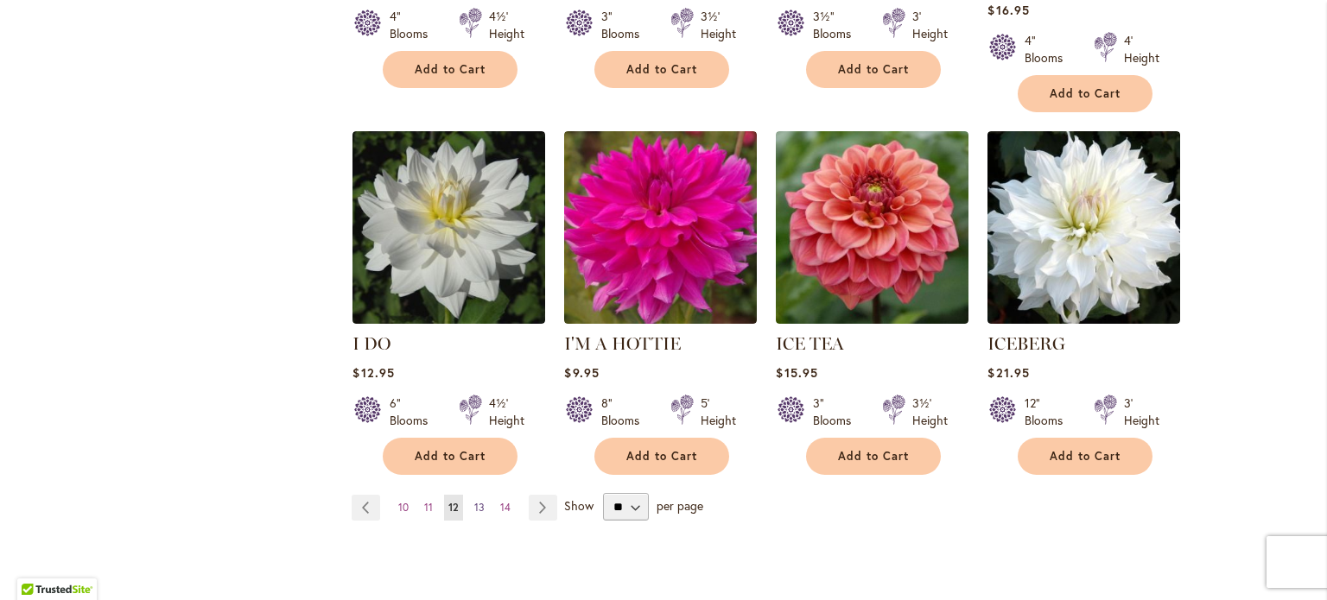
click at [474, 501] on span "13" at bounding box center [479, 507] width 10 height 13
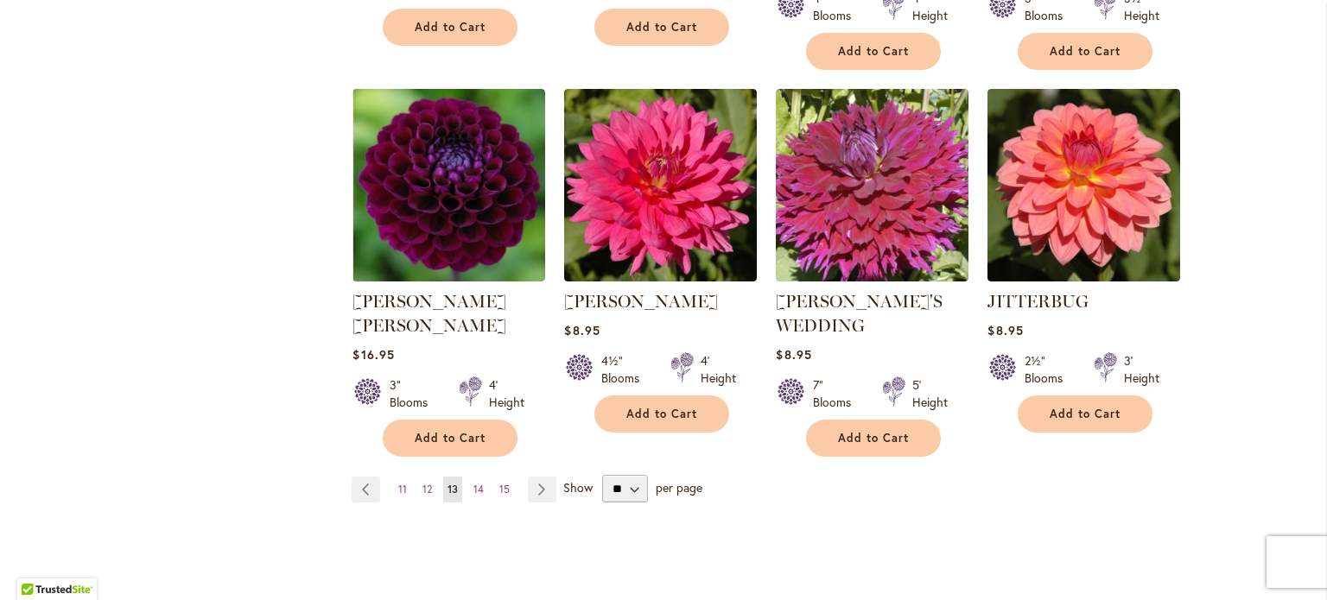
scroll to position [1507, 0]
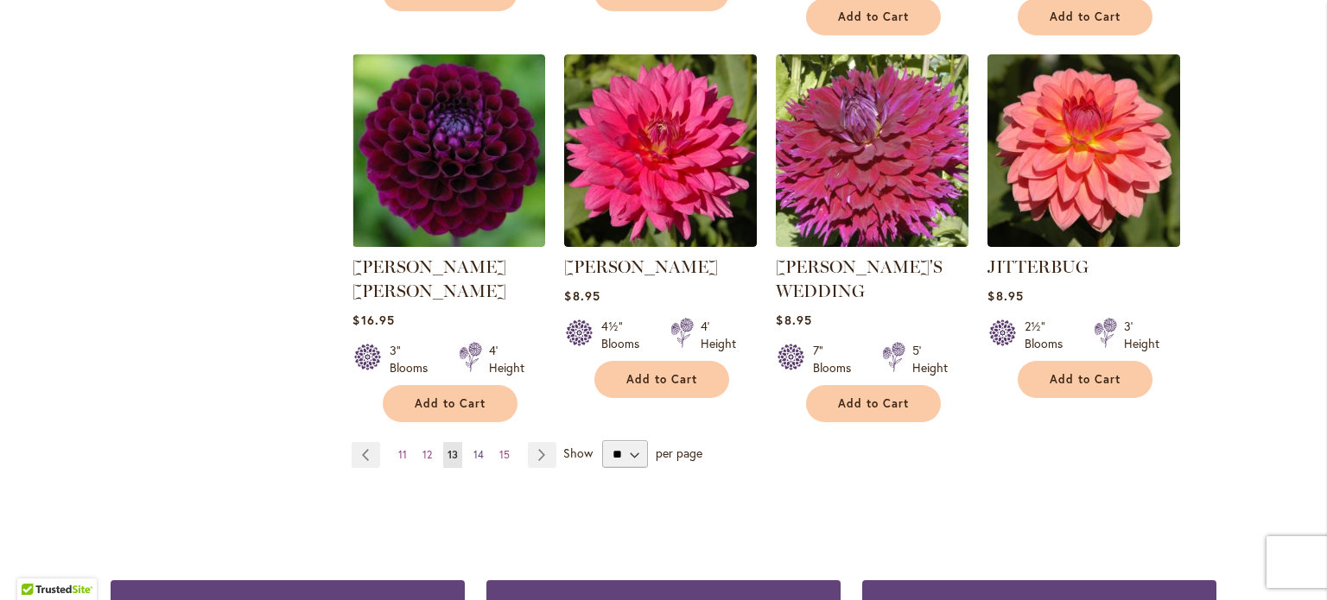
click at [473, 448] on span "14" at bounding box center [478, 454] width 10 height 13
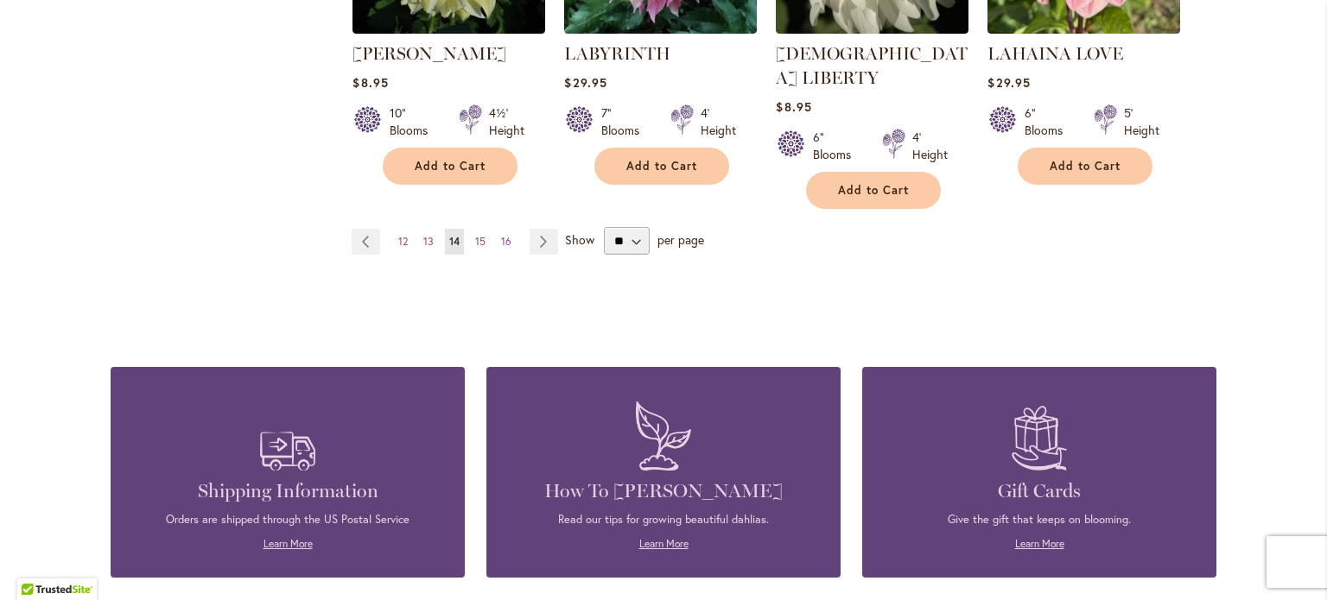
scroll to position [1679, 0]
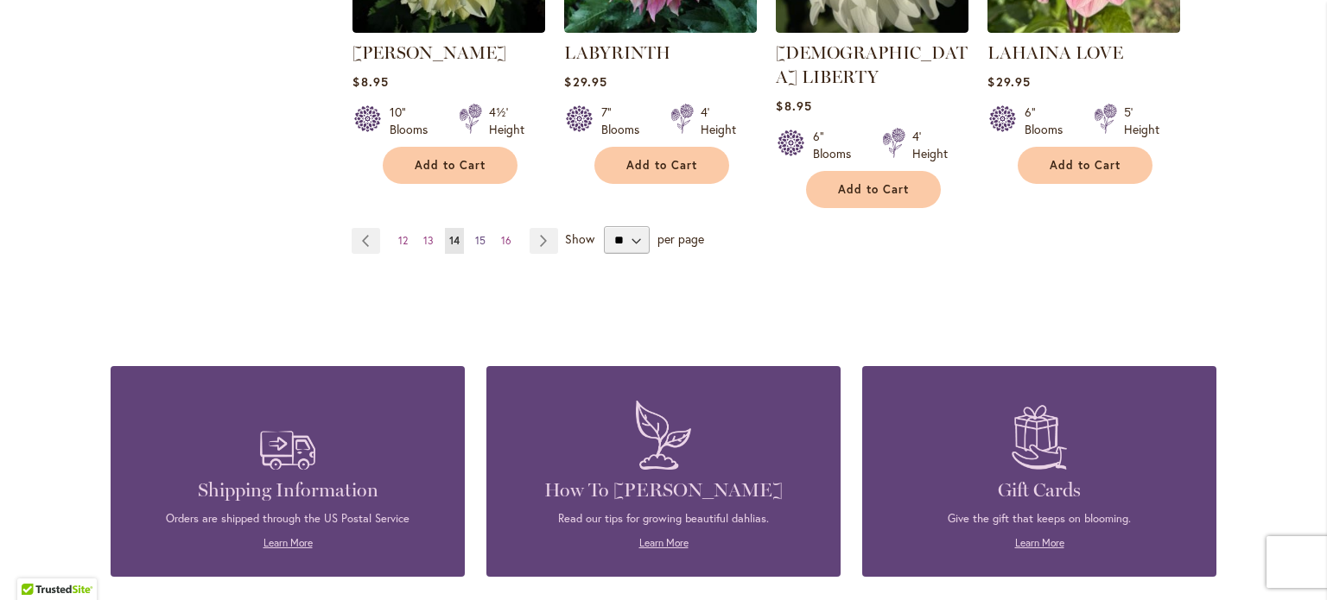
click at [475, 234] on span "15" at bounding box center [480, 240] width 10 height 13
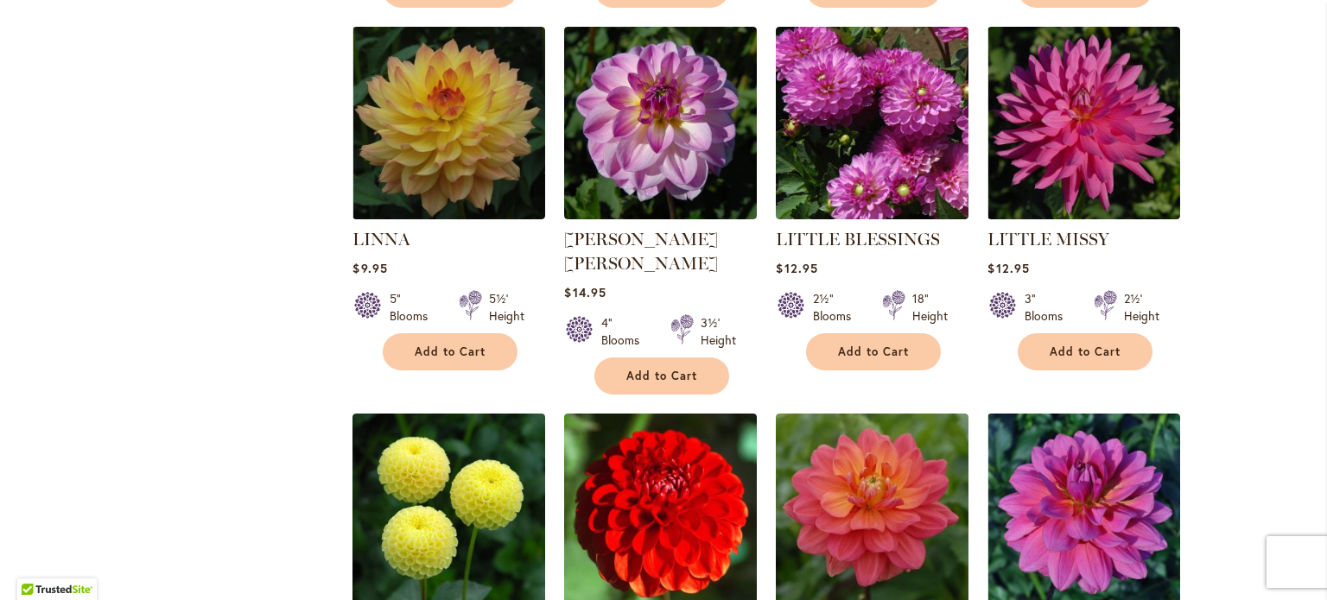
scroll to position [1149, 0]
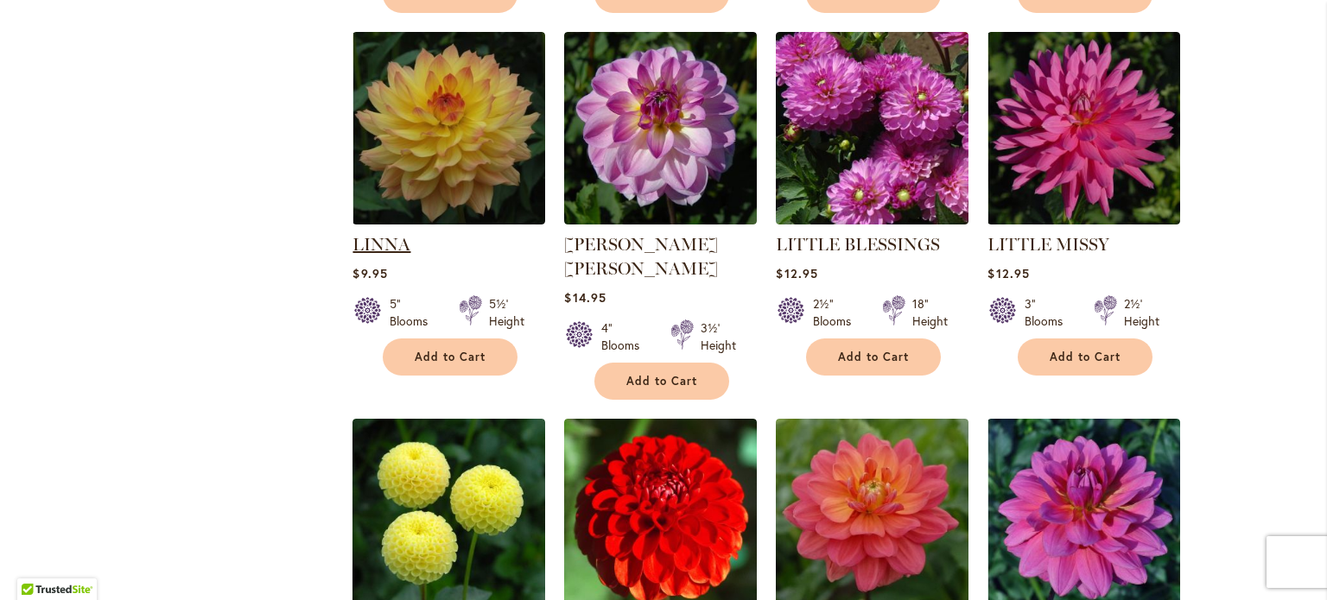
click at [386, 234] on link "LINNA" at bounding box center [381, 244] width 58 height 21
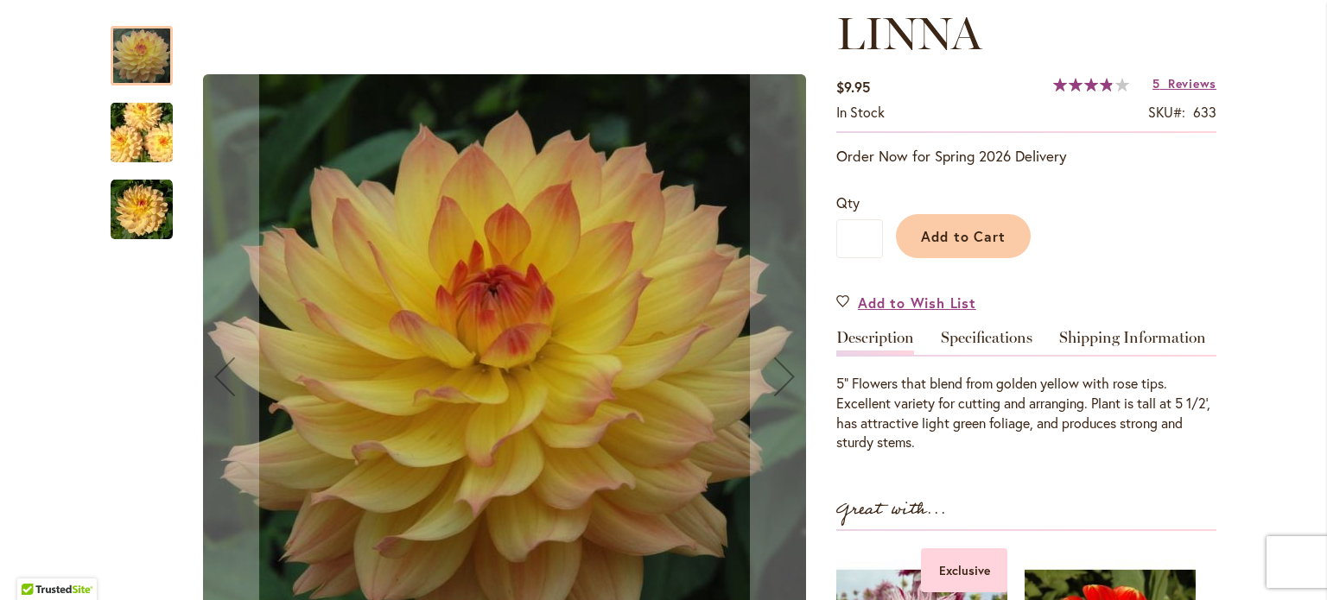
scroll to position [245, 0]
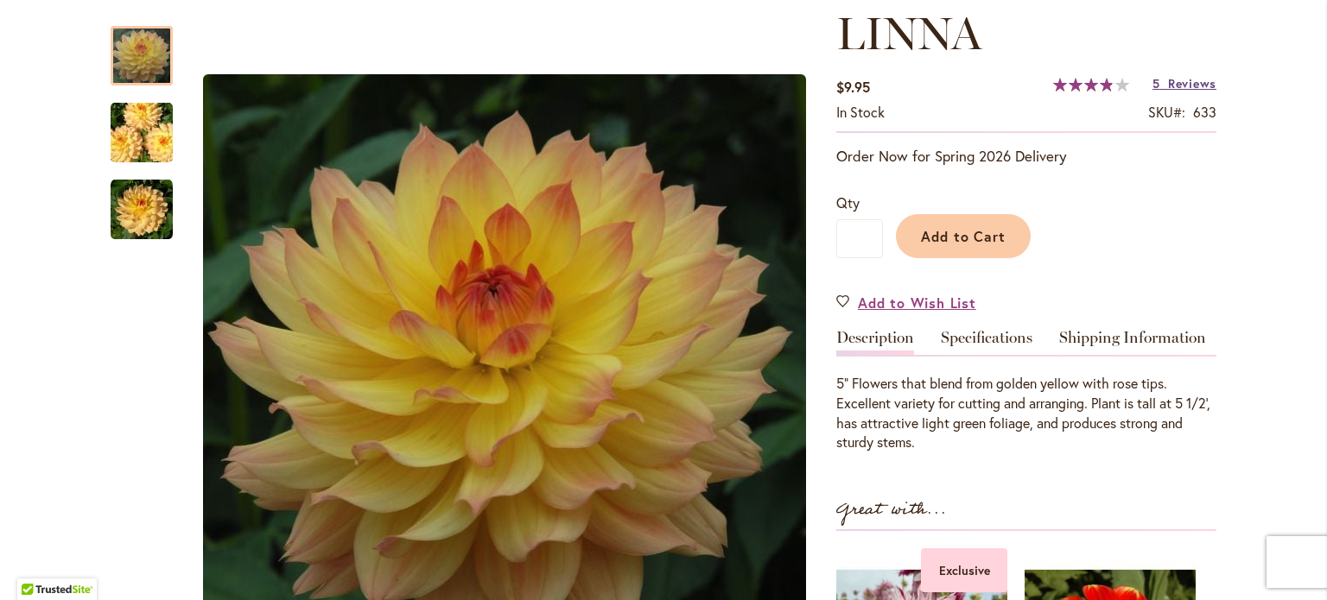
click at [1185, 86] on span "Reviews" at bounding box center [1192, 83] width 48 height 16
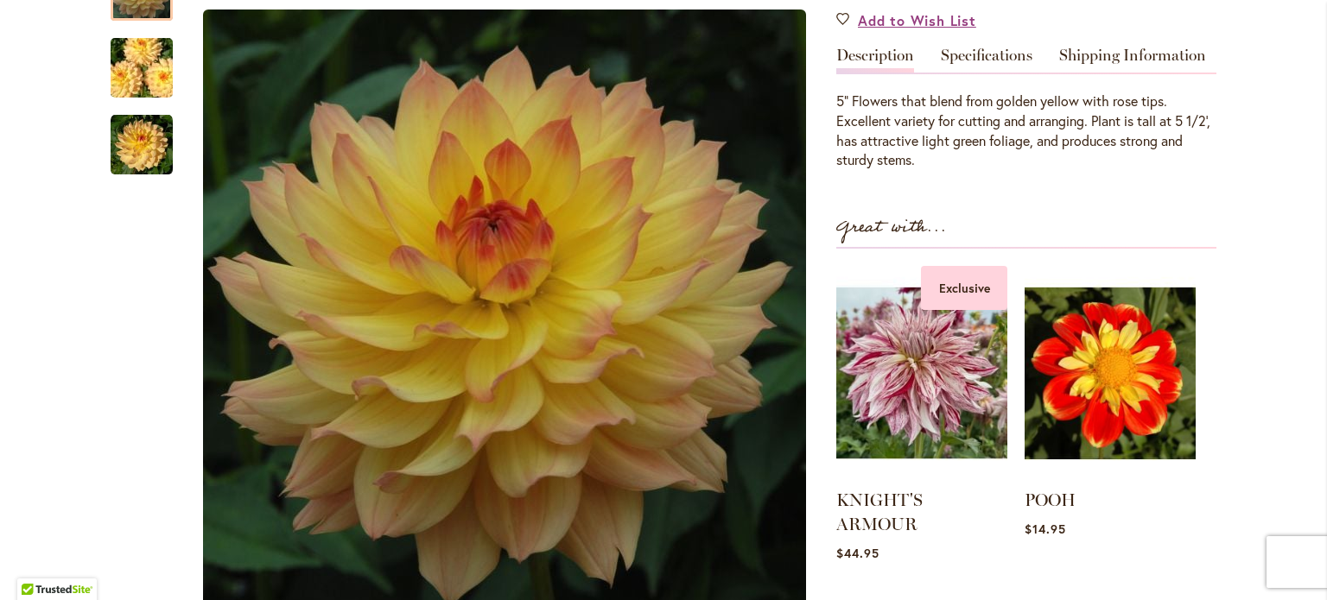
scroll to position [486, 0]
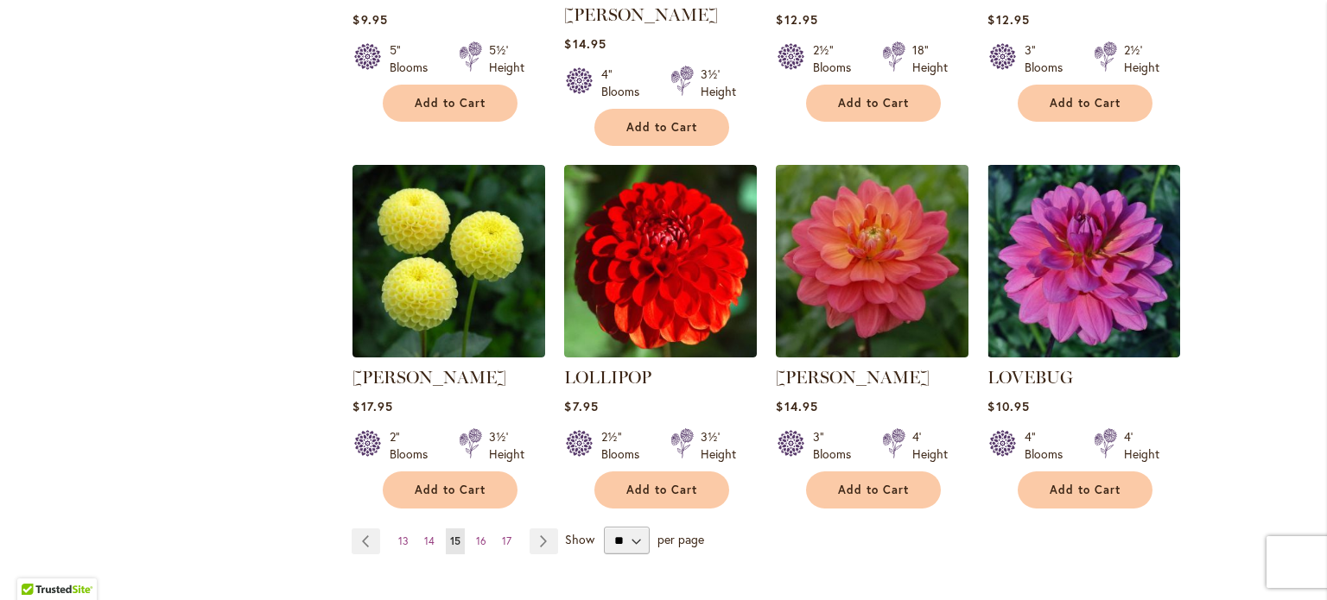
scroll to position [1403, 0]
click at [849, 367] on link "[PERSON_NAME]" at bounding box center [853, 377] width 154 height 21
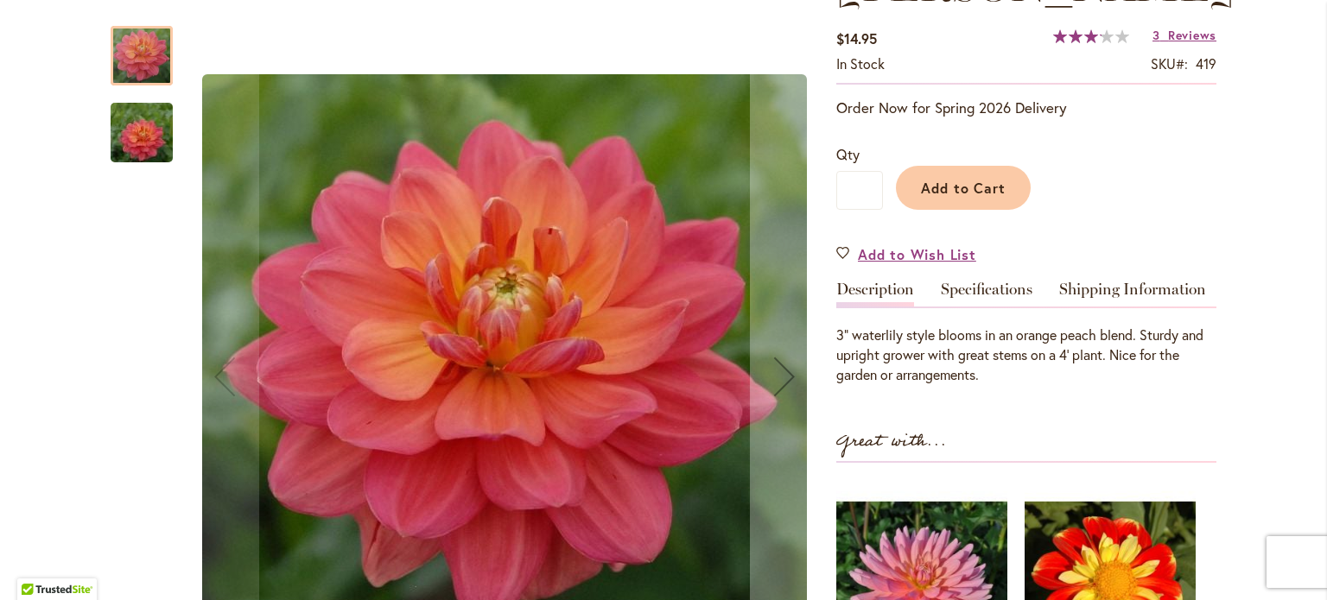
scroll to position [294, 0]
click at [1199, 30] on span "Reviews" at bounding box center [1192, 35] width 48 height 16
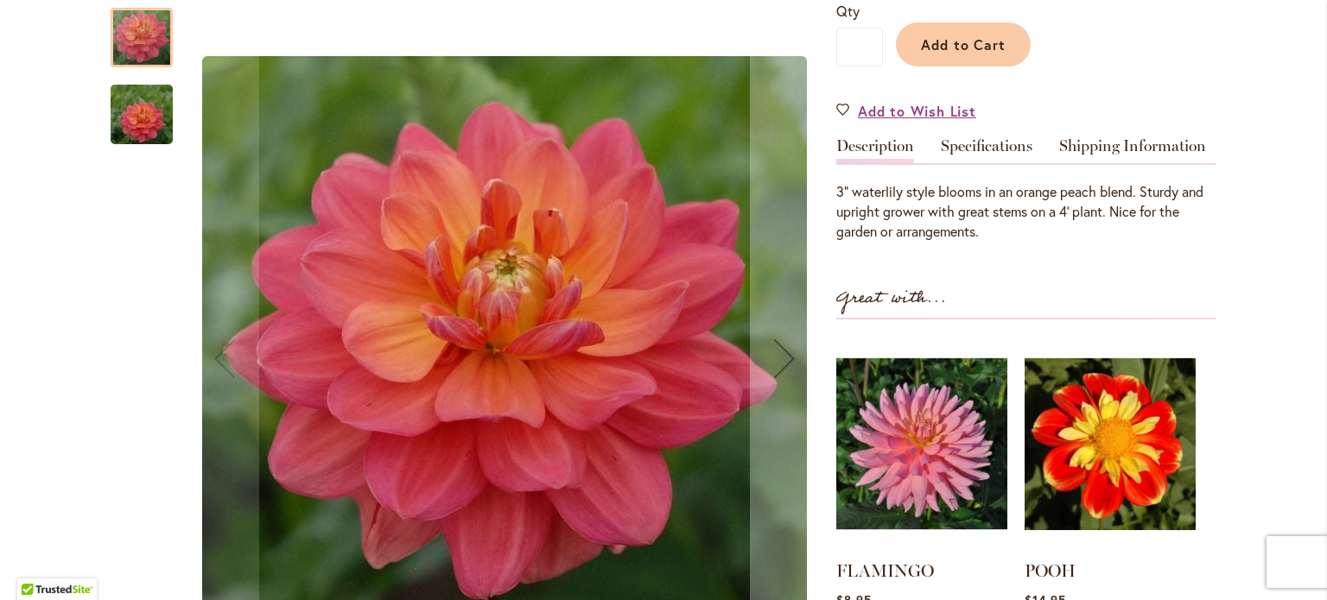
scroll to position [436, 0]
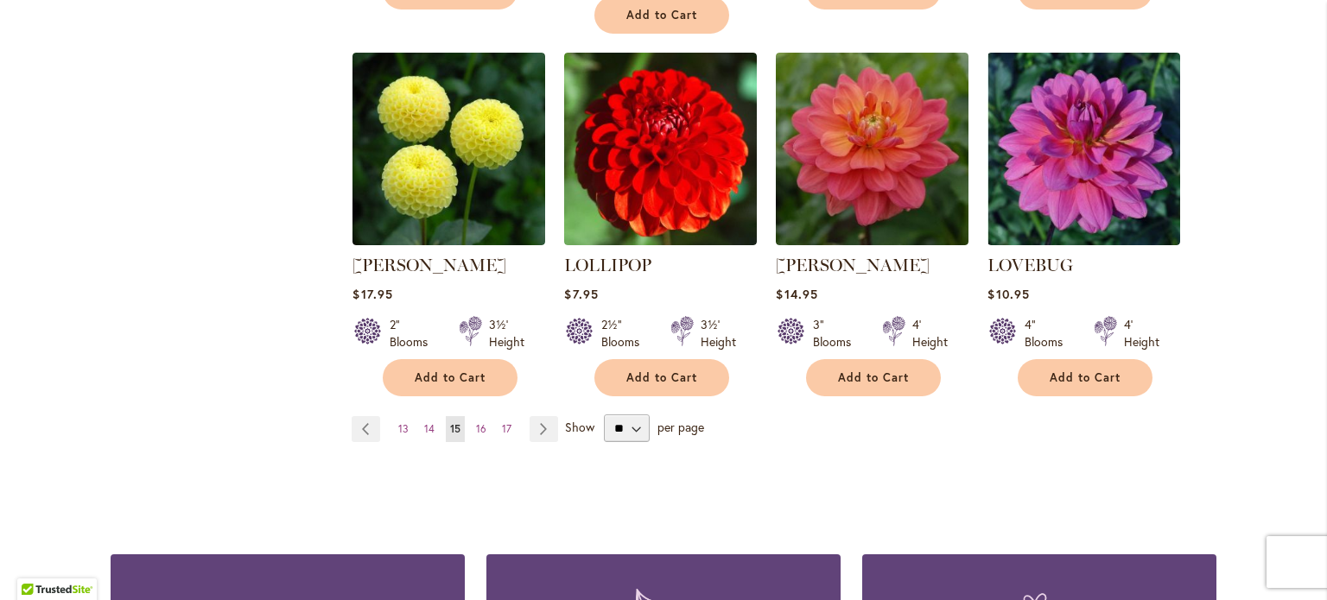
scroll to position [1516, 0]
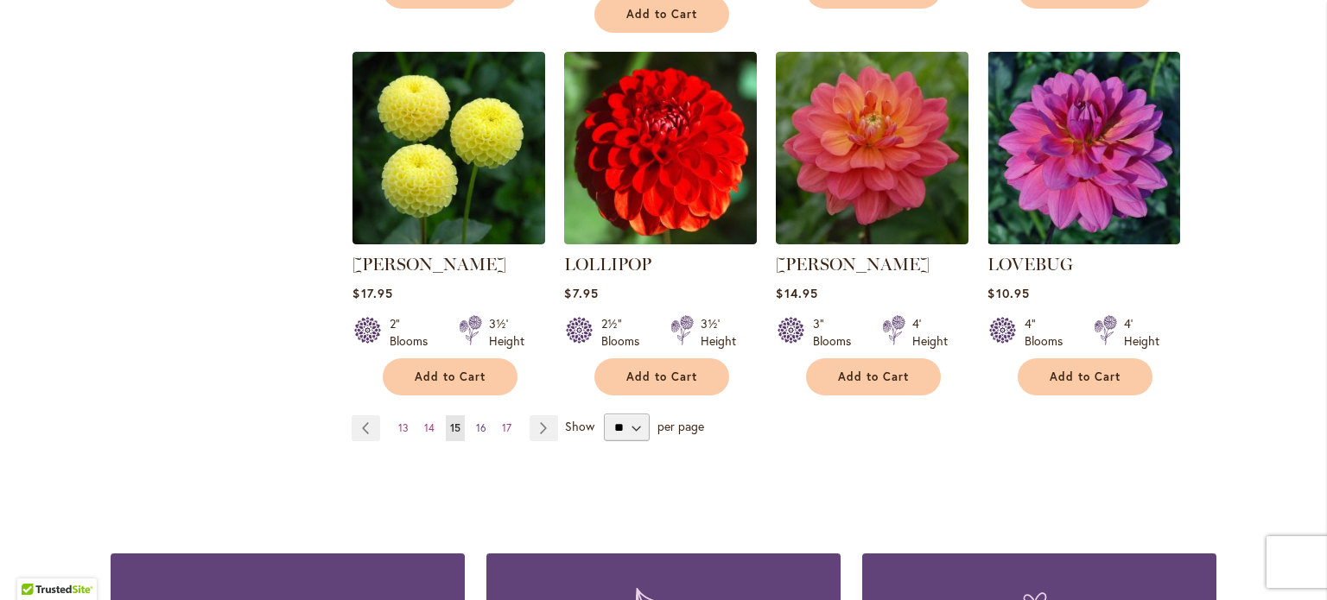
click at [476, 422] on span "16" at bounding box center [481, 428] width 10 height 13
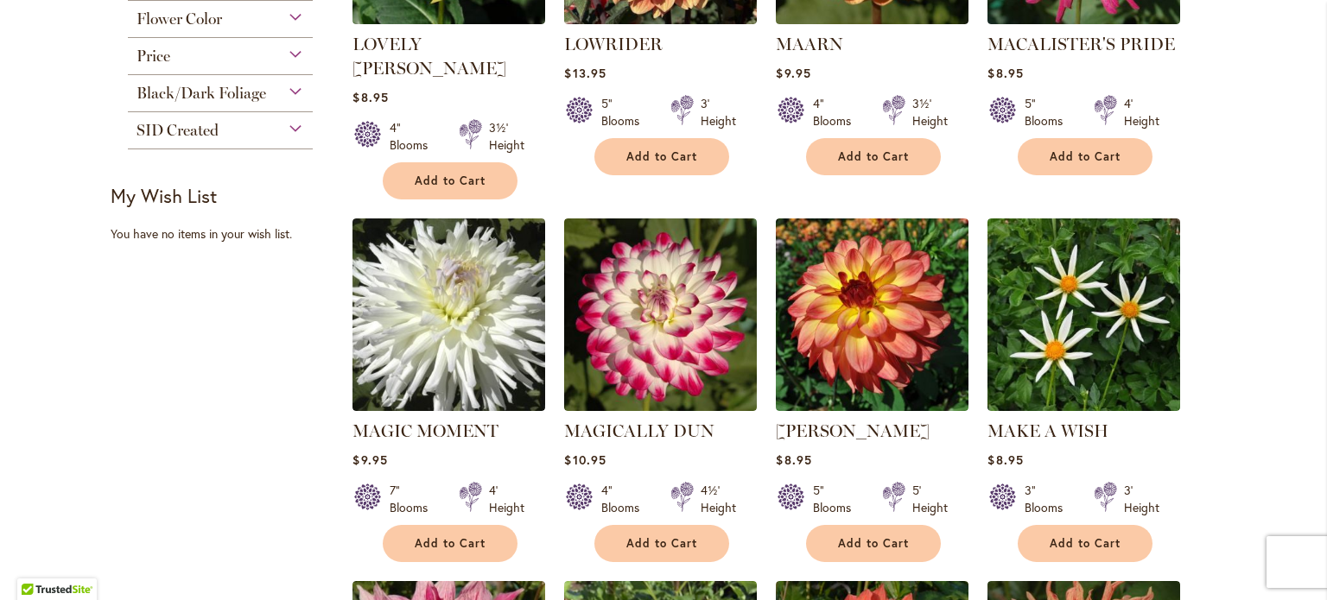
scroll to position [601, 0]
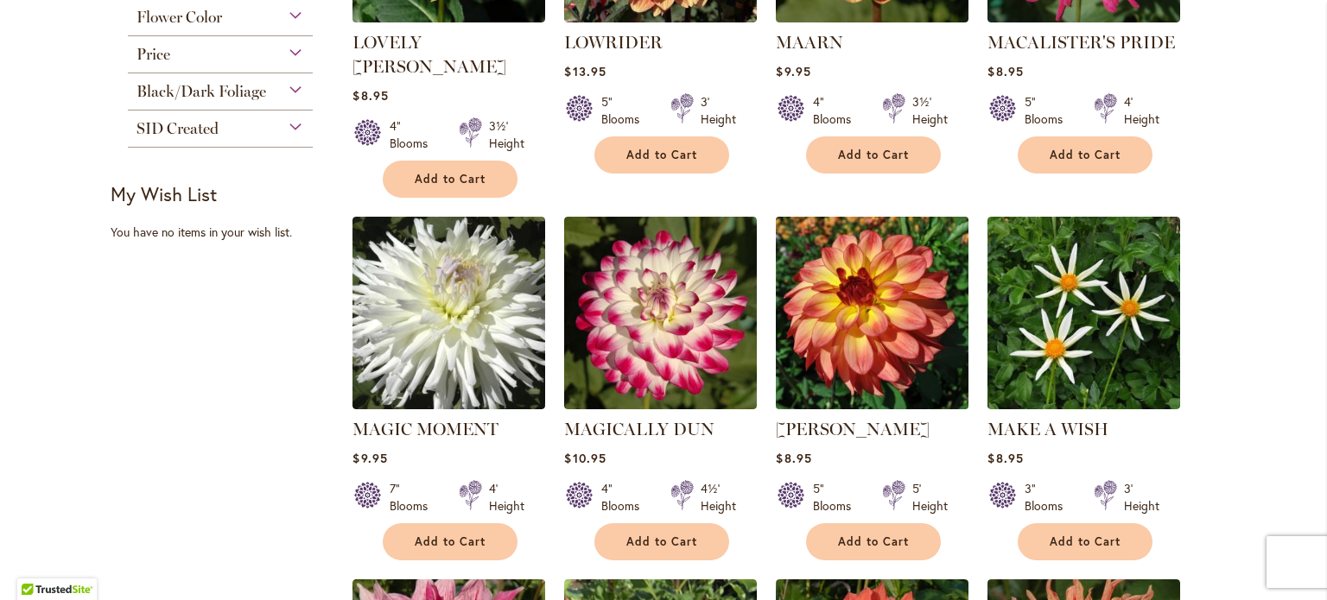
click at [847, 371] on img at bounding box center [872, 314] width 202 height 202
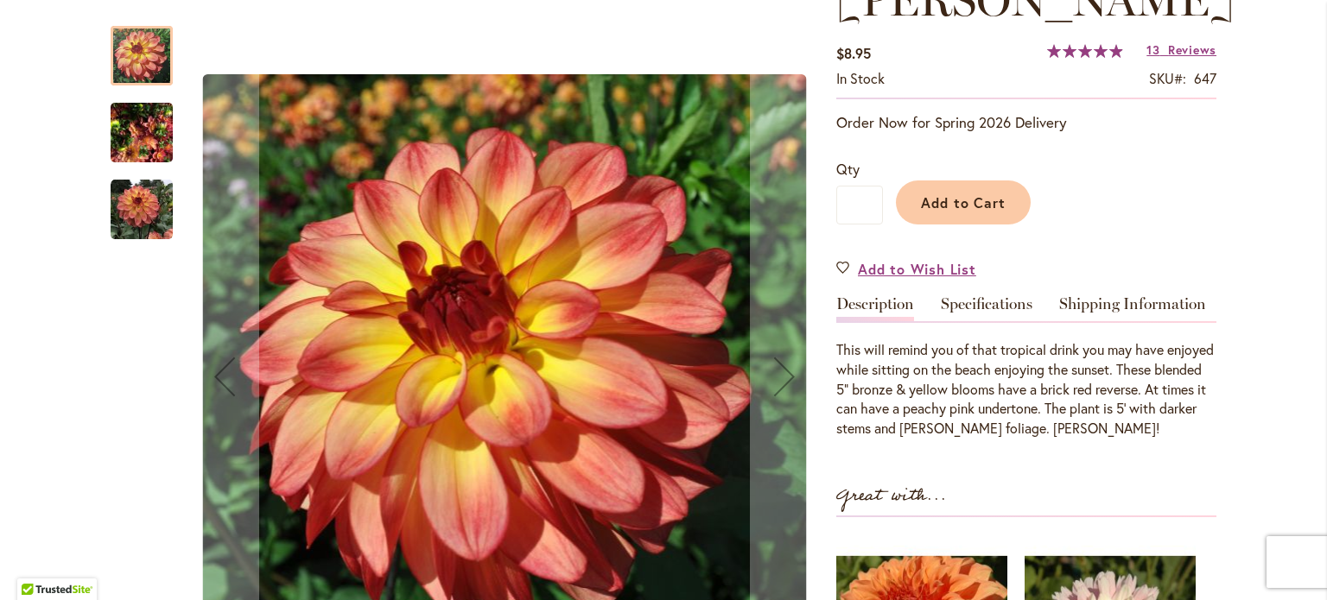
scroll to position [265, 0]
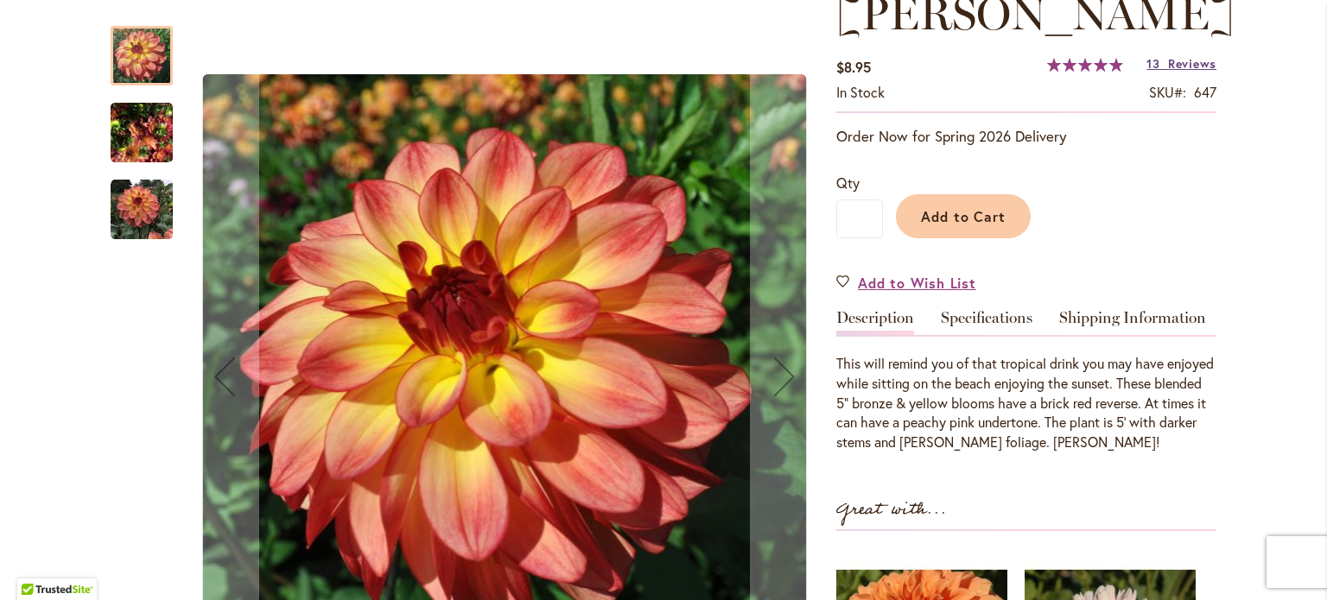
click at [1188, 65] on span "Reviews" at bounding box center [1192, 63] width 48 height 16
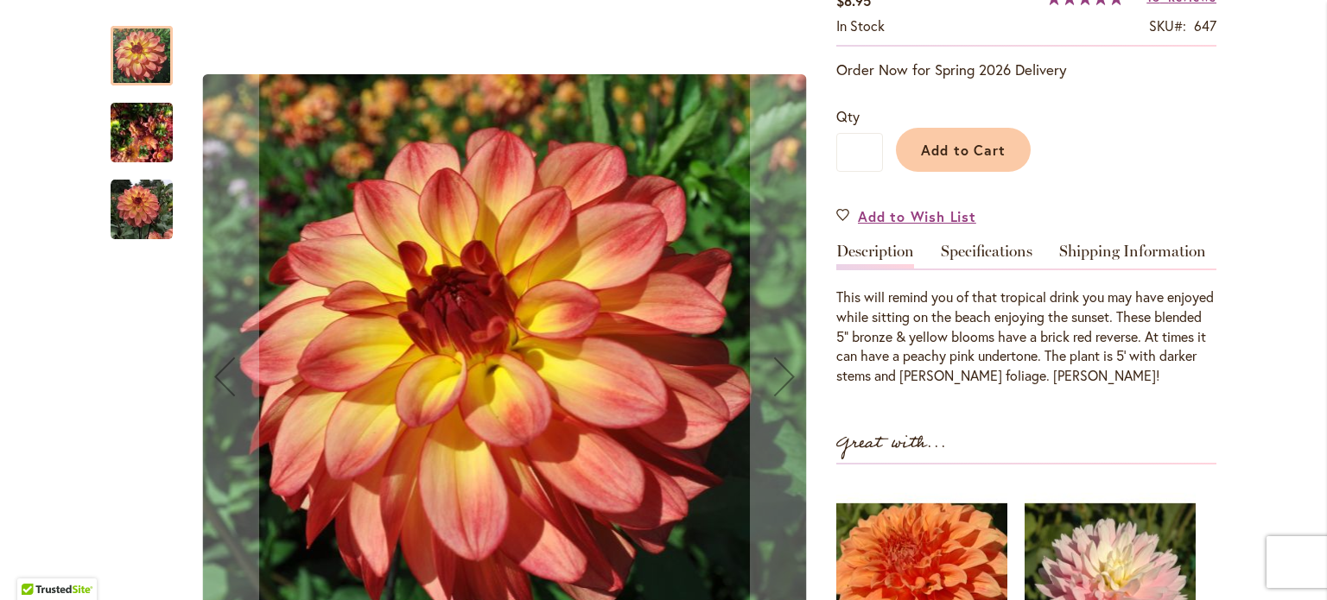
scroll to position [333, 0]
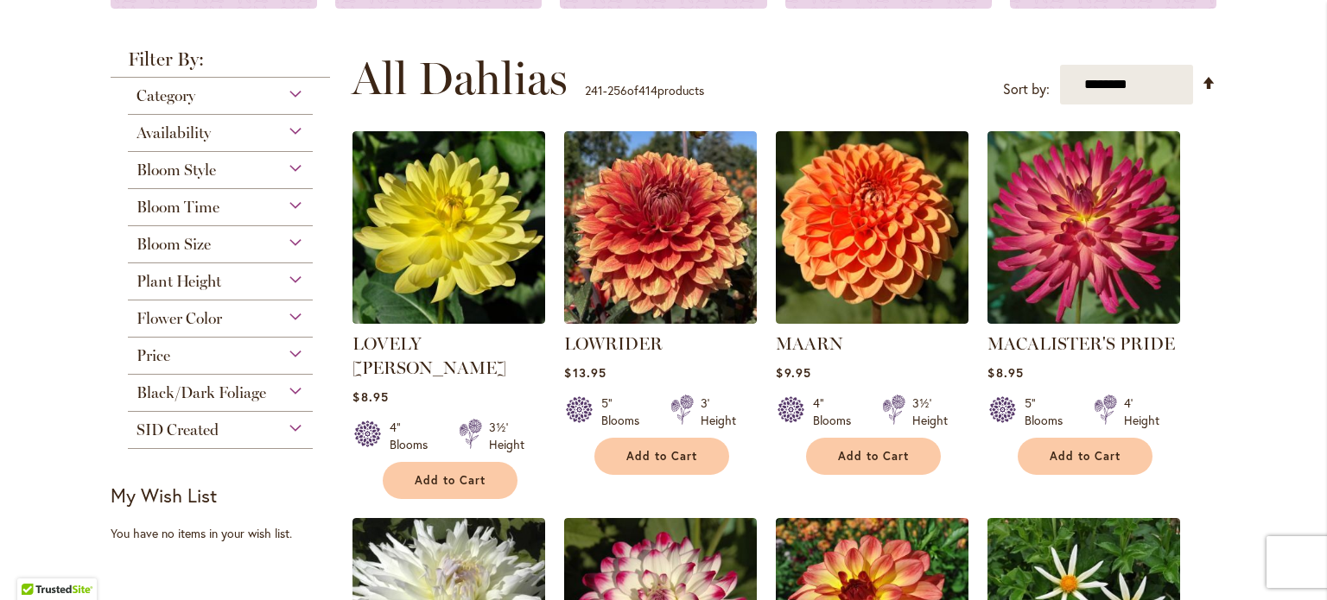
scroll to position [306, 0]
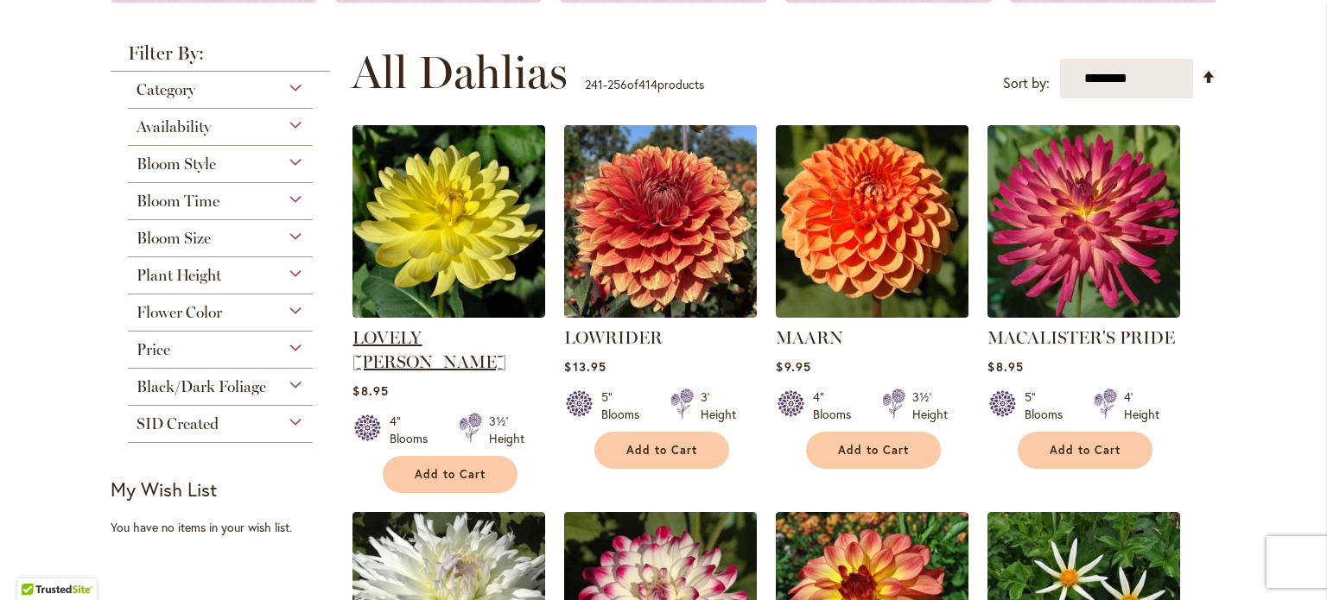
click at [418, 338] on link "LOVELY [PERSON_NAME]" at bounding box center [429, 349] width 154 height 45
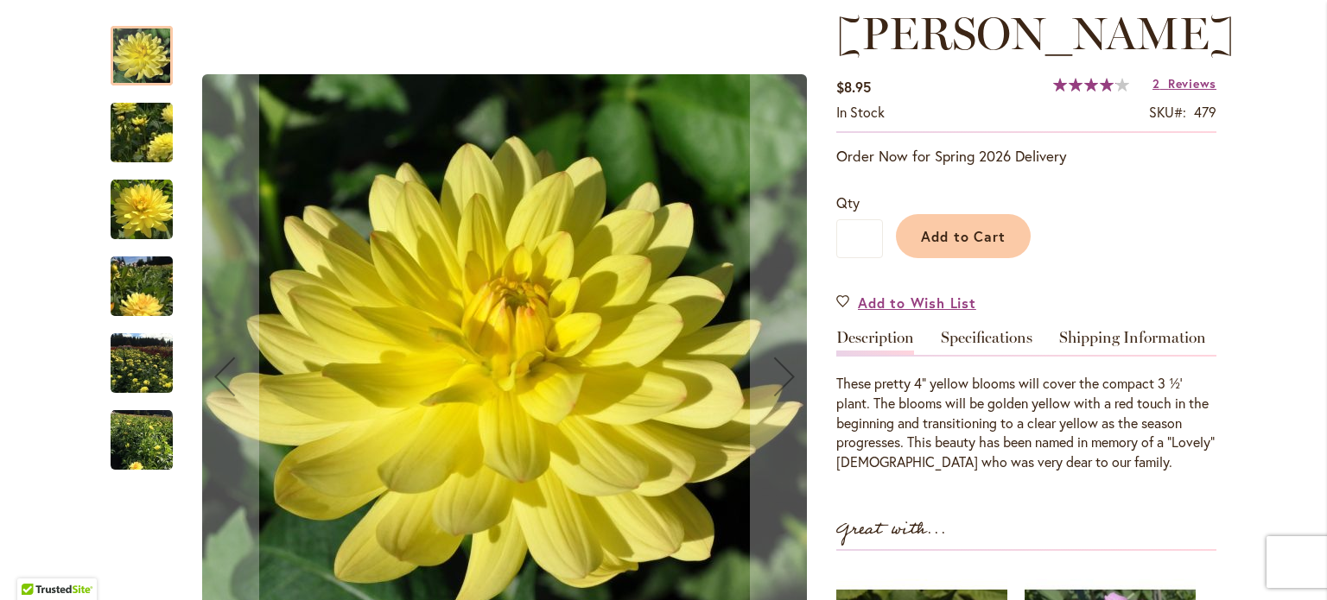
scroll to position [259, 0]
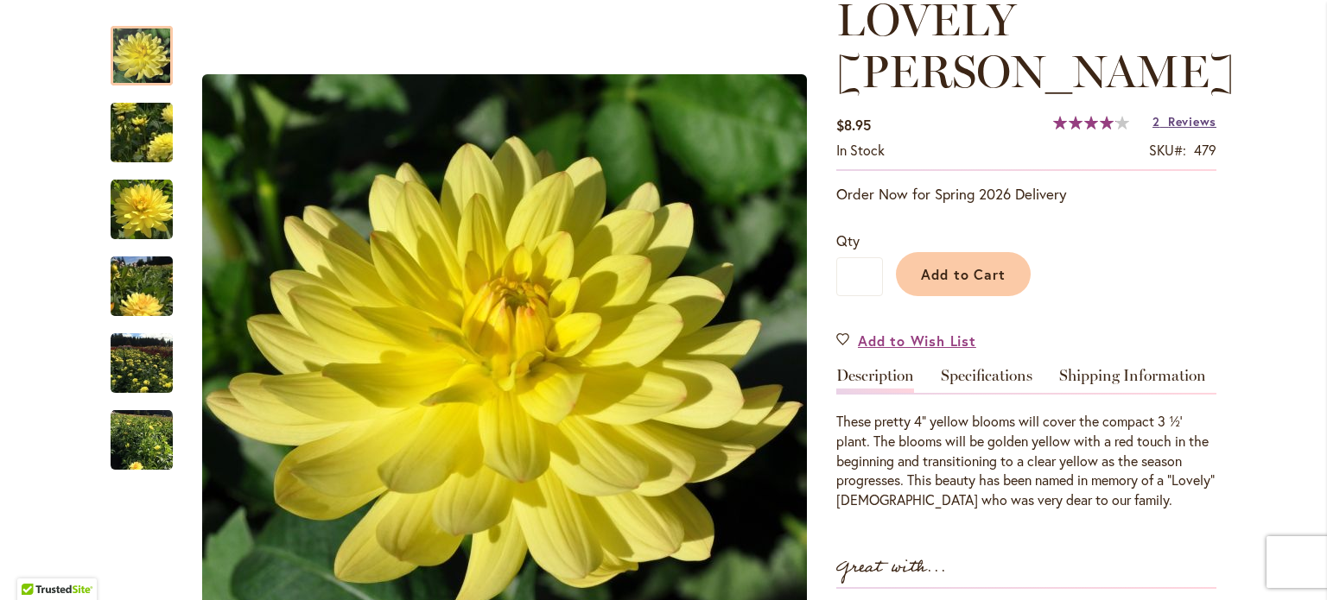
click at [1168, 113] on span "Reviews" at bounding box center [1192, 121] width 48 height 16
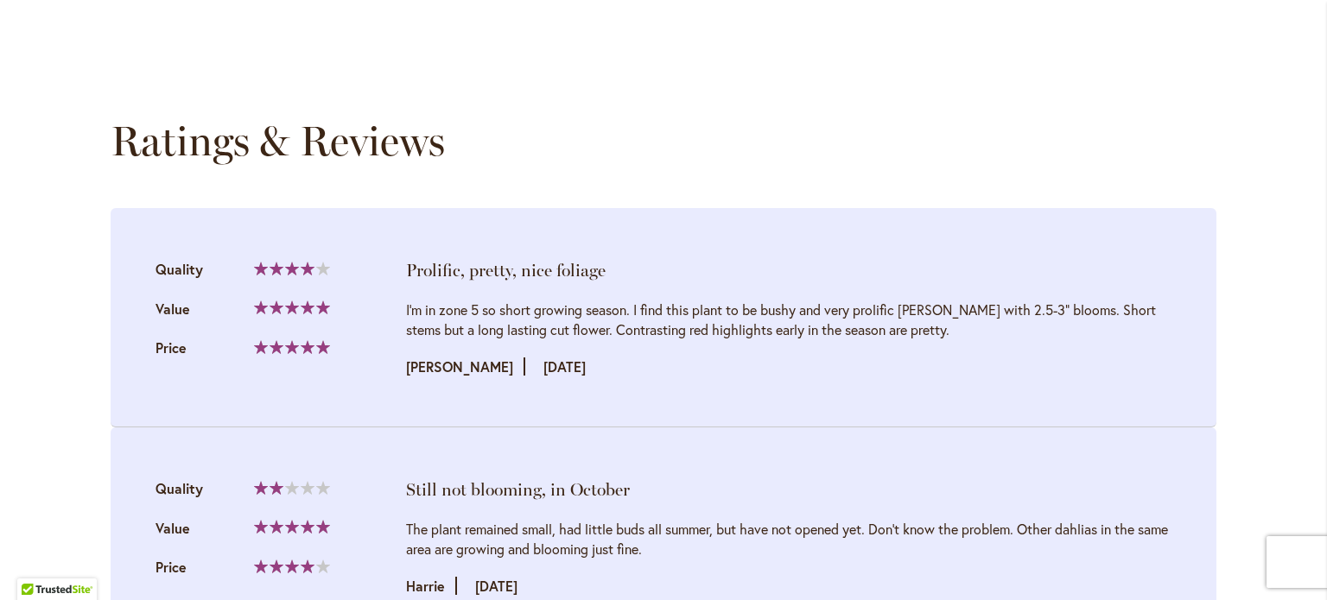
scroll to position [1777, 0]
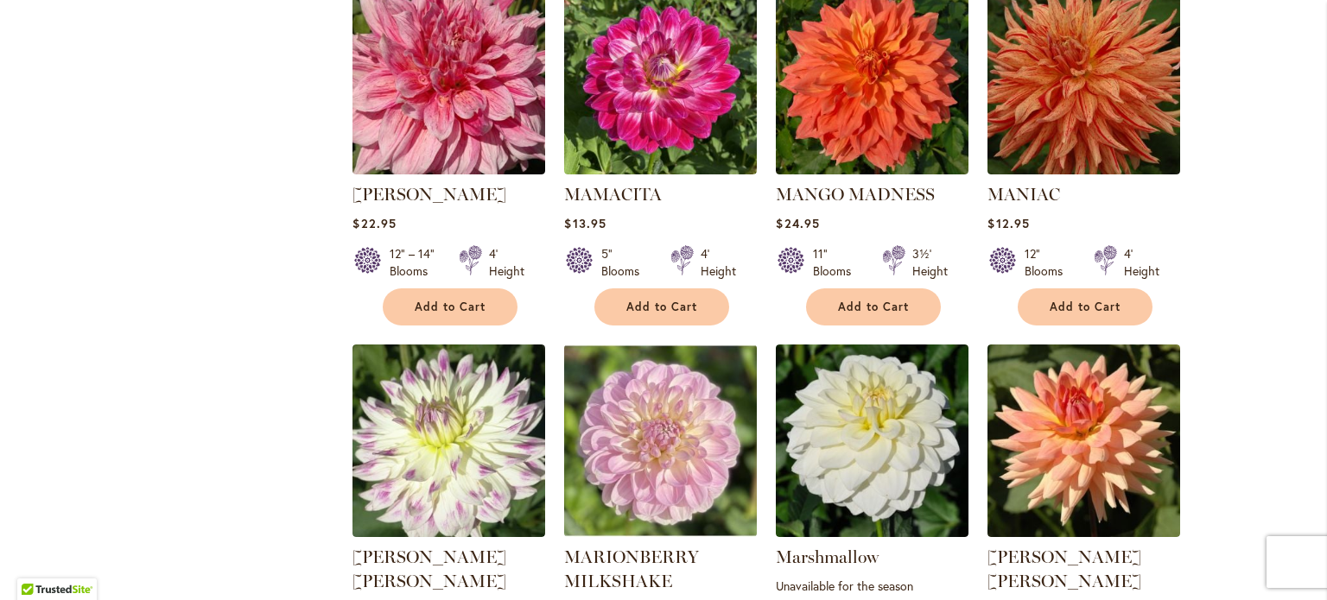
scroll to position [1317, 0]
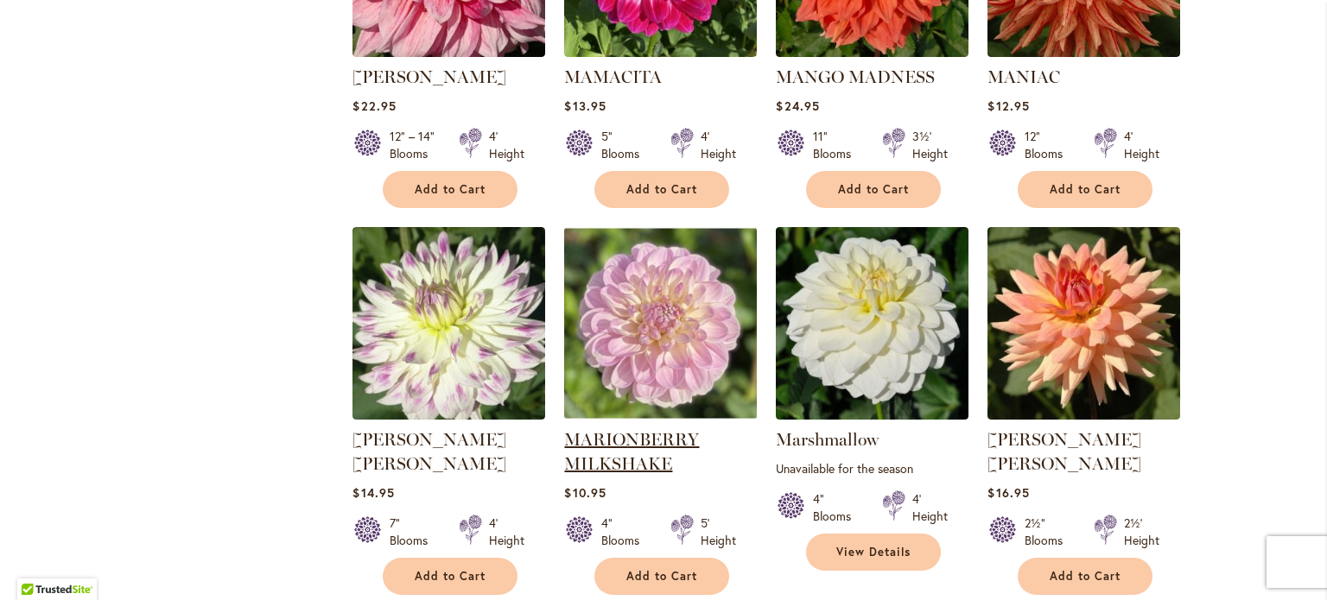
click at [623, 429] on link "MARIONBERRY MILKSHAKE" at bounding box center [631, 451] width 135 height 45
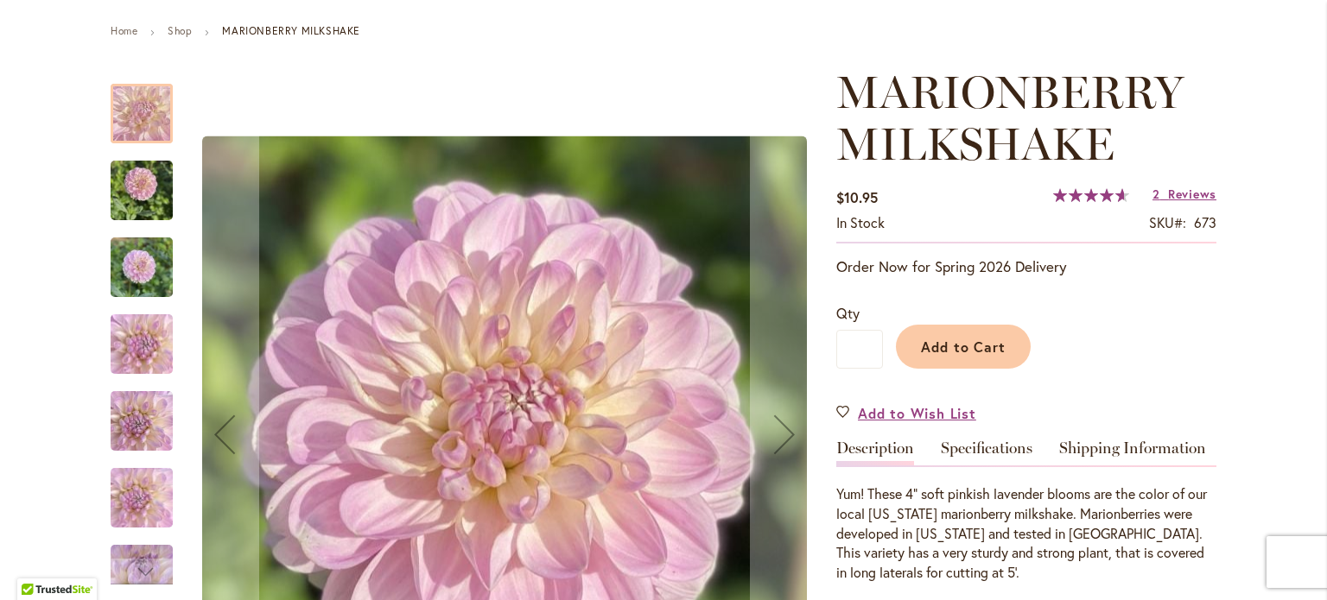
scroll to position [187, 0]
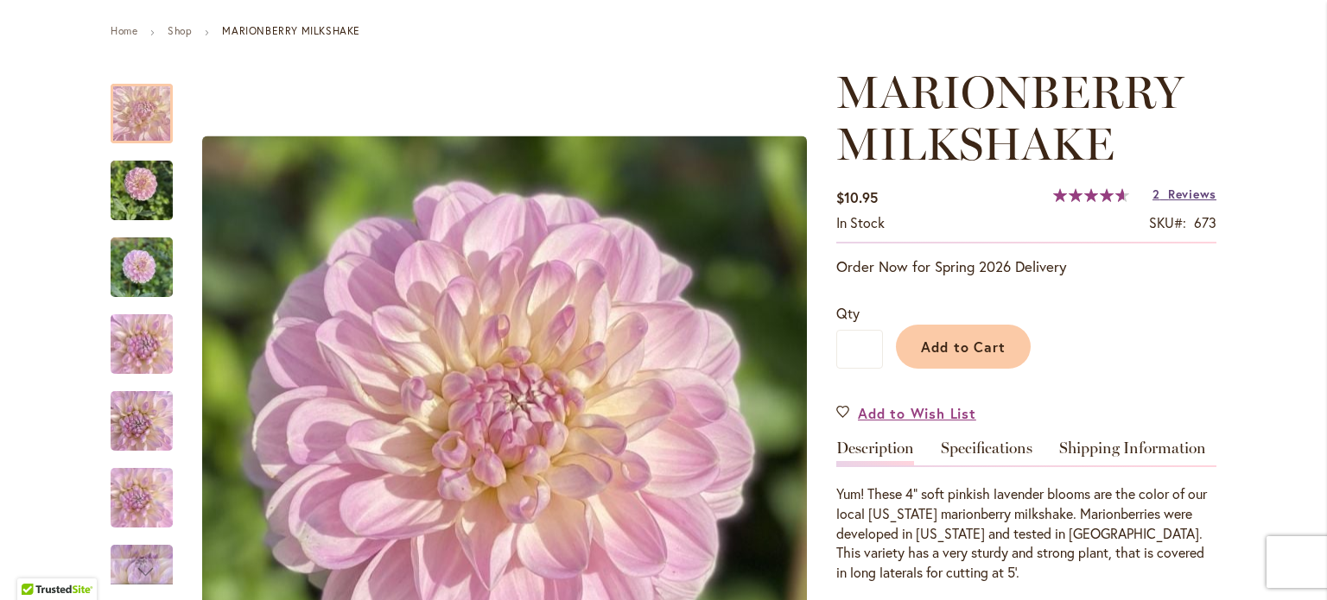
click at [1168, 200] on span "Reviews" at bounding box center [1192, 194] width 48 height 16
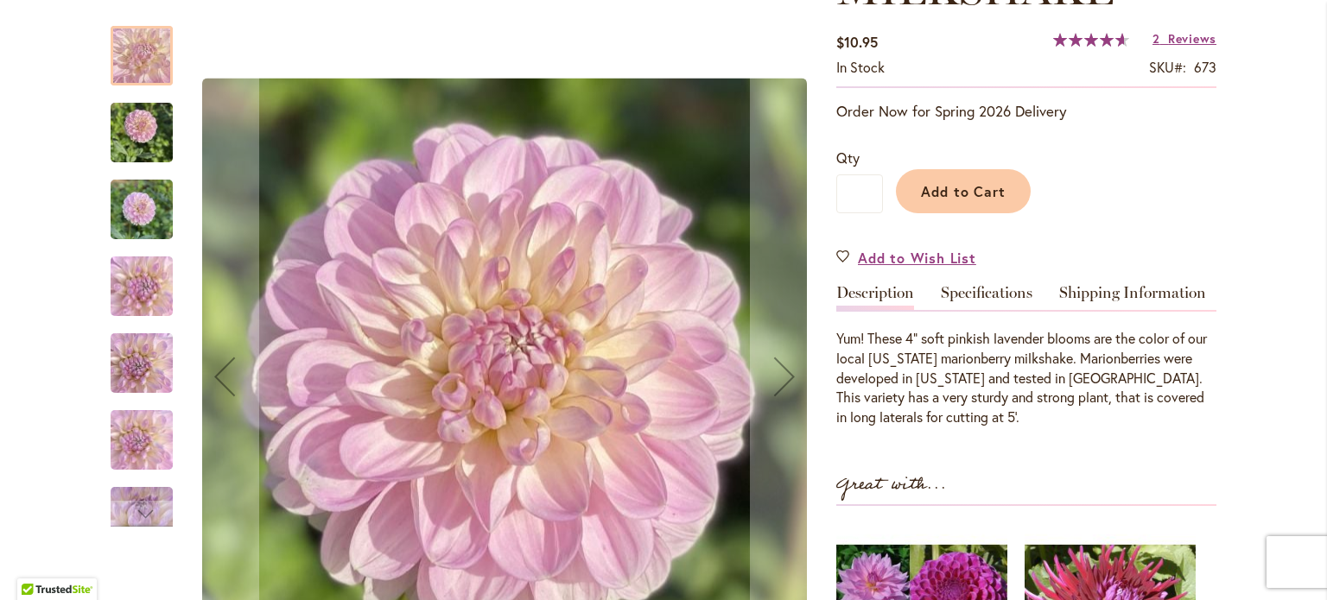
scroll to position [342, 0]
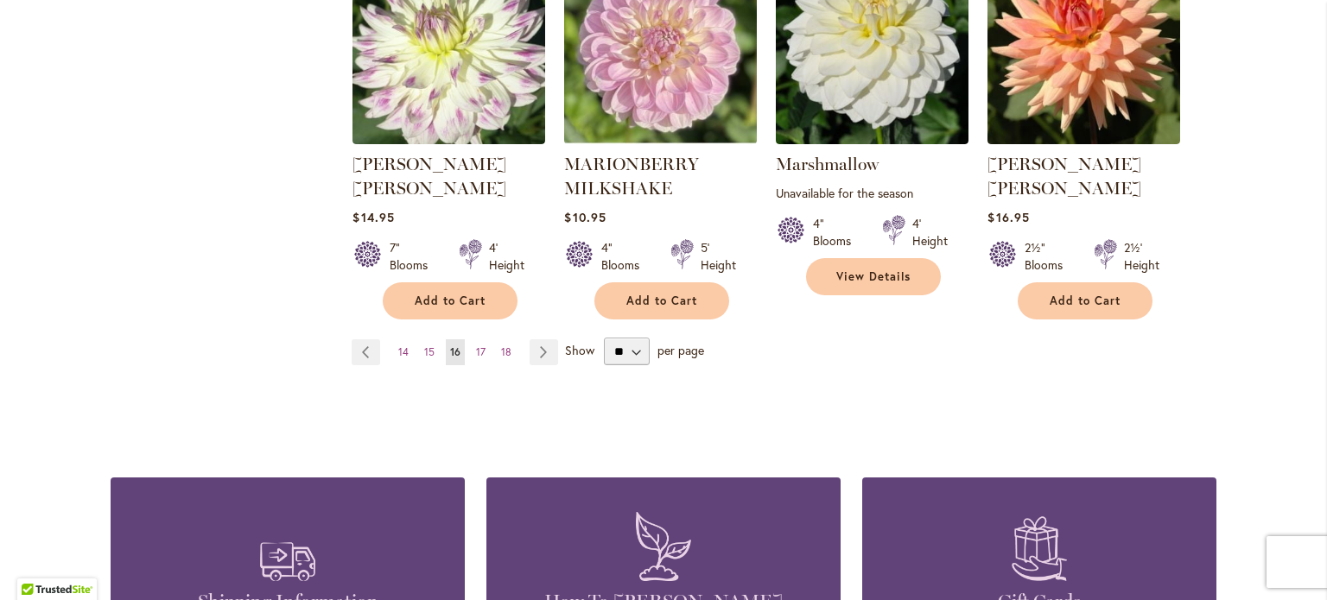
scroll to position [1593, 0]
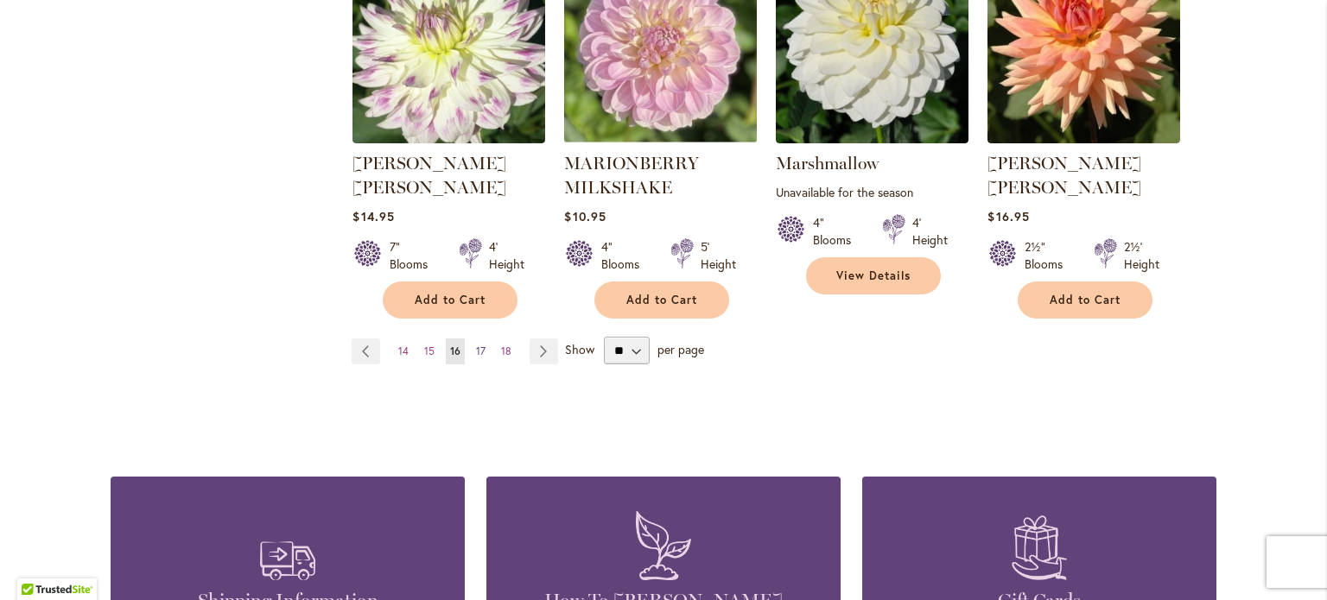
click at [477, 345] on span "17" at bounding box center [481, 351] width 10 height 13
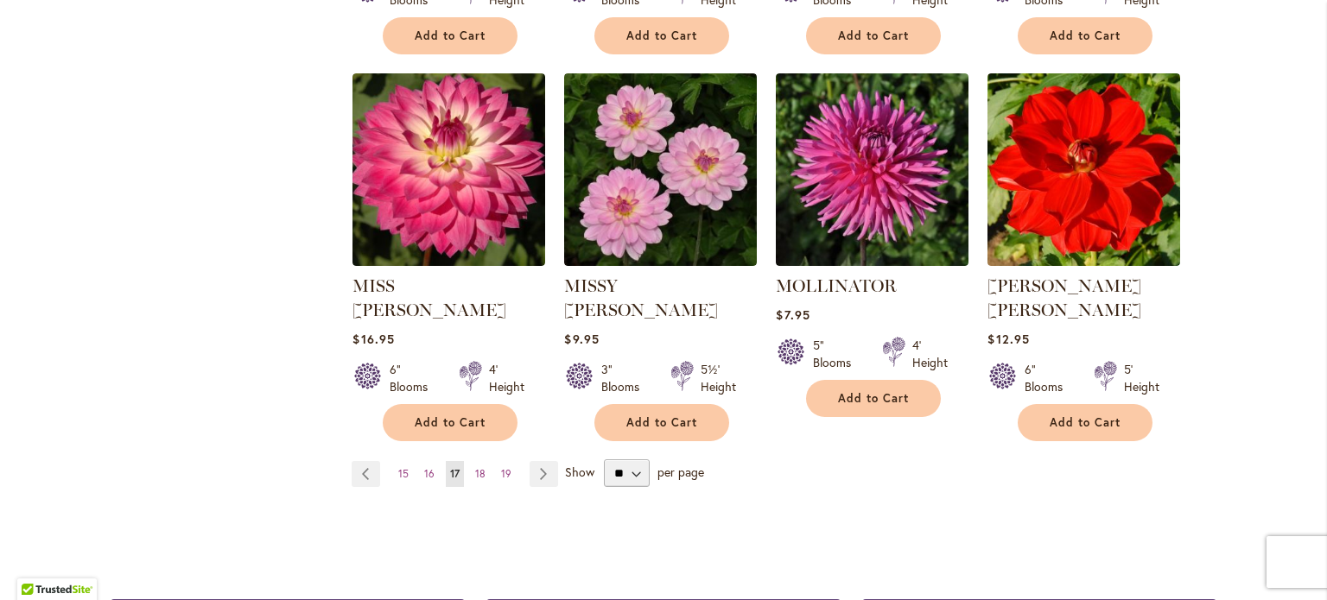
scroll to position [1533, 0]
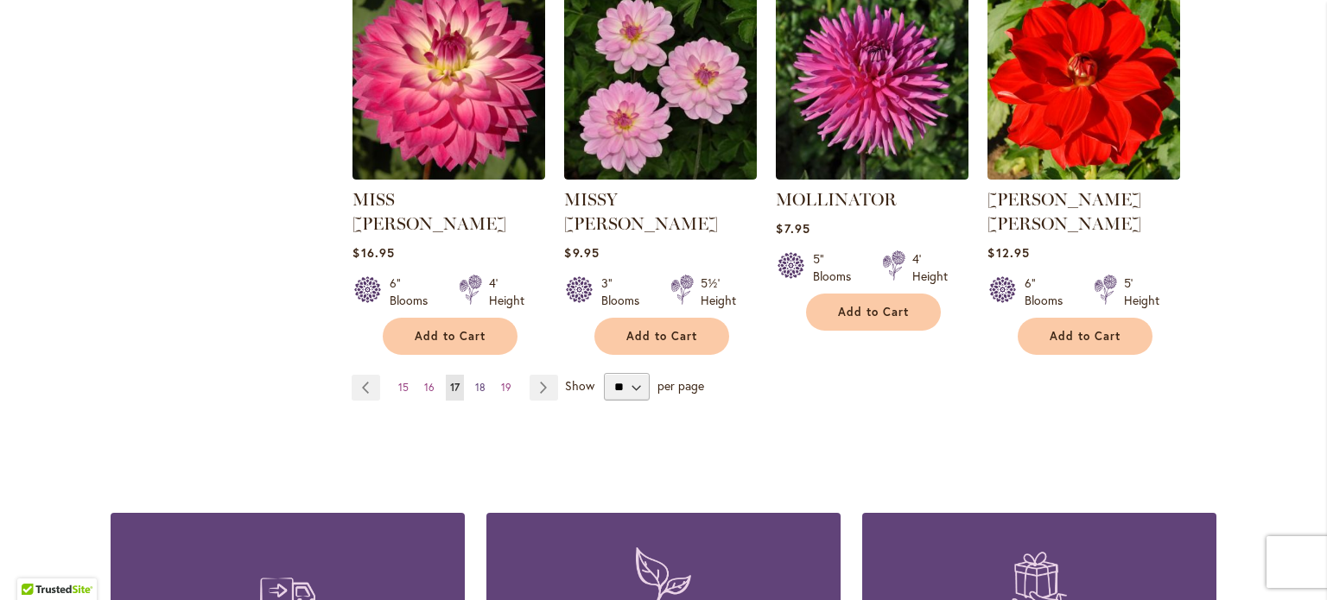
click at [475, 381] on span "18" at bounding box center [480, 387] width 10 height 13
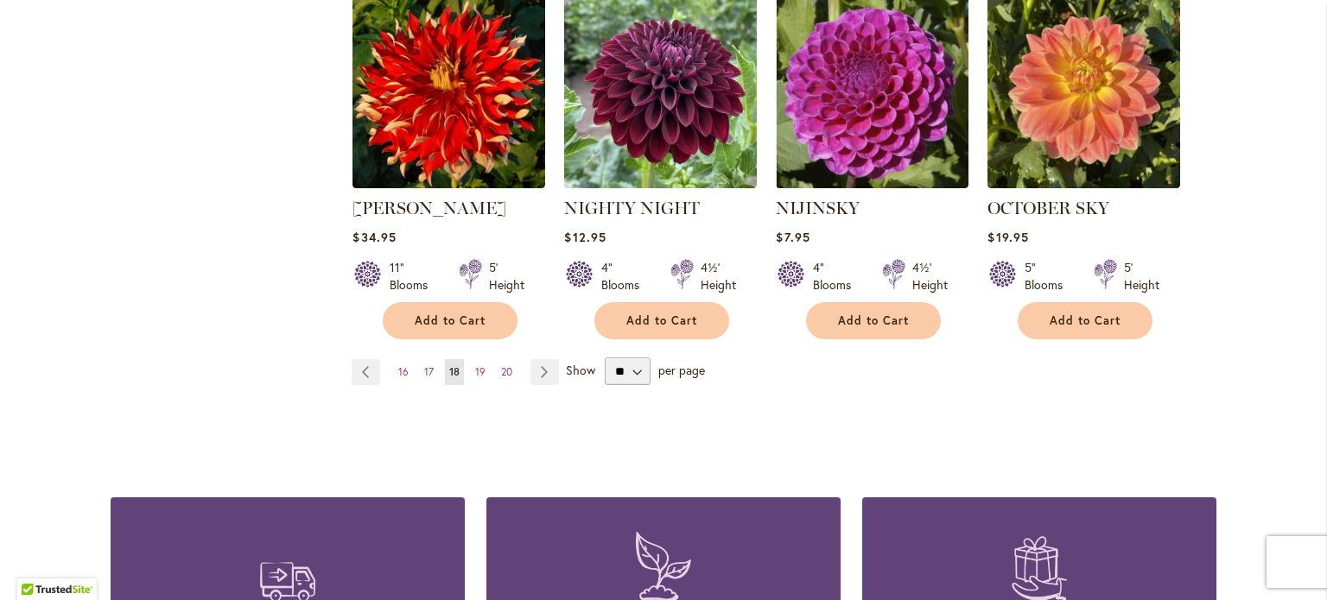
scroll to position [1558, 0]
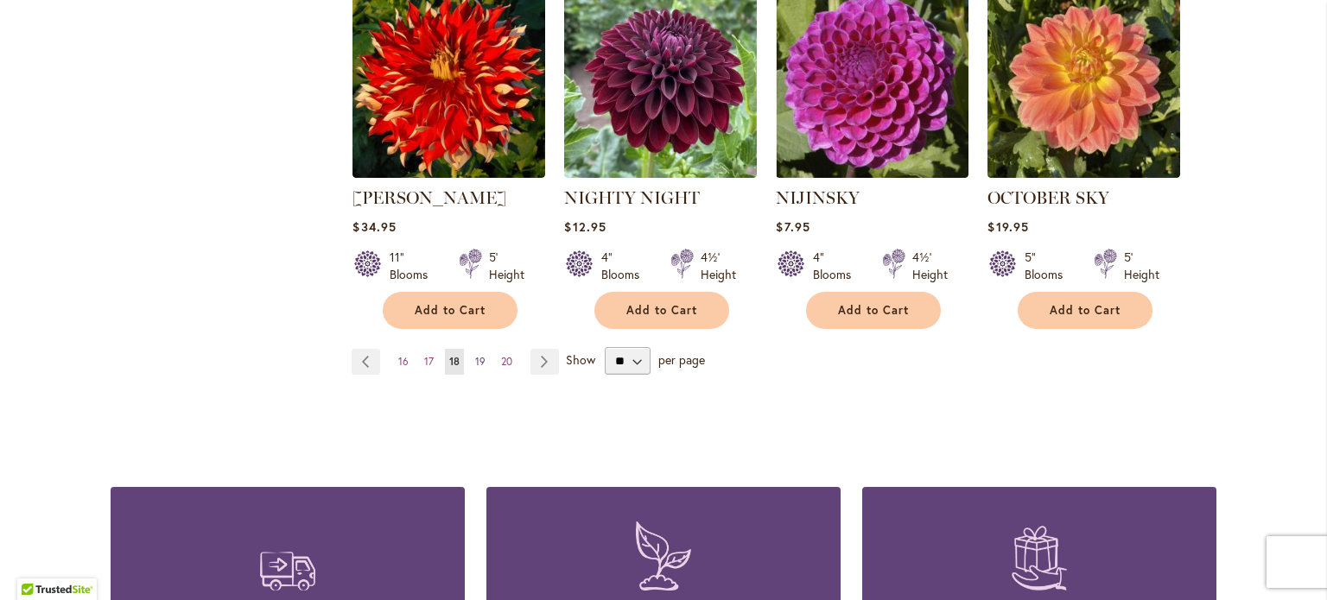
click at [475, 355] on span "19" at bounding box center [480, 361] width 10 height 13
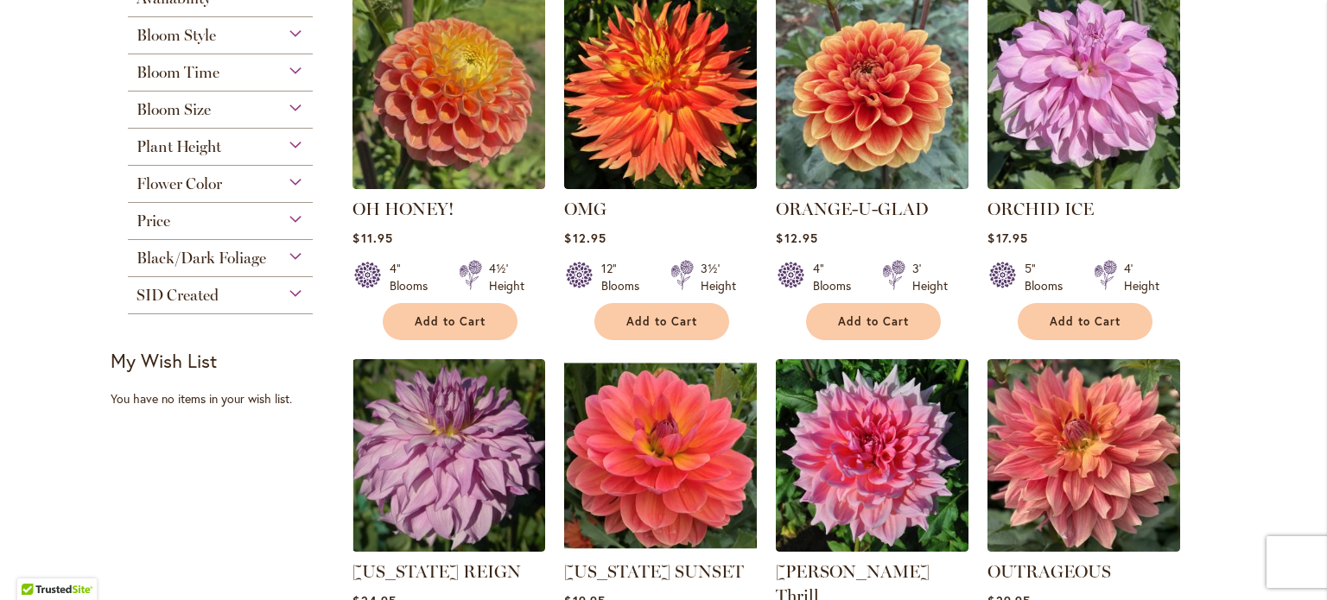
scroll to position [468, 0]
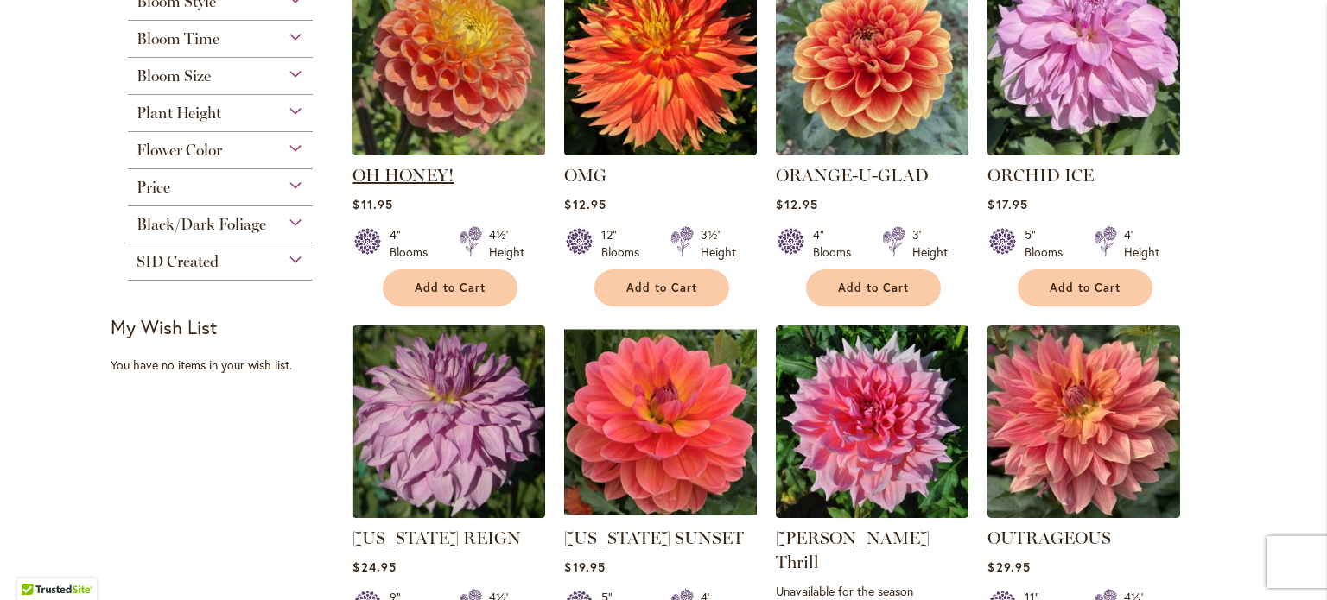
click at [427, 175] on link "OH HONEY!" at bounding box center [402, 175] width 101 height 21
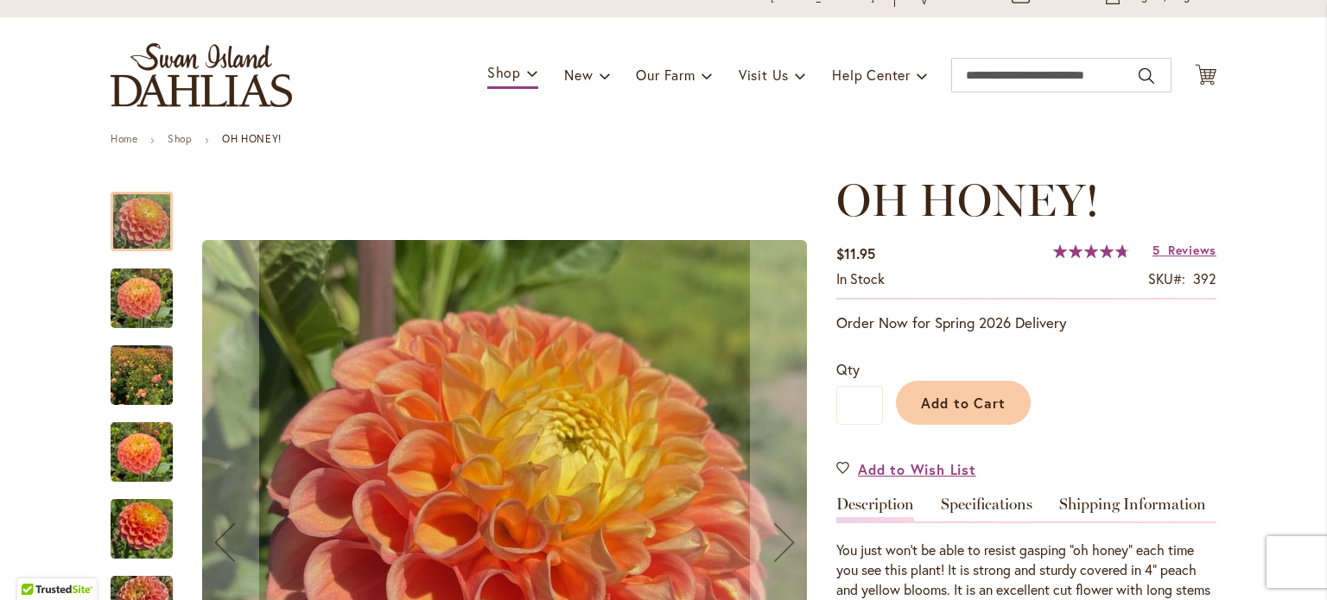
scroll to position [50, 0]
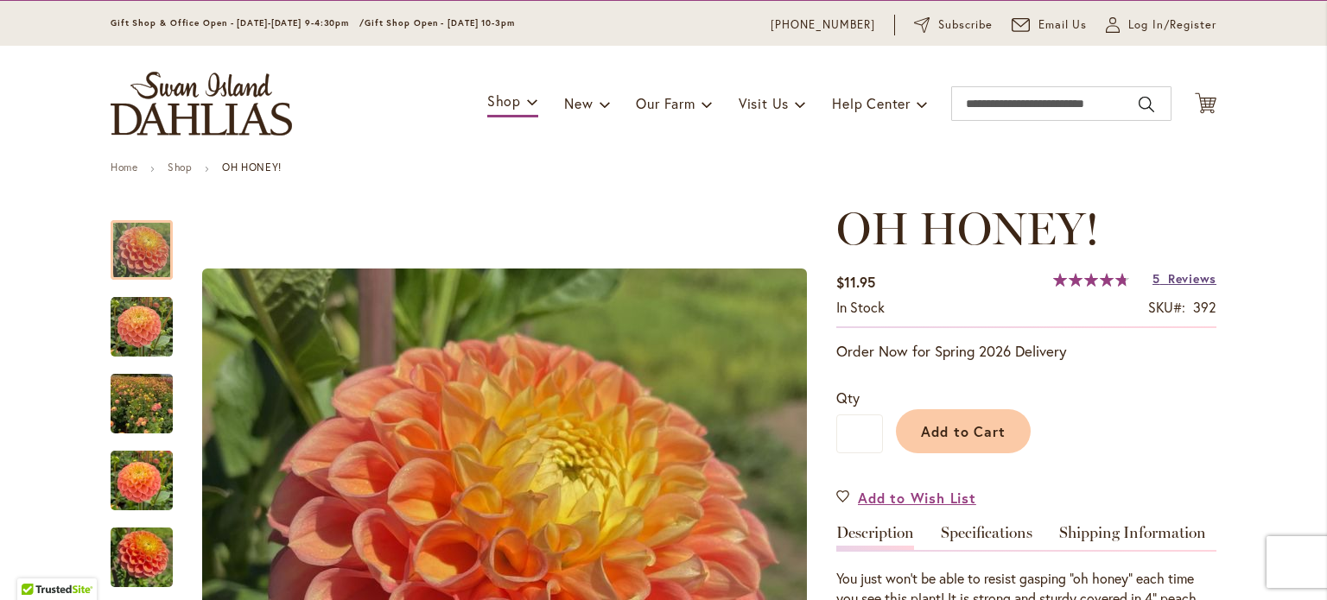
click at [1160, 278] on link "5 Reviews" at bounding box center [1184, 278] width 64 height 16
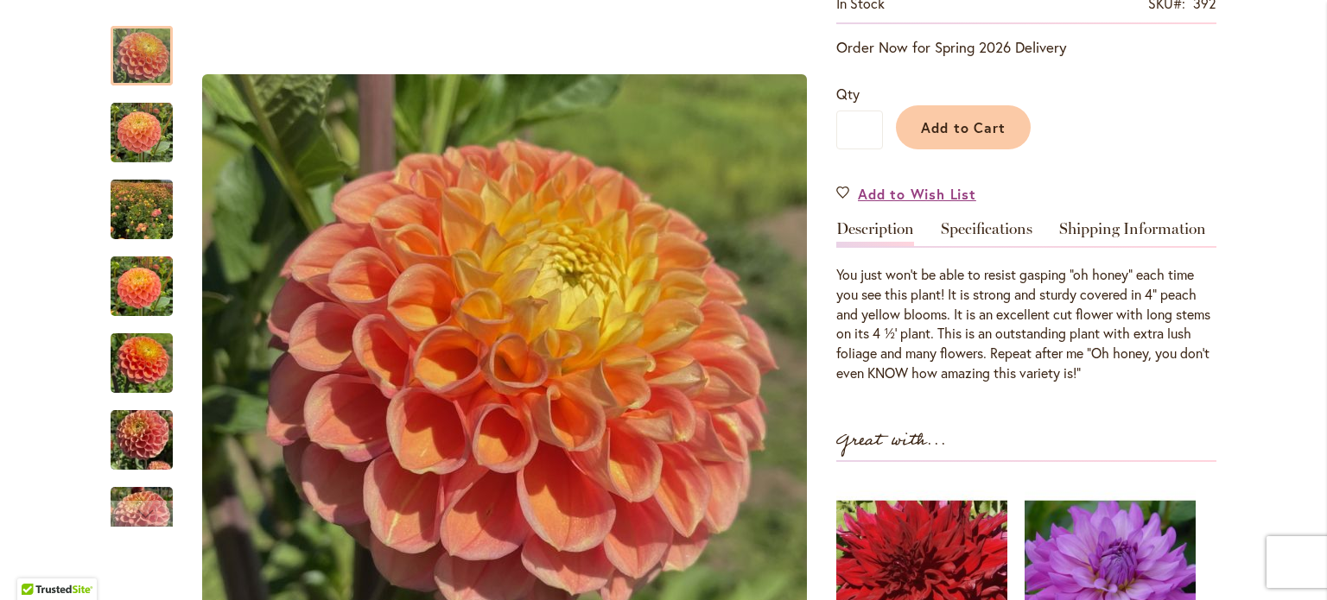
scroll to position [343, 0]
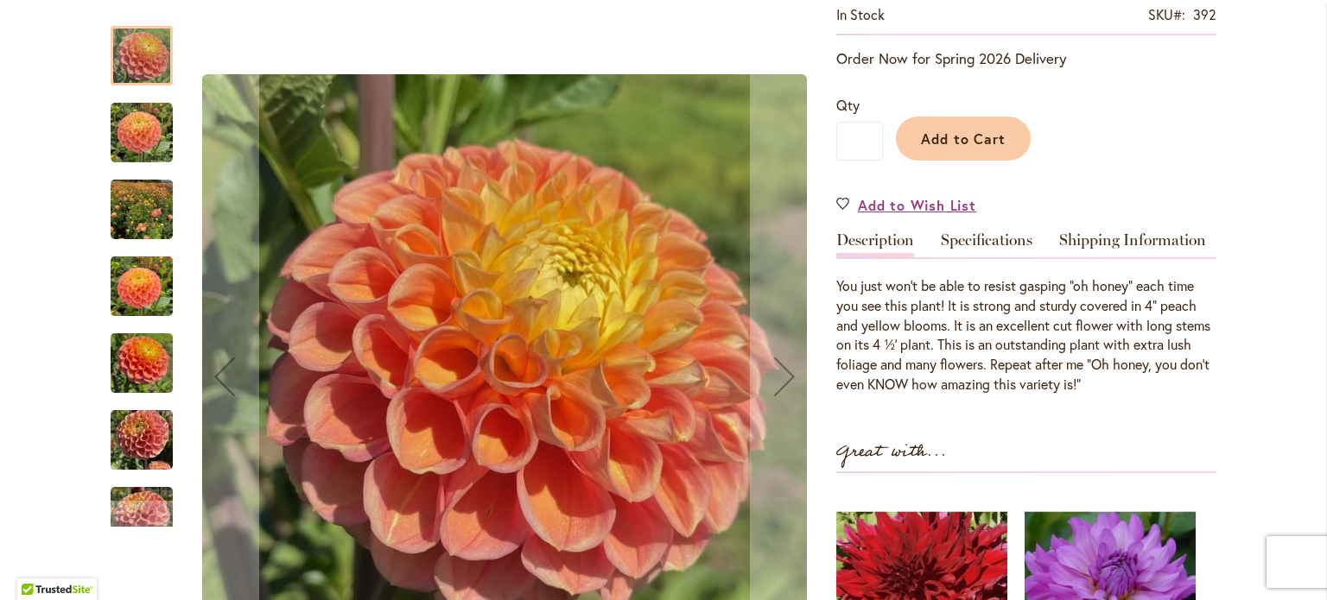
click at [136, 141] on img "Oh Honey!" at bounding box center [142, 133] width 62 height 62
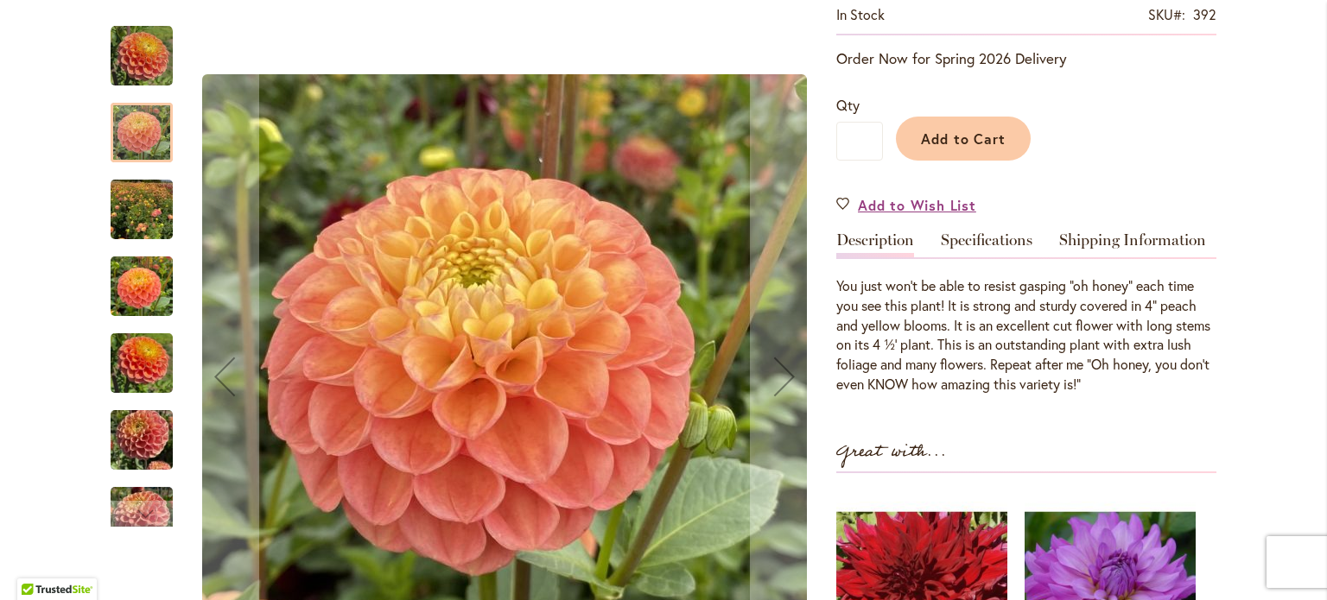
click at [141, 213] on img "Oh Honey!" at bounding box center [142, 209] width 62 height 83
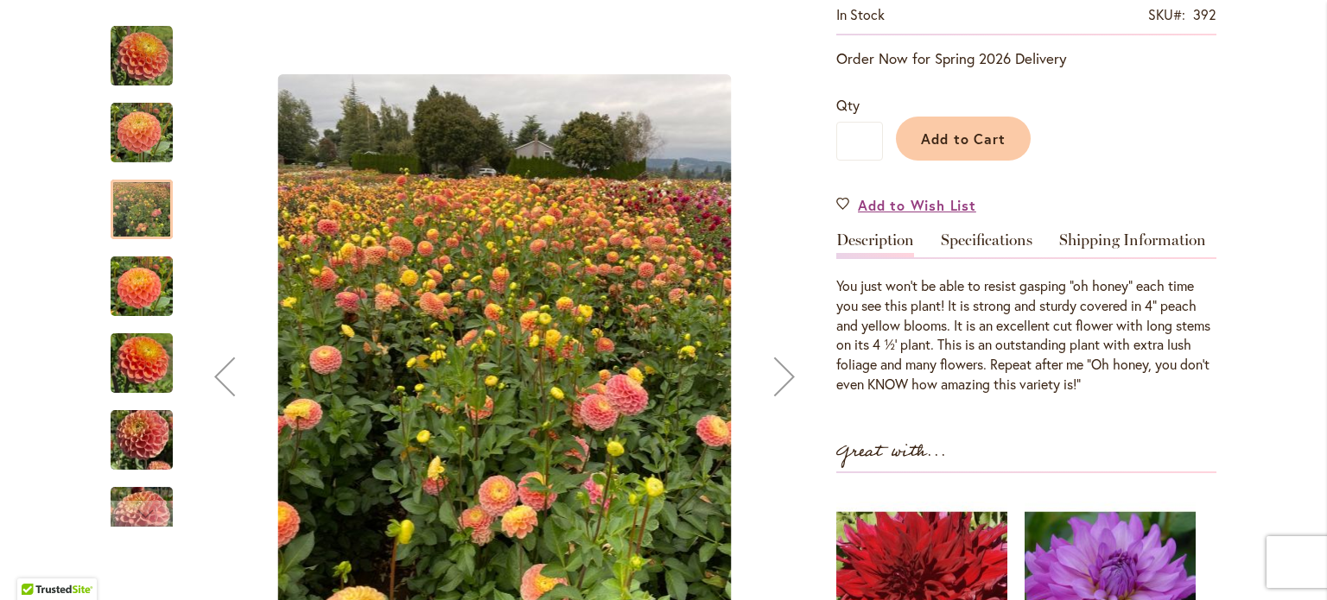
click at [137, 288] on img "Oh Honey!" at bounding box center [142, 286] width 62 height 83
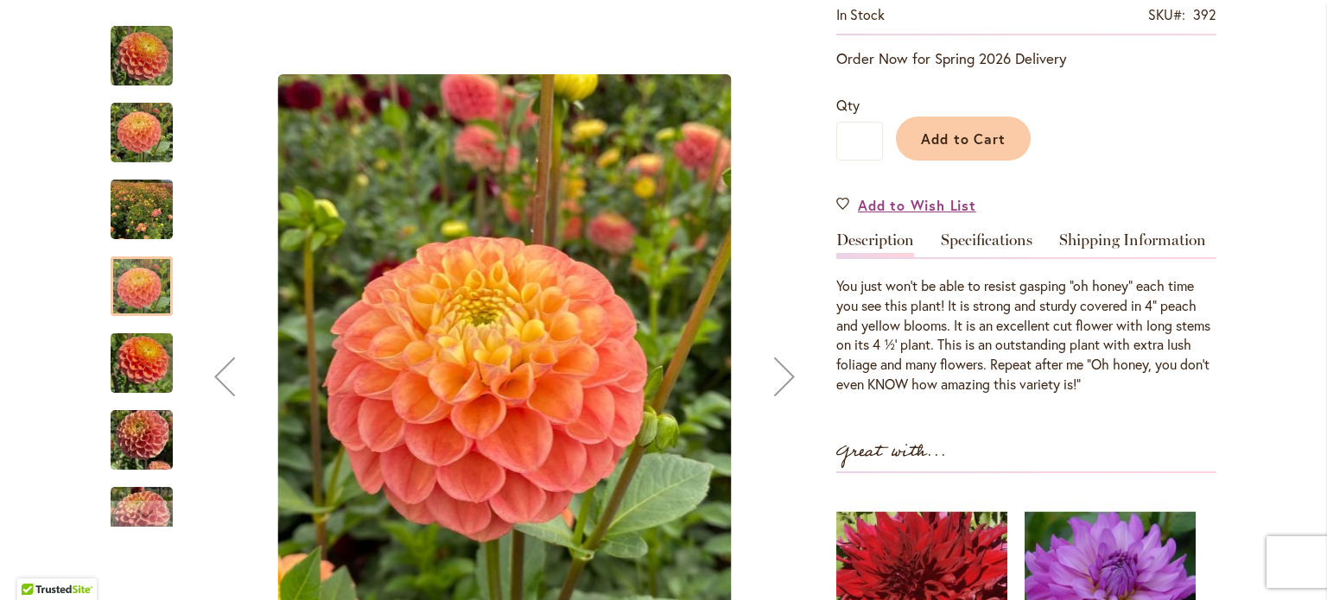
click at [136, 370] on img "Oh Honey!" at bounding box center [142, 363] width 62 height 83
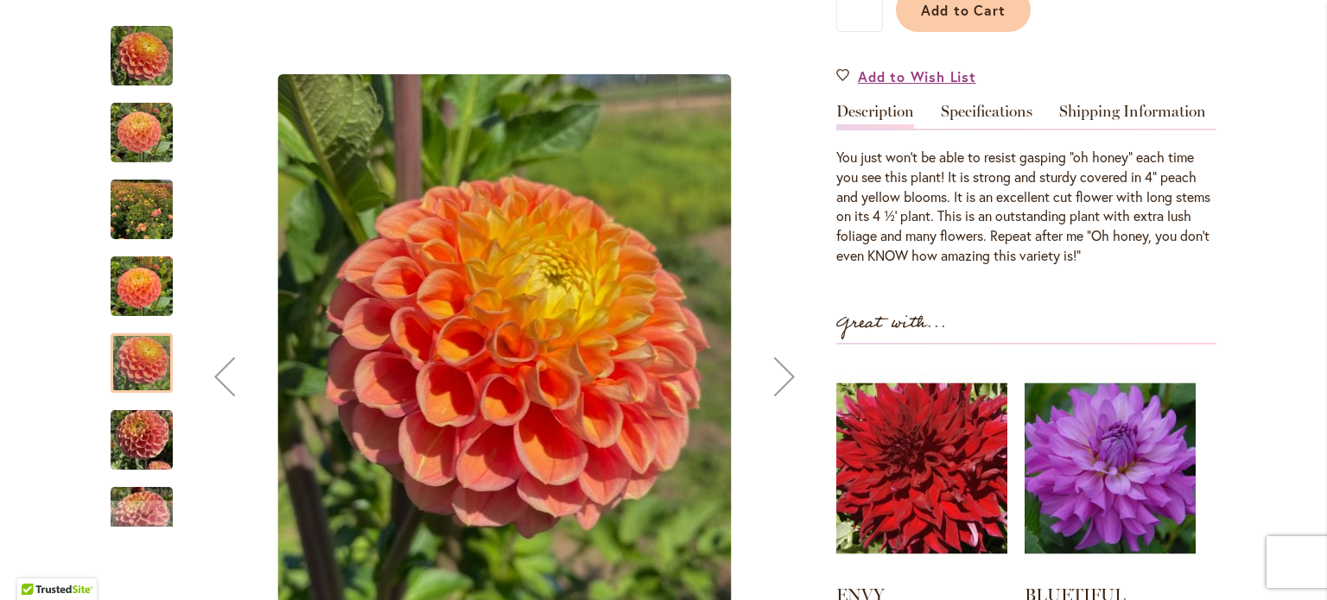
scroll to position [474, 0]
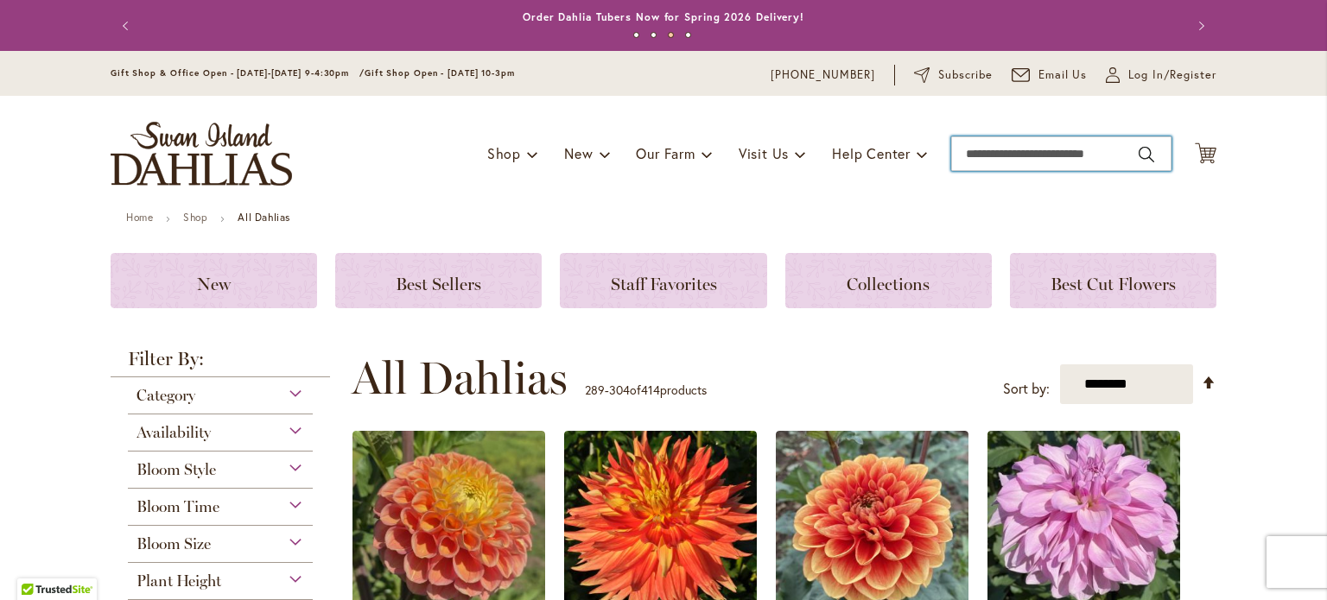
click at [1032, 154] on input "Search" at bounding box center [1061, 153] width 220 height 35
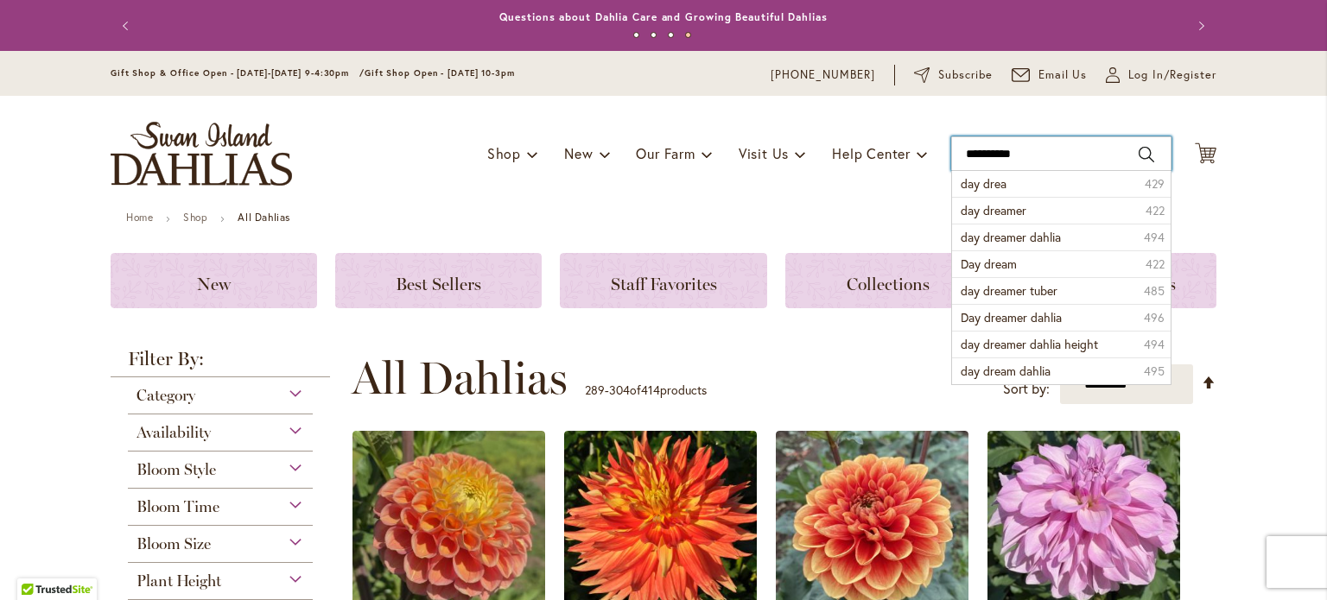
type input "**********"
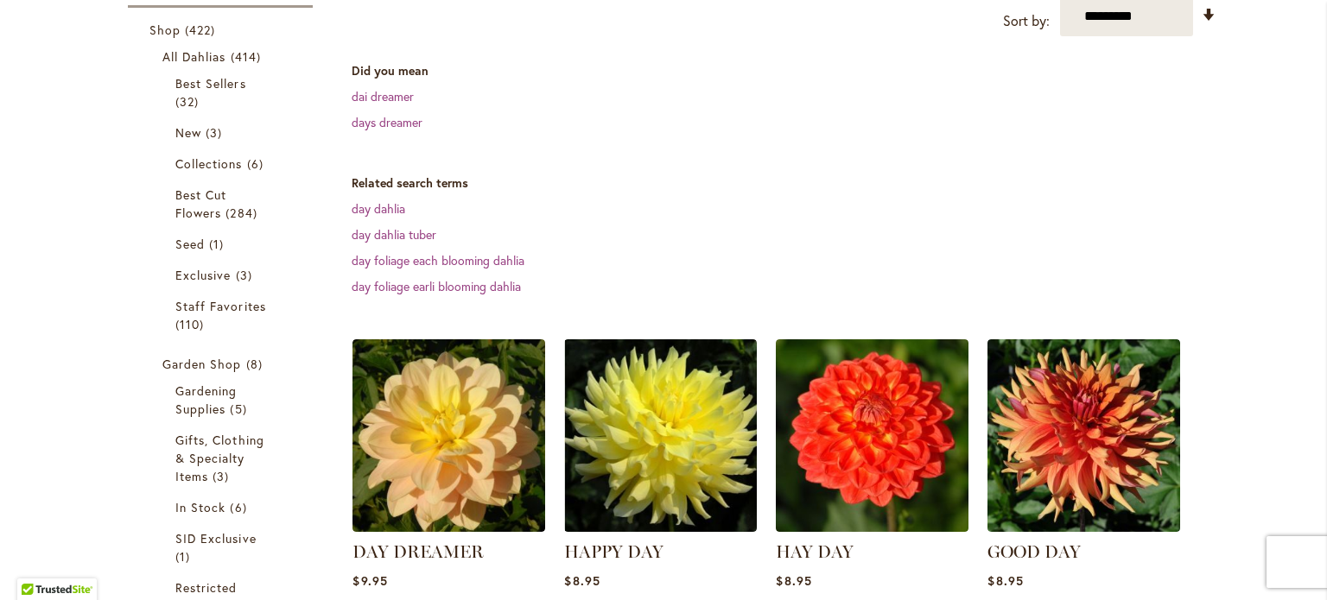
scroll to position [458, 0]
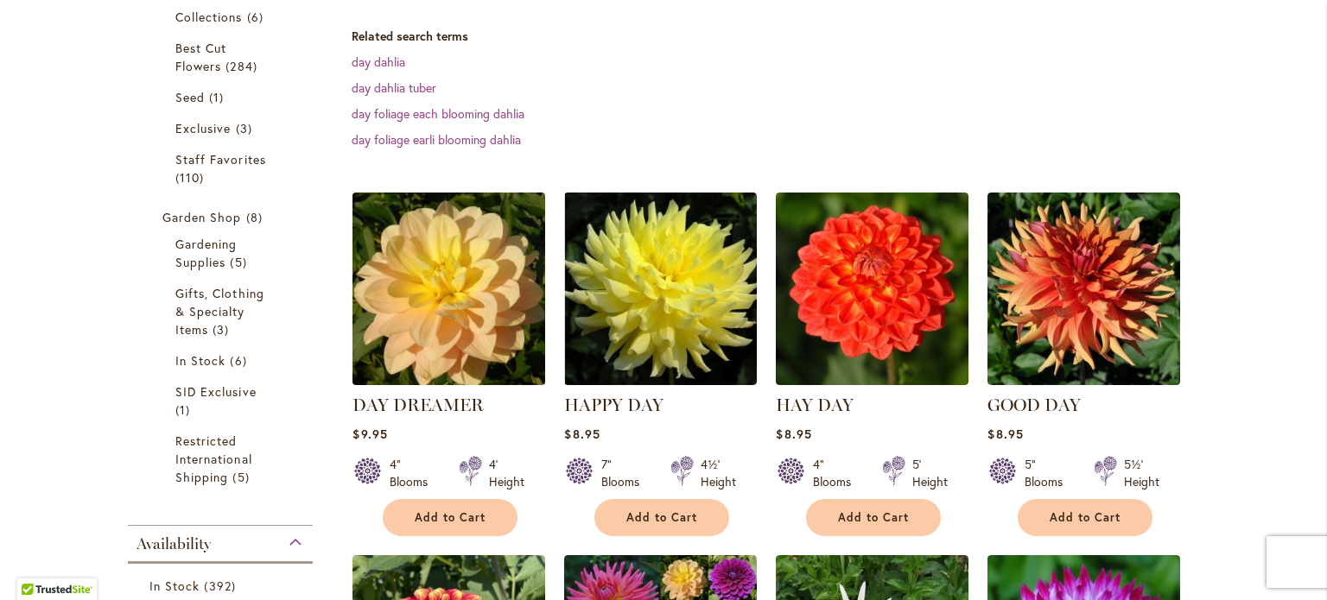
click at [453, 293] on img at bounding box center [449, 289] width 202 height 202
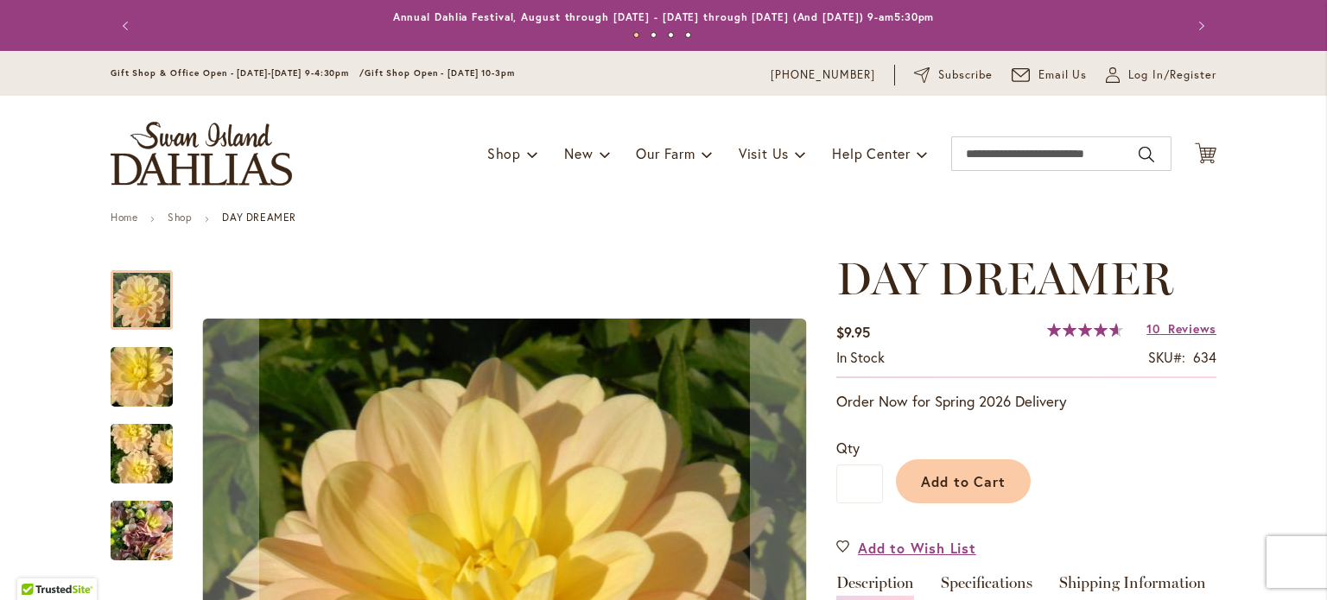
scroll to position [218, 0]
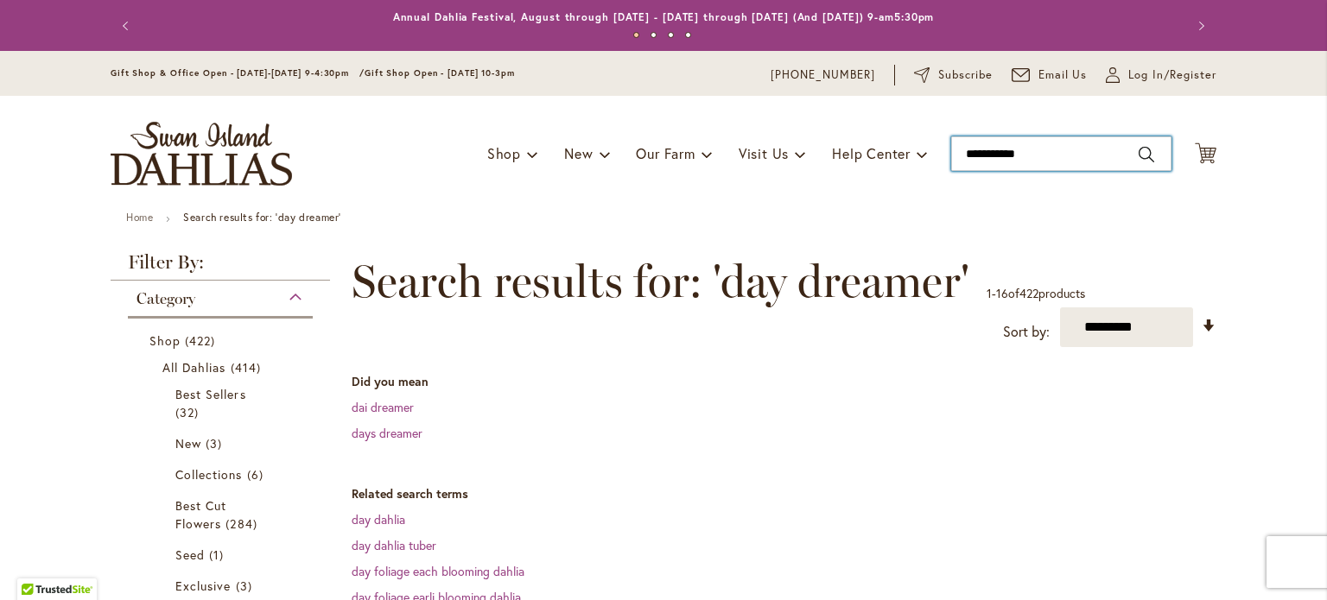
click at [1058, 145] on input "**********" at bounding box center [1061, 153] width 220 height 35
type input "*"
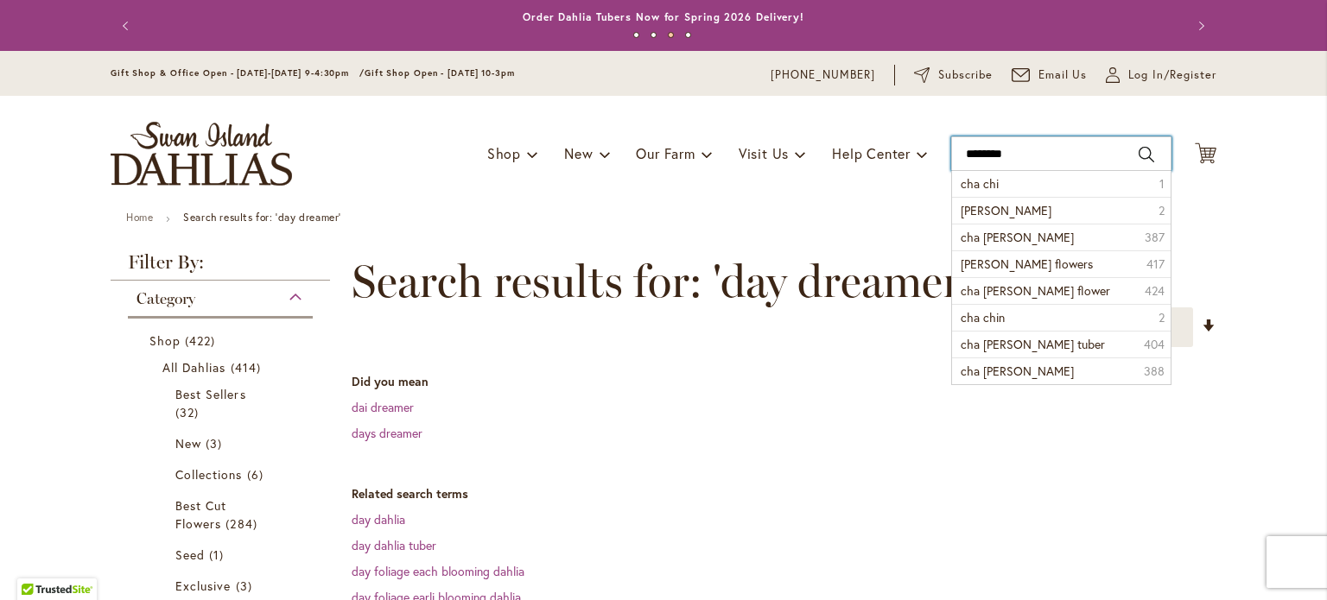
type input "*********"
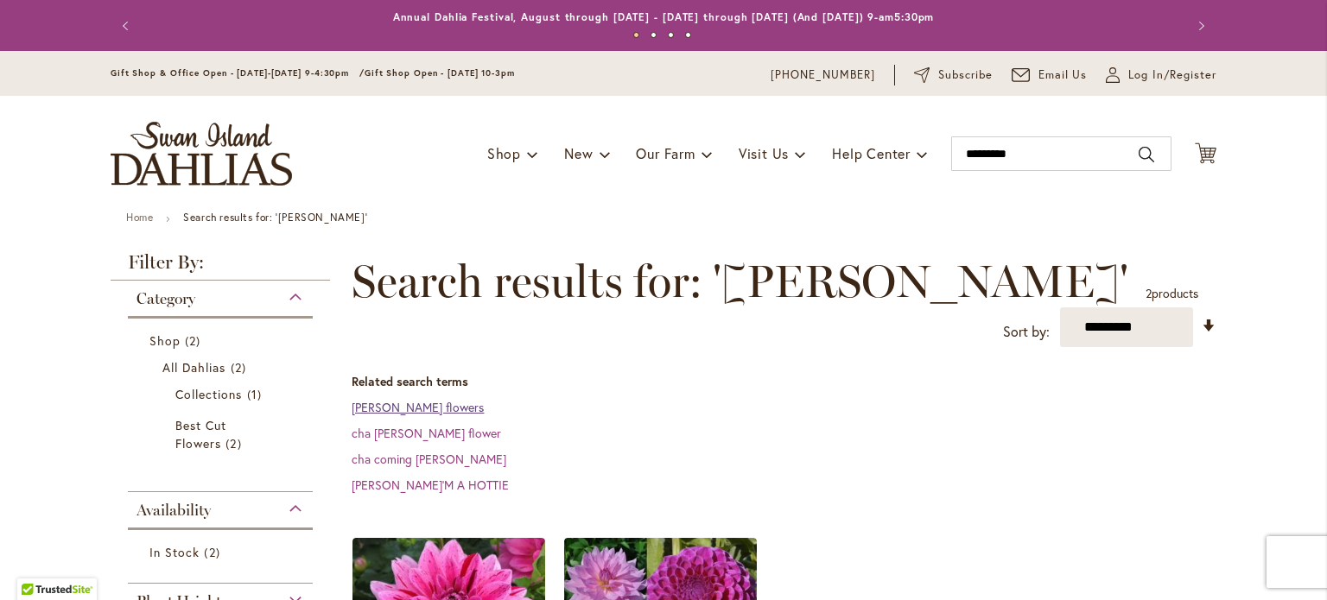
click at [442, 399] on link "[PERSON_NAME] flowers" at bounding box center [418, 407] width 132 height 16
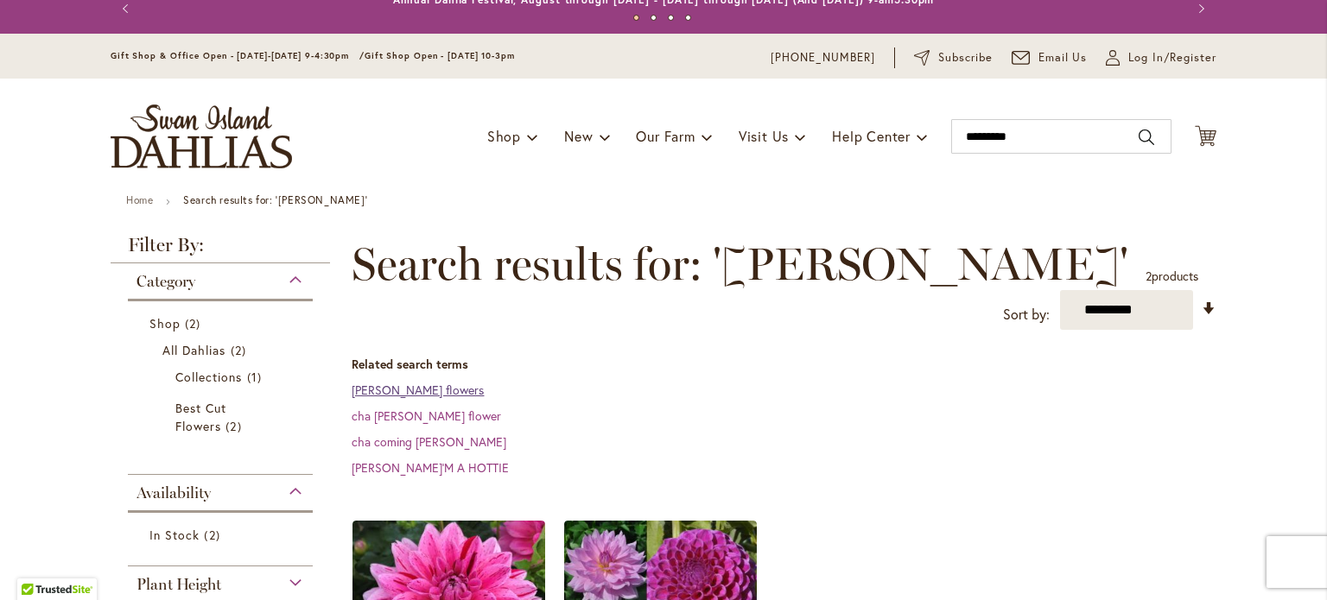
scroll to position [17, 0]
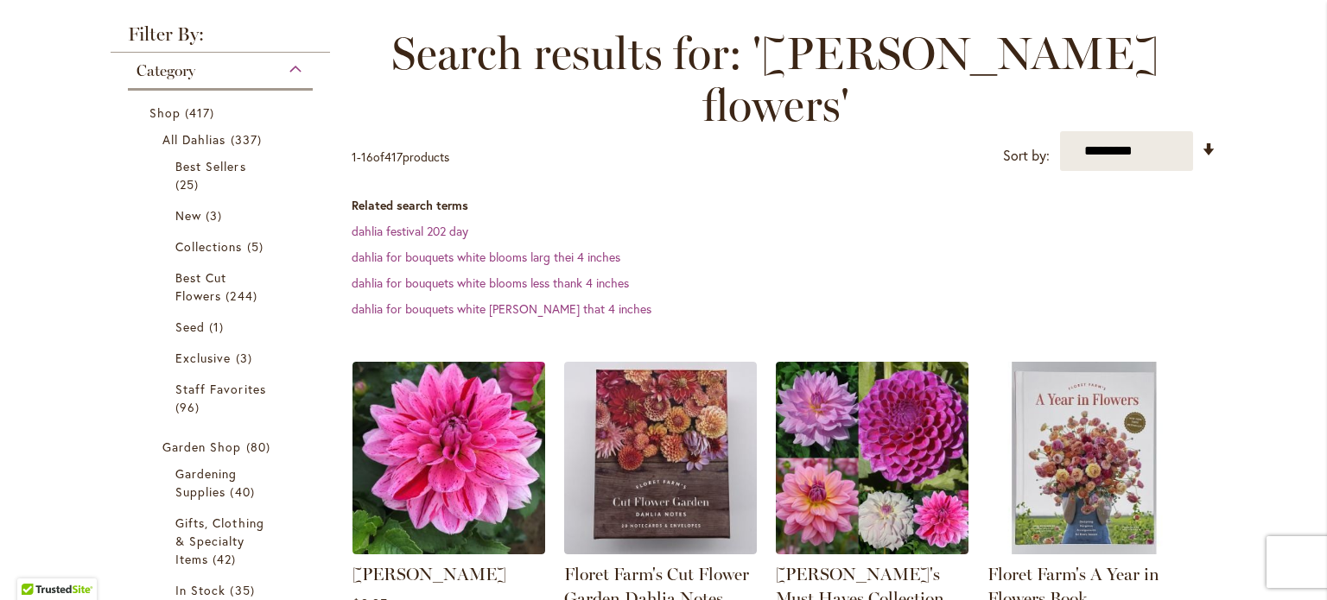
scroll to position [389, 0]
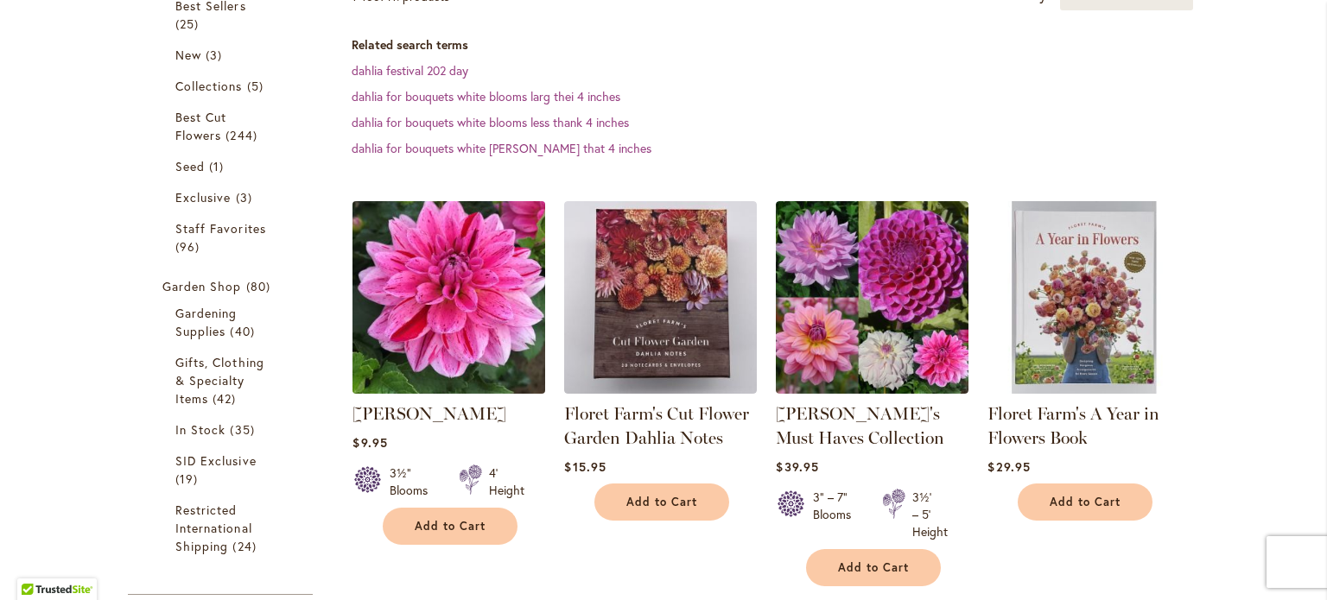
click at [447, 329] on img at bounding box center [449, 298] width 202 height 202
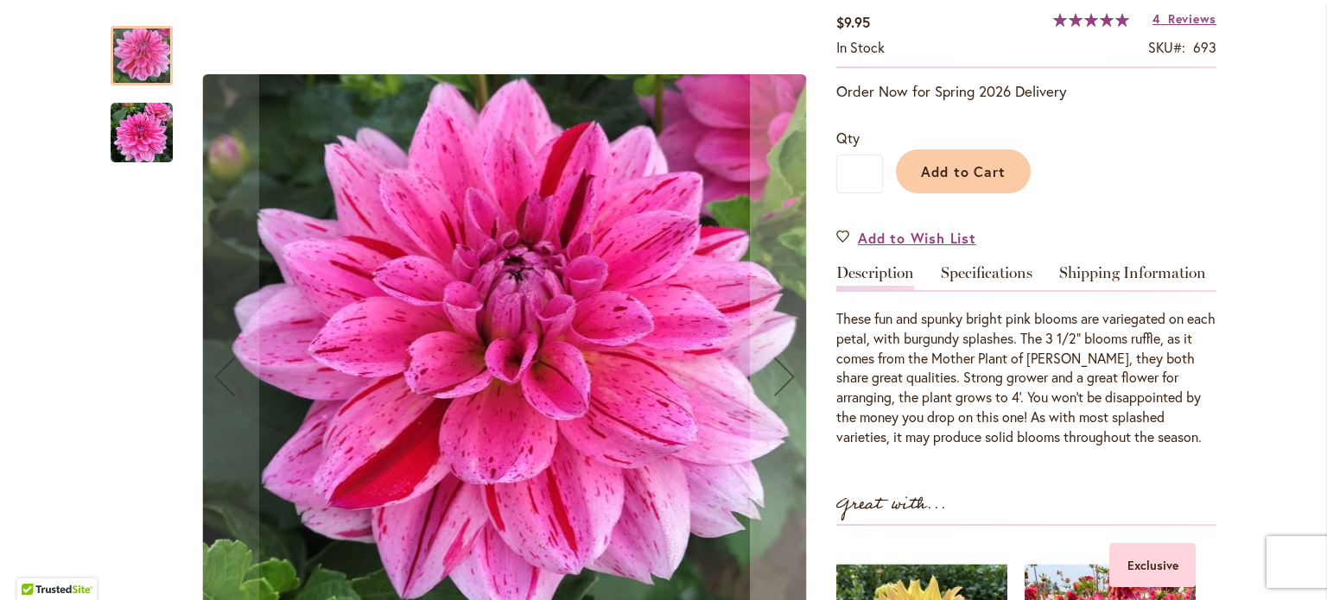
scroll to position [311, 0]
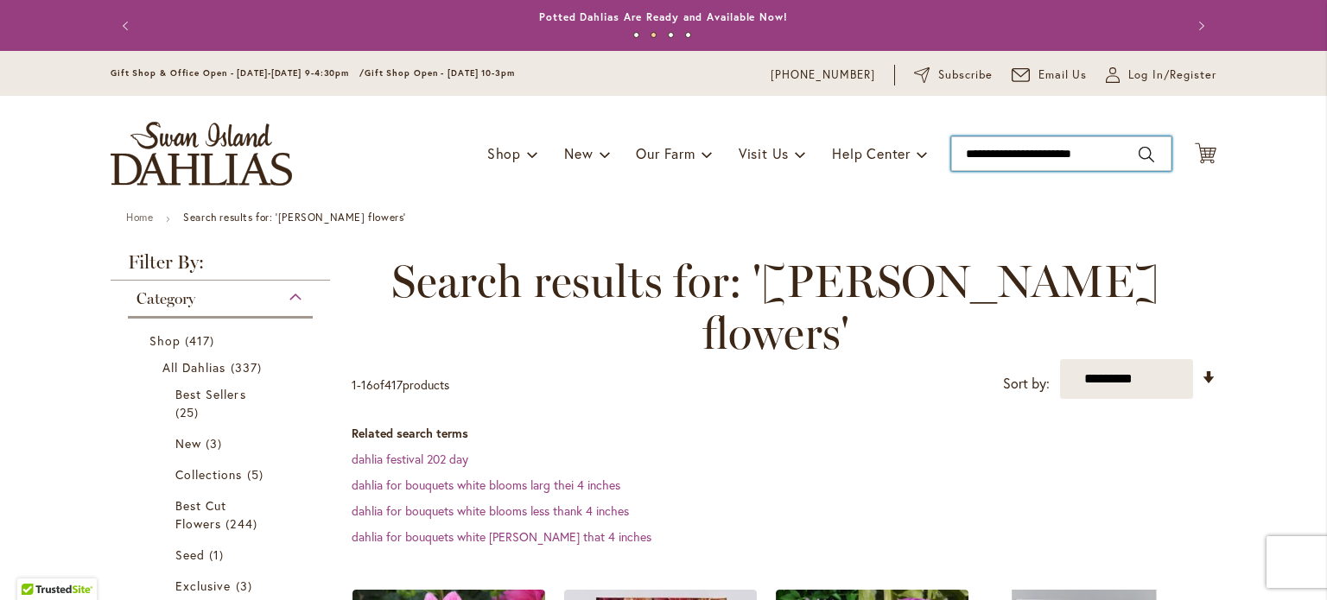
click at [1109, 156] on input "**********" at bounding box center [1061, 153] width 220 height 35
type input "*"
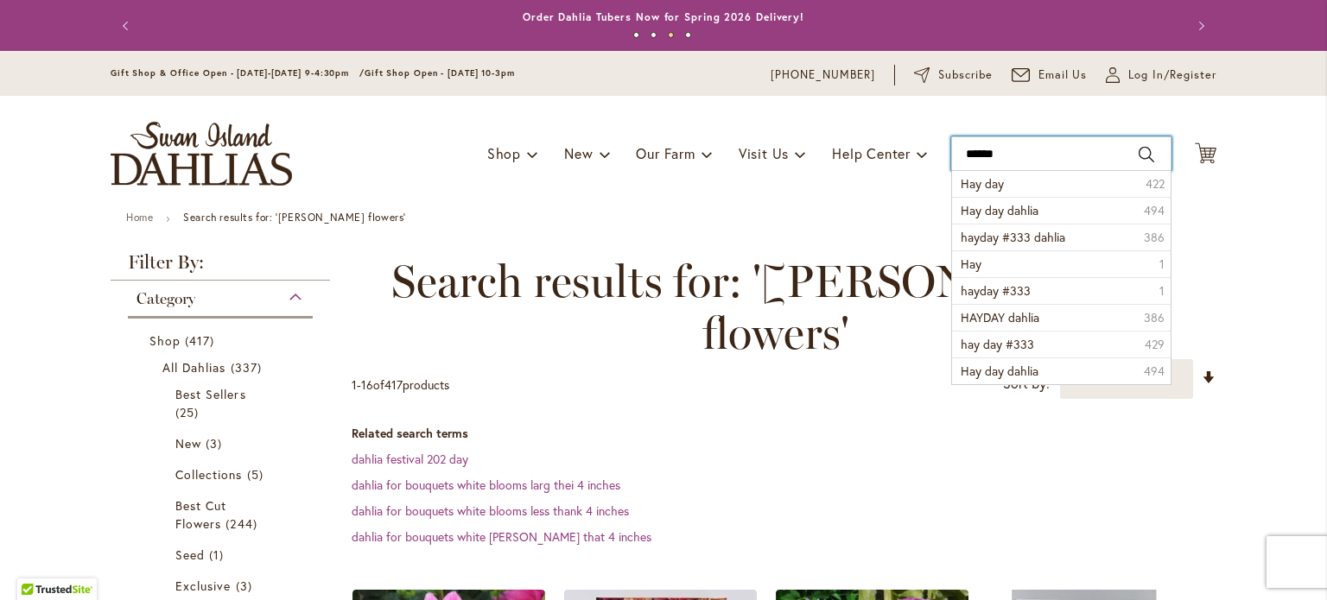
type input "*******"
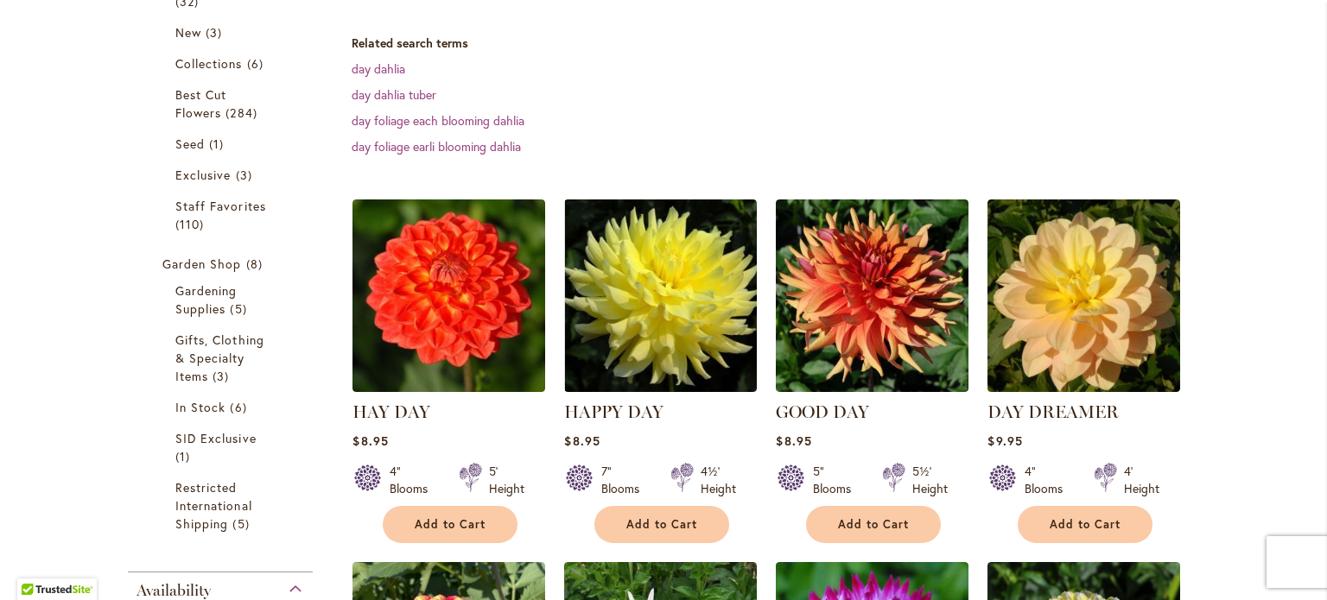
scroll to position [411, 0]
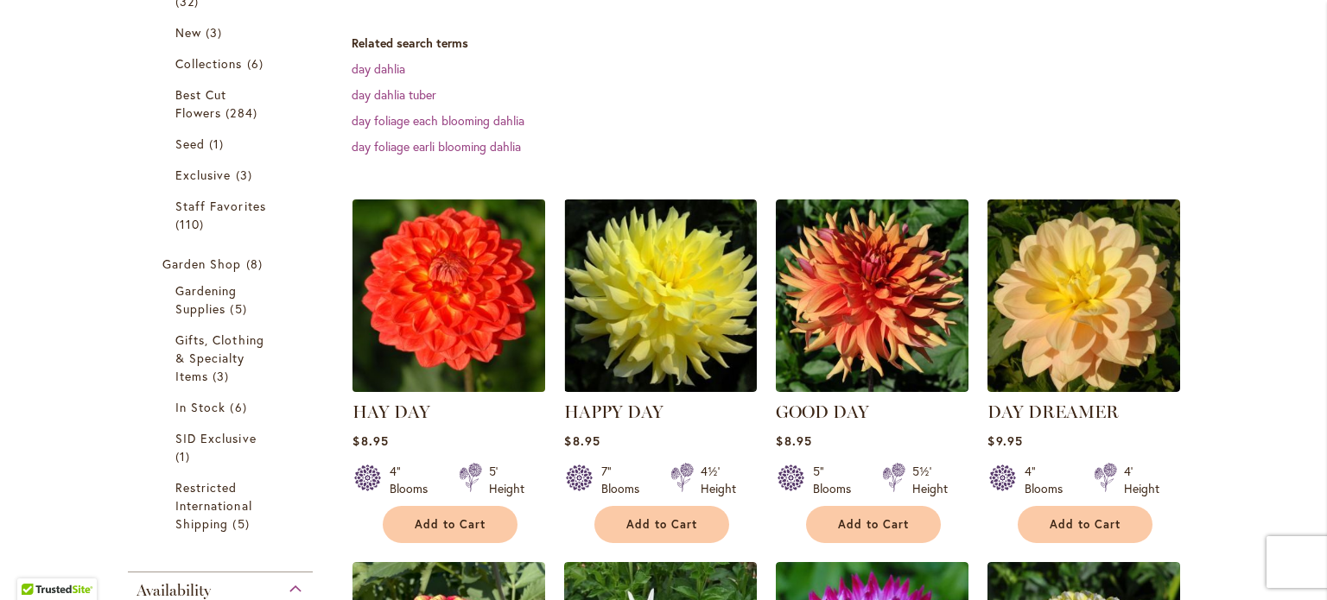
click at [484, 338] on img at bounding box center [449, 295] width 202 height 202
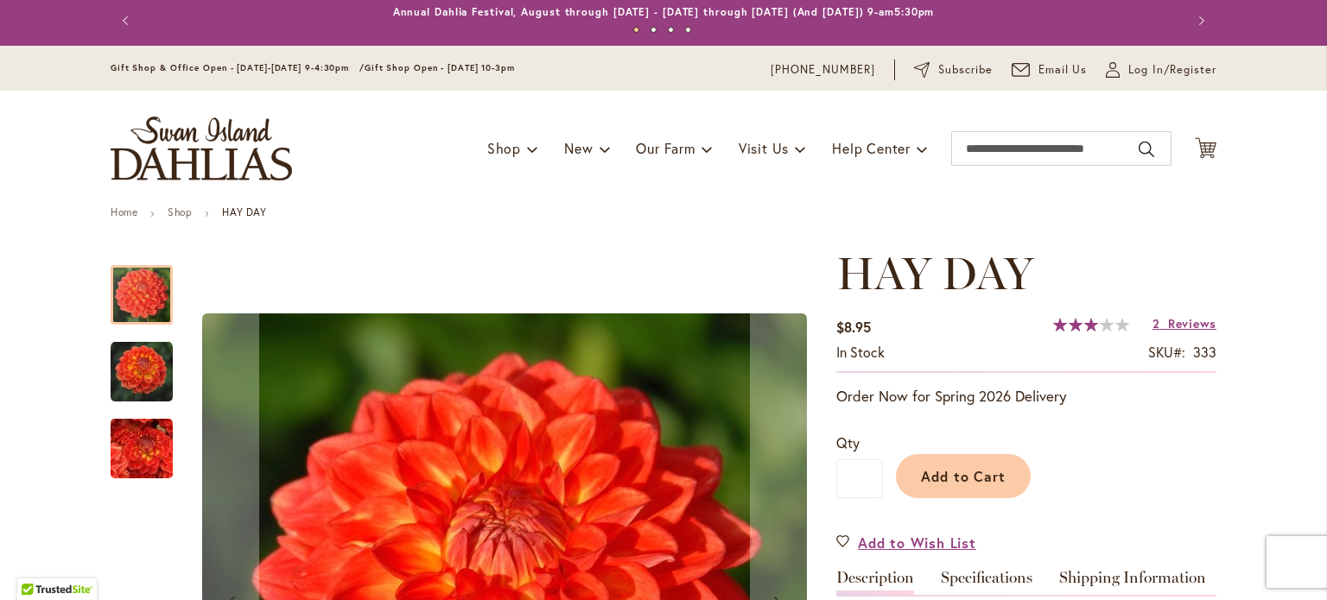
scroll to position [2, 0]
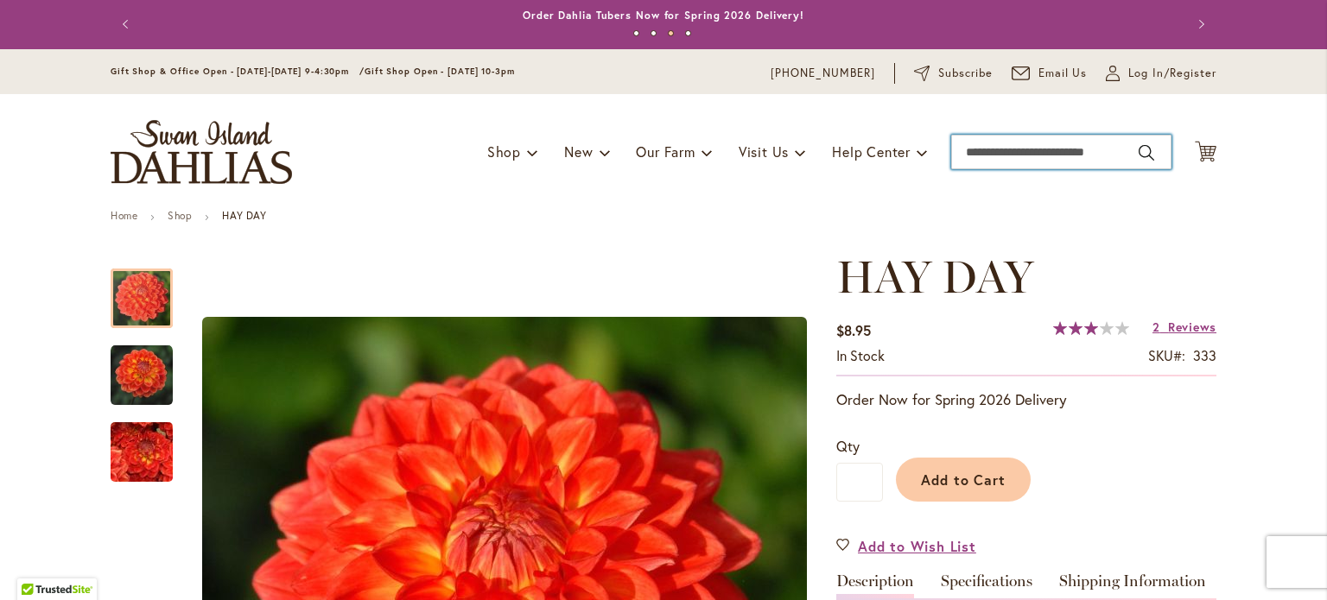
click at [1044, 143] on input "Search" at bounding box center [1061, 152] width 220 height 35
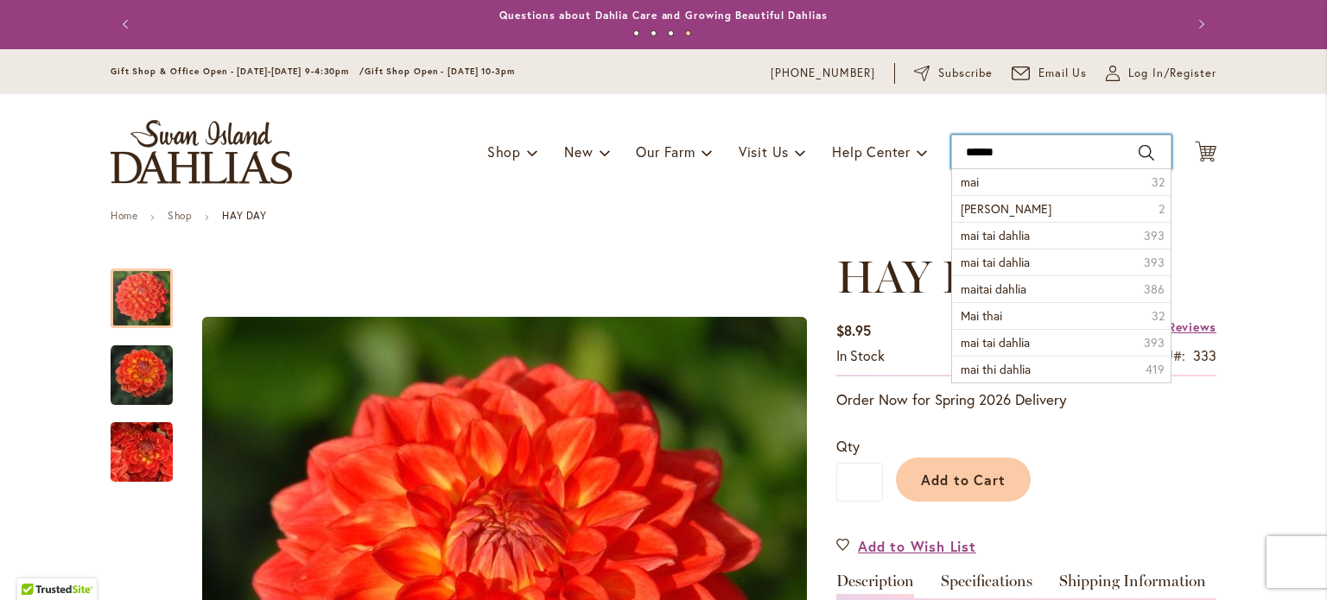
type input "*******"
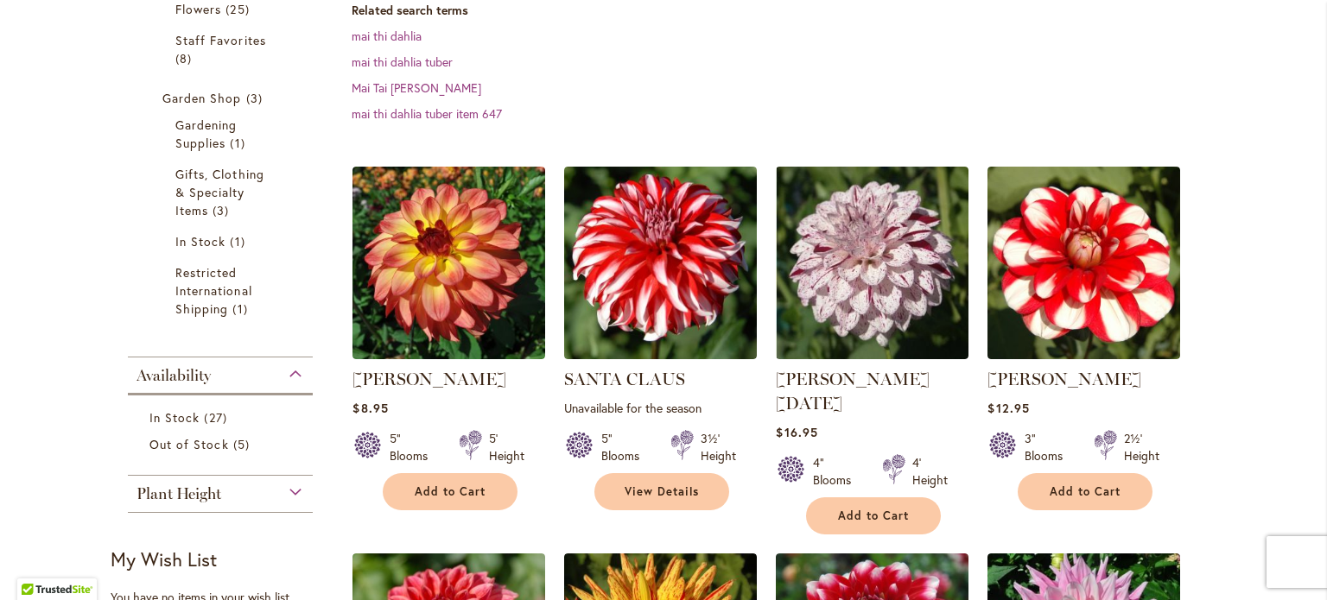
scroll to position [486, 0]
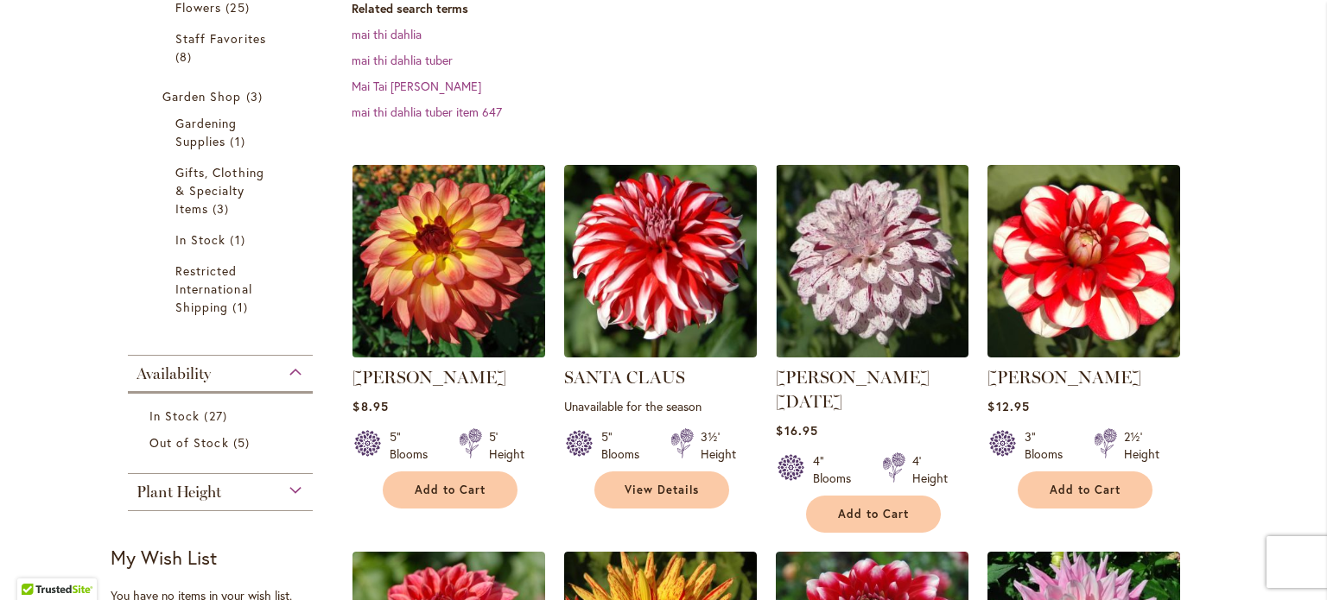
click at [442, 170] on img at bounding box center [449, 262] width 202 height 202
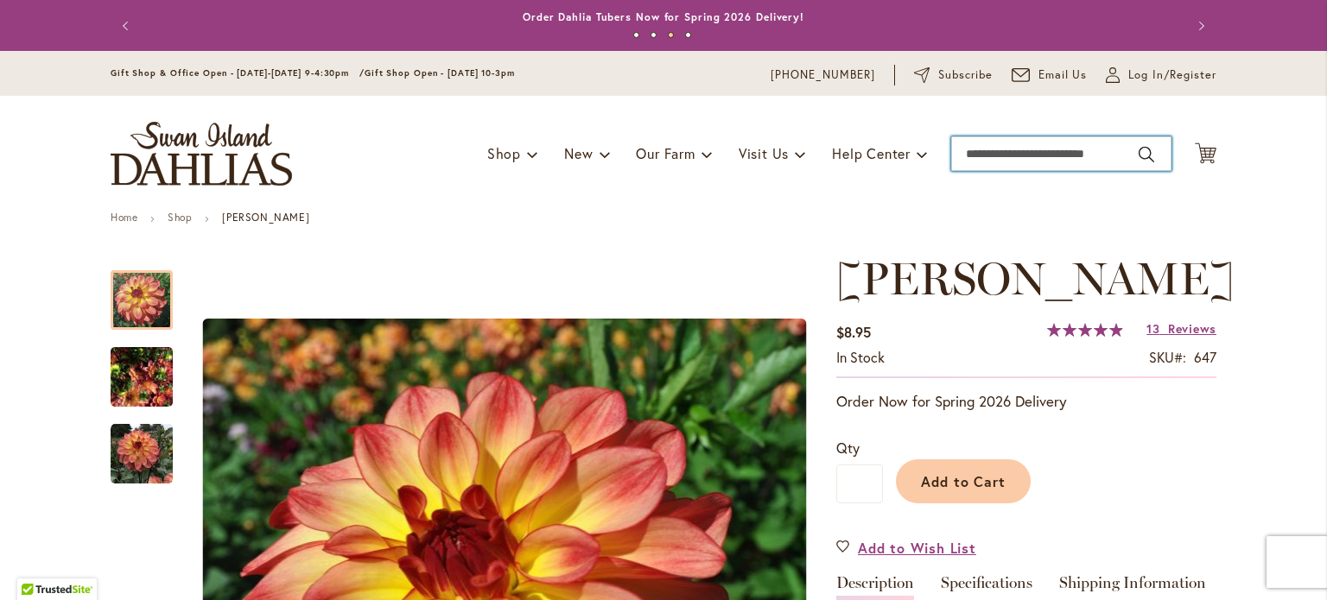
click at [1015, 141] on input "Search" at bounding box center [1061, 153] width 220 height 35
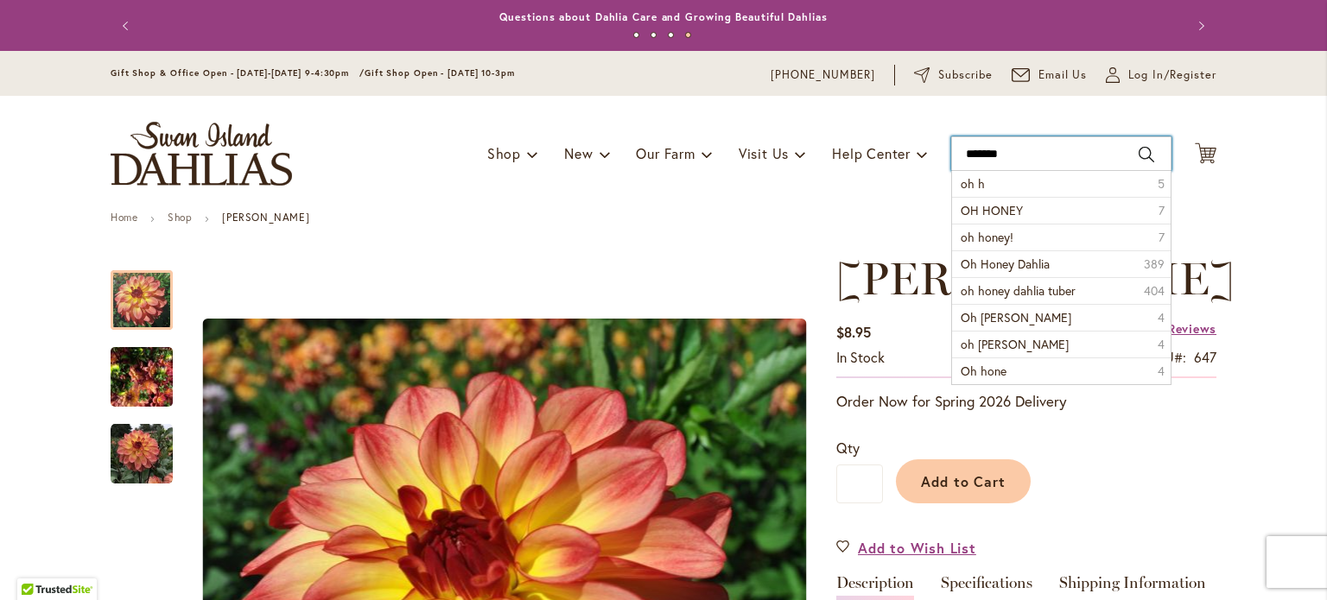
type input "********"
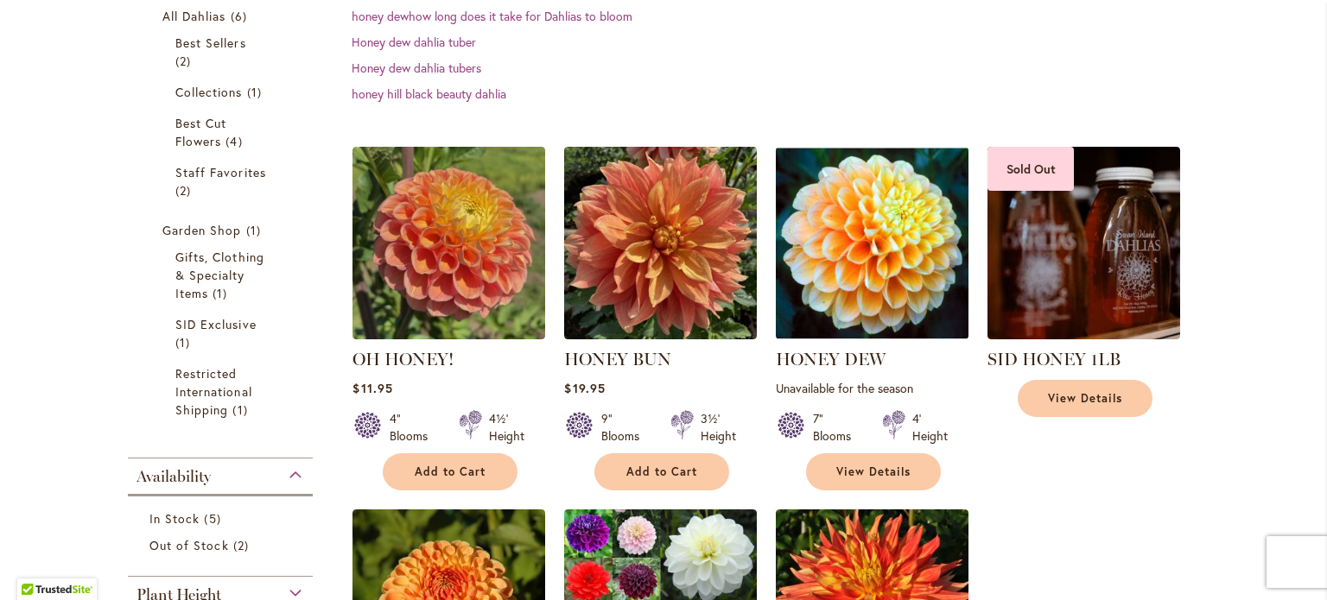
scroll to position [352, 0]
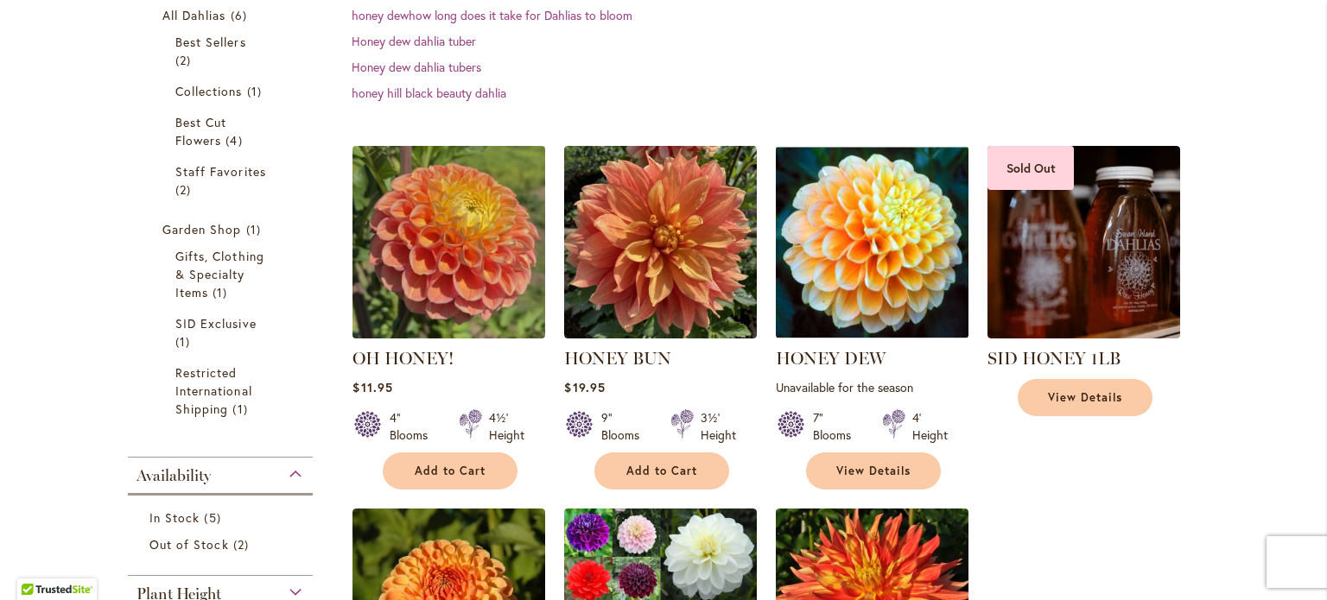
click at [411, 327] on img at bounding box center [449, 242] width 202 height 202
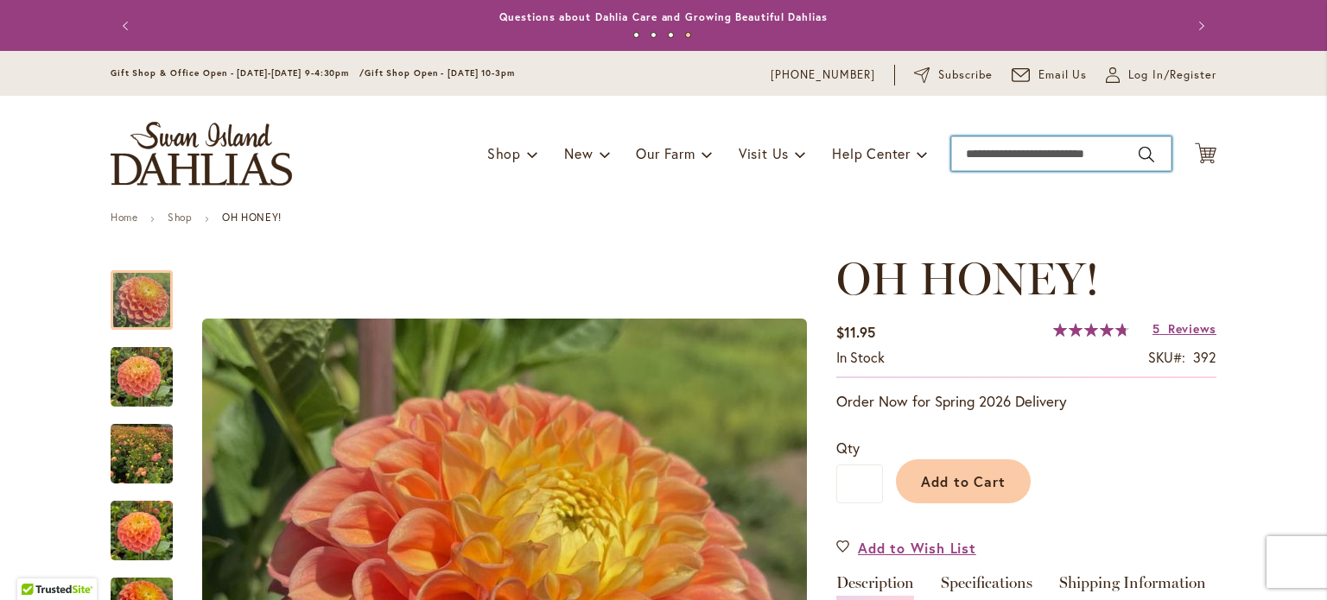
click at [1082, 149] on input "Search" at bounding box center [1061, 153] width 220 height 35
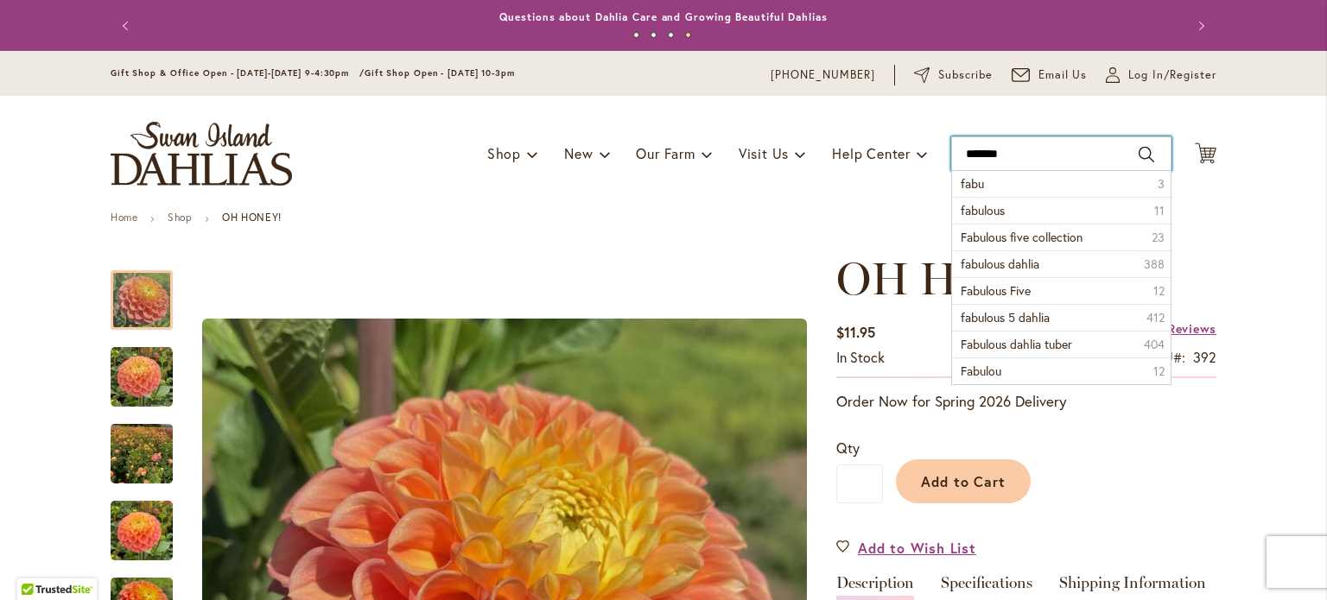
type input "********"
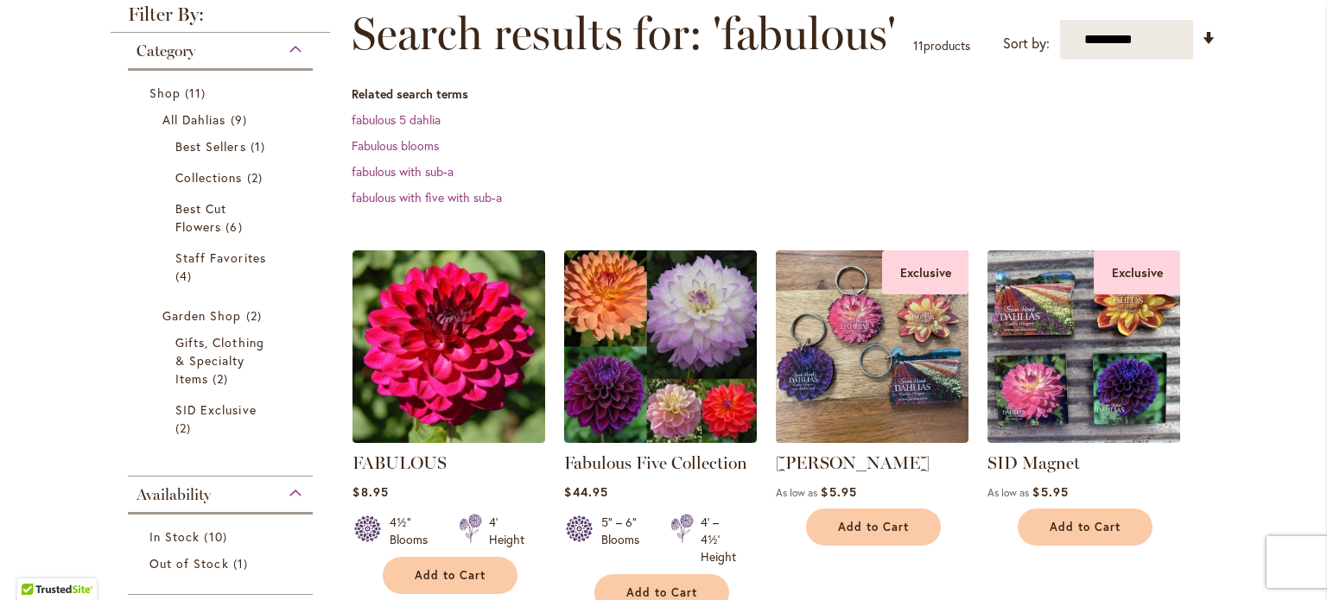
scroll to position [249, 0]
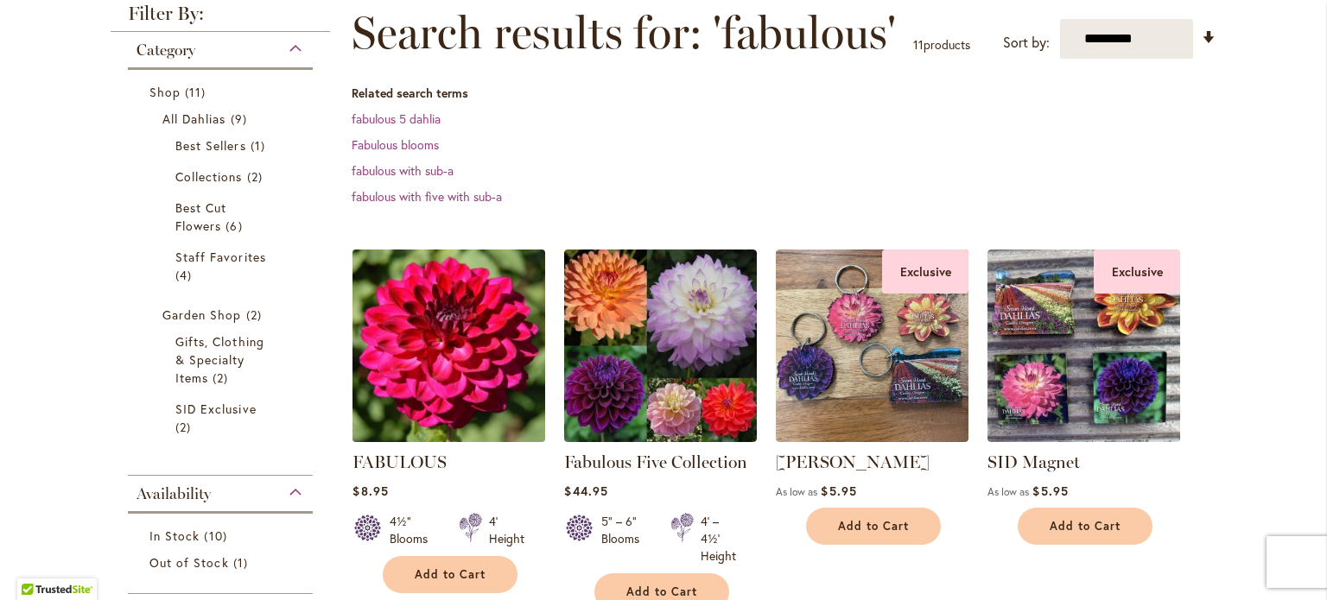
click at [420, 373] on img at bounding box center [449, 345] width 202 height 202
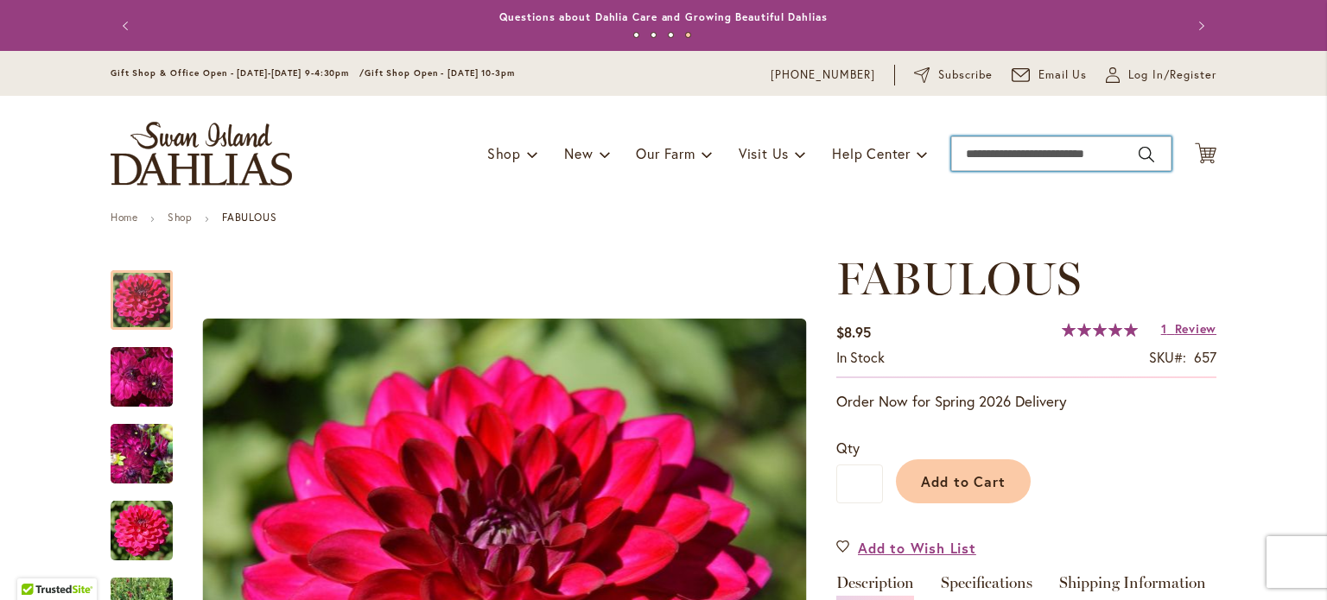
click at [1051, 165] on input "Search" at bounding box center [1061, 153] width 220 height 35
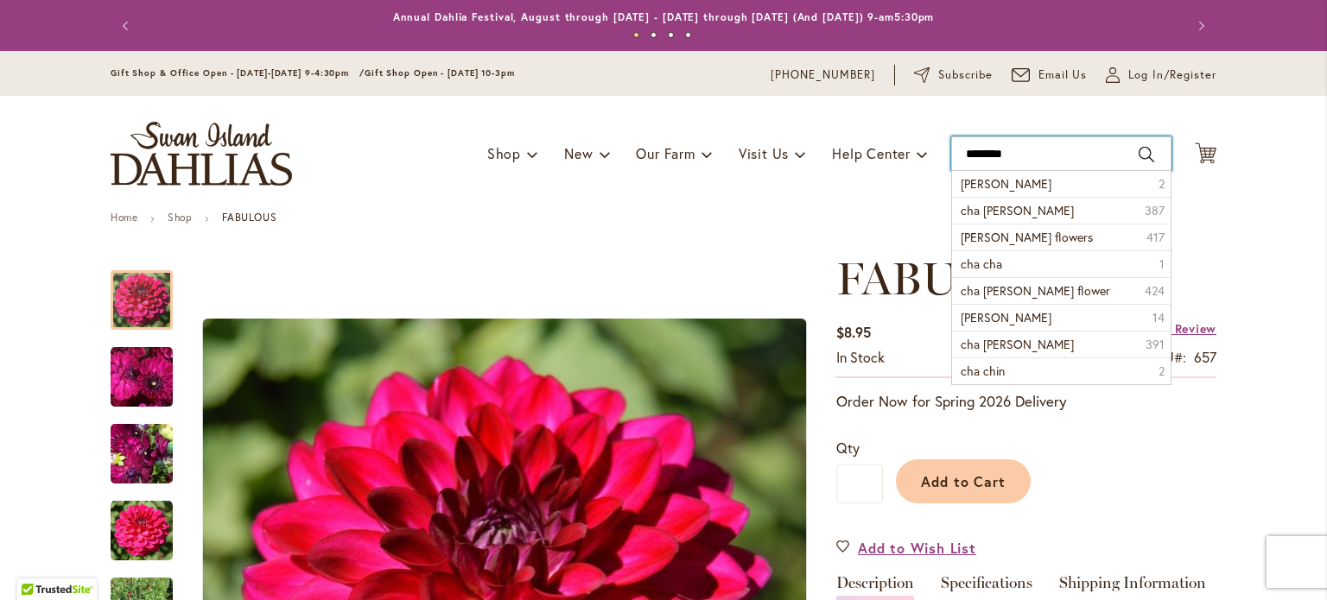
type input "*********"
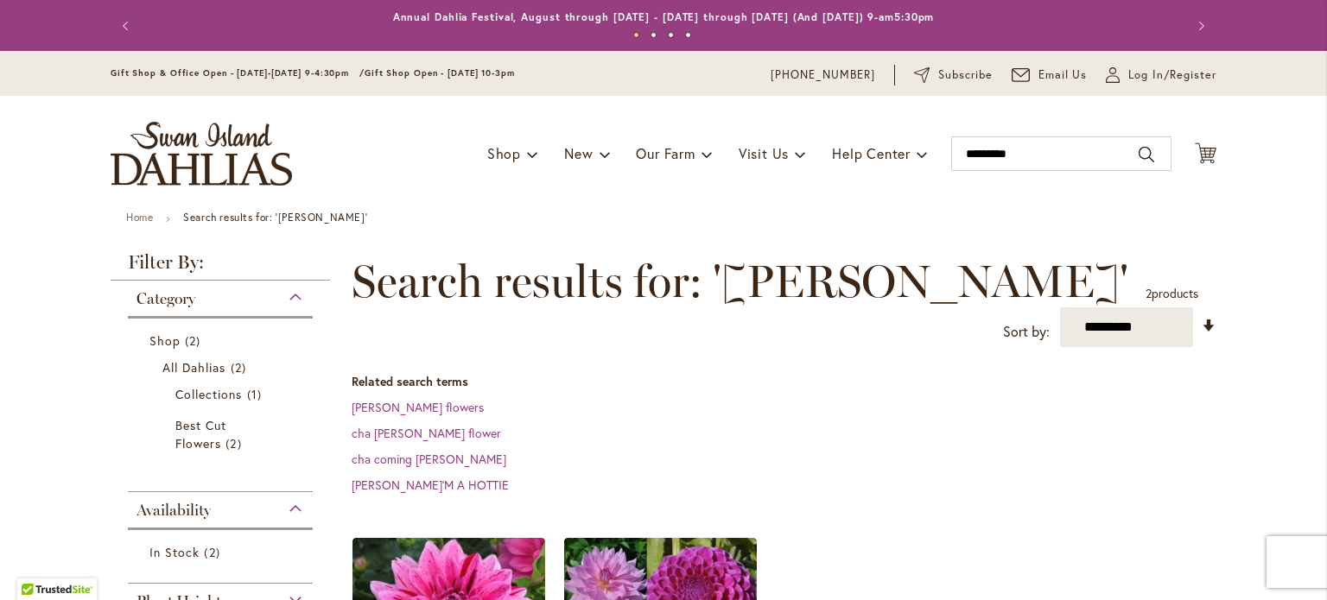
scroll to position [251, 0]
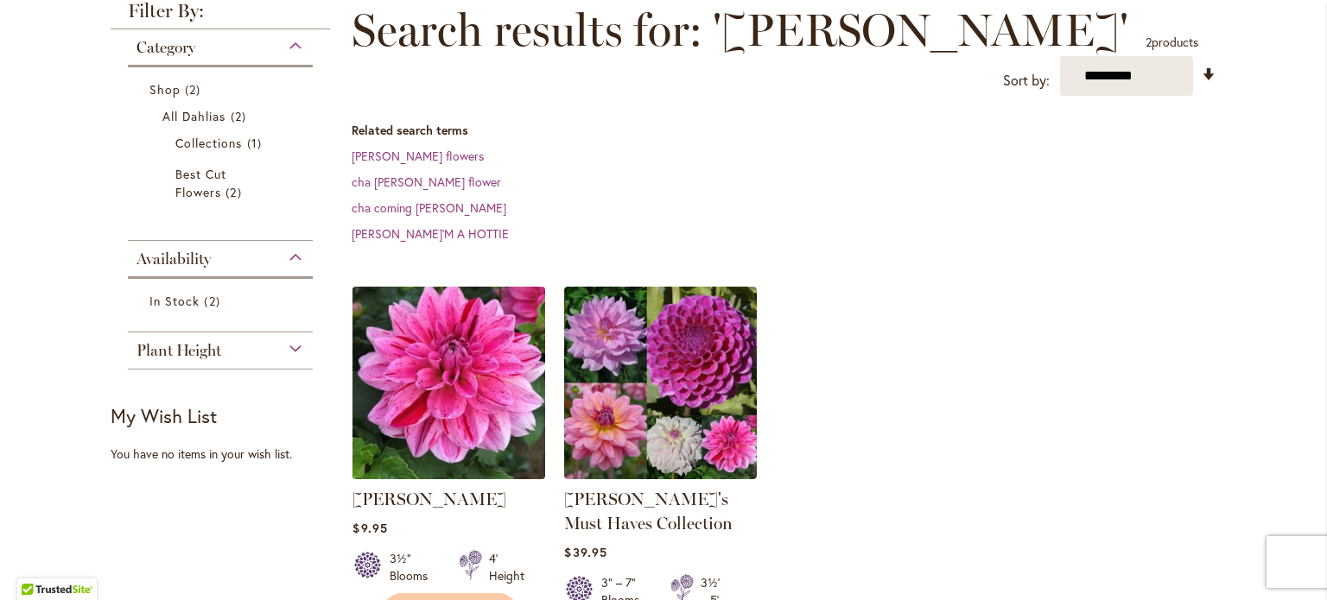
click at [487, 341] on img at bounding box center [449, 383] width 202 height 202
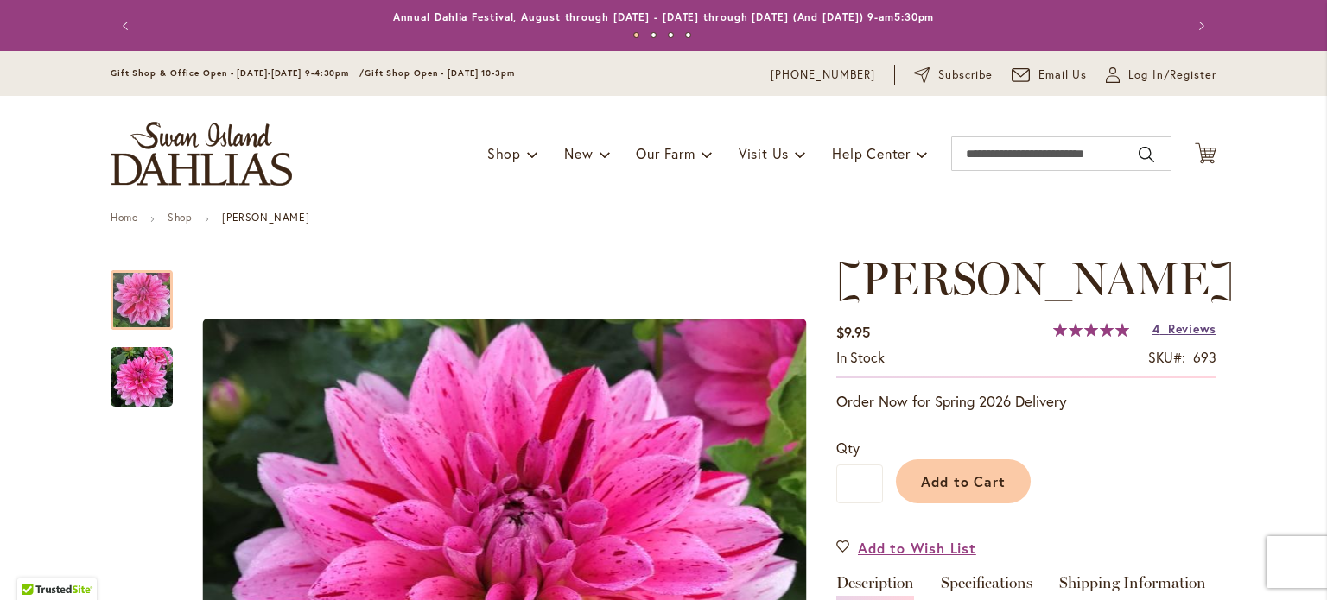
click at [1203, 329] on span "Reviews" at bounding box center [1192, 329] width 48 height 16
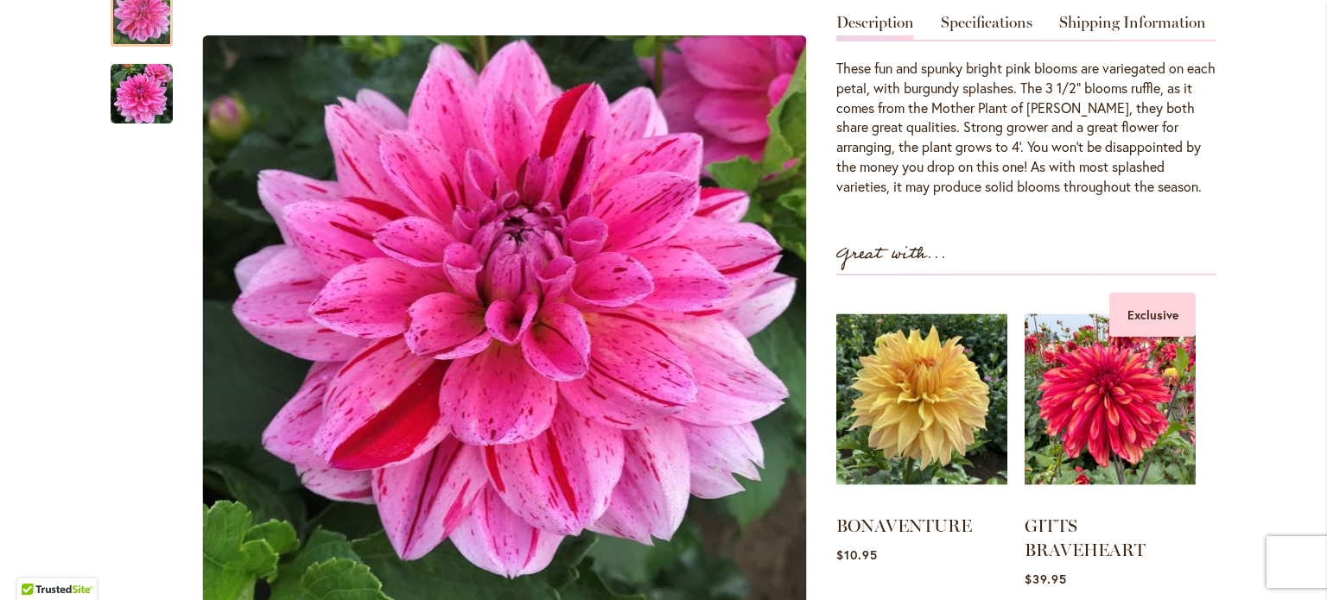
scroll to position [348, 0]
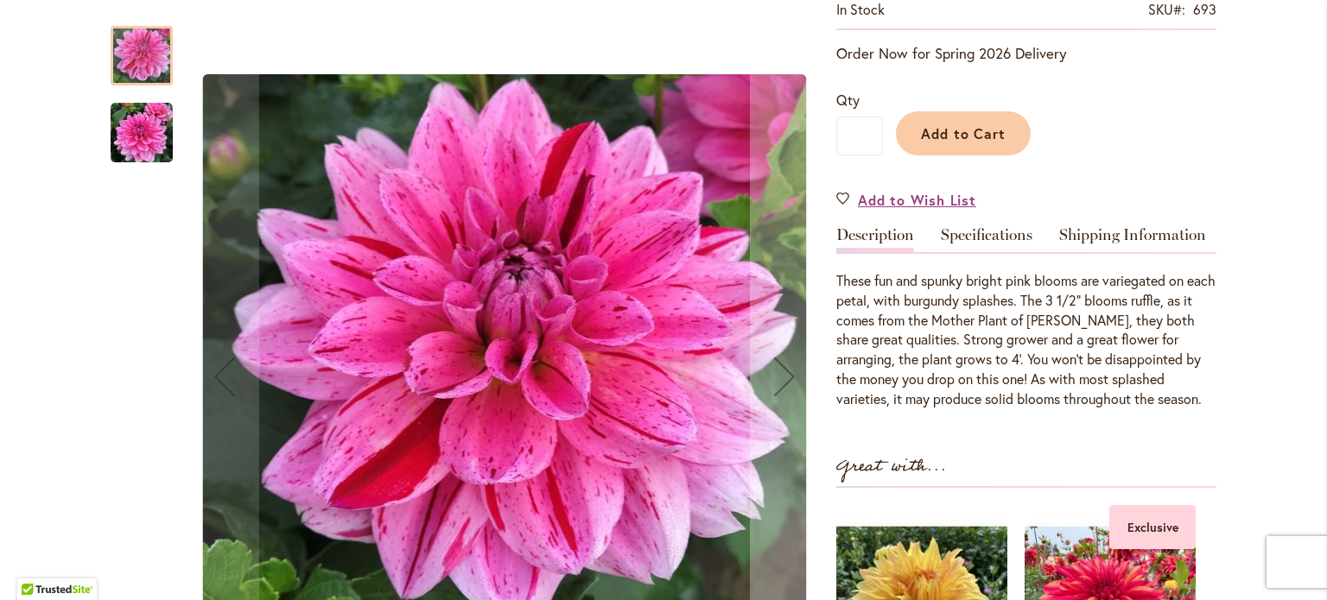
click at [128, 126] on img "CHA CHING" at bounding box center [142, 133] width 62 height 62
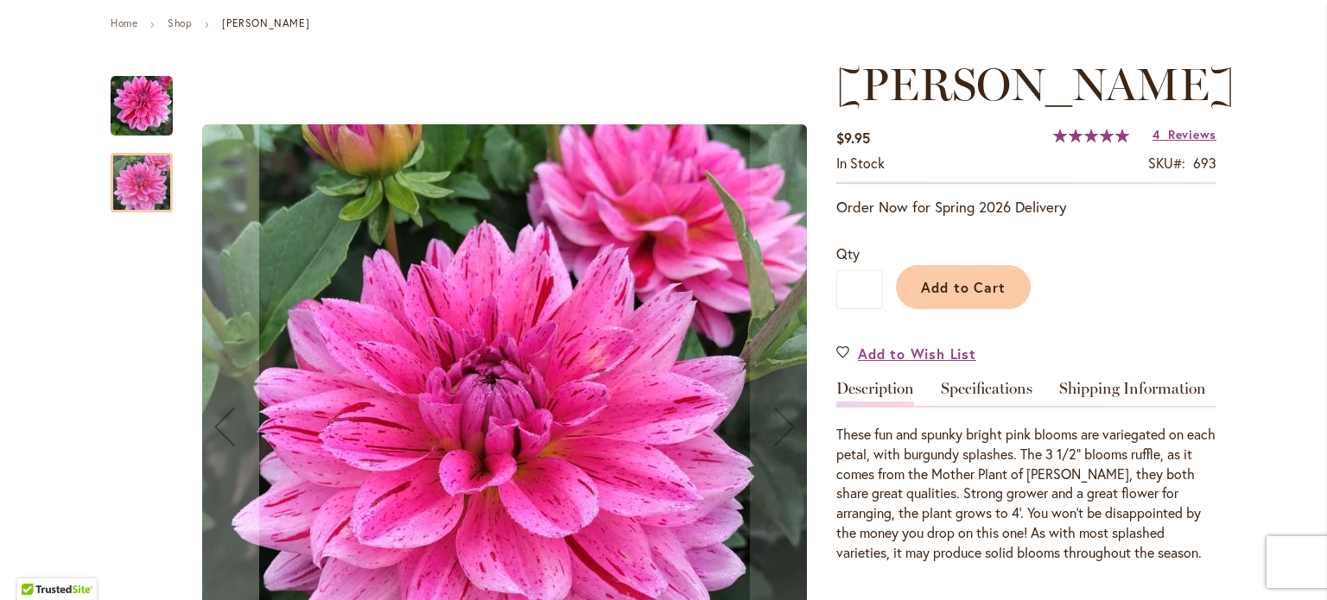
scroll to position [0, 0]
